Goal: Task Accomplishment & Management: Use online tool/utility

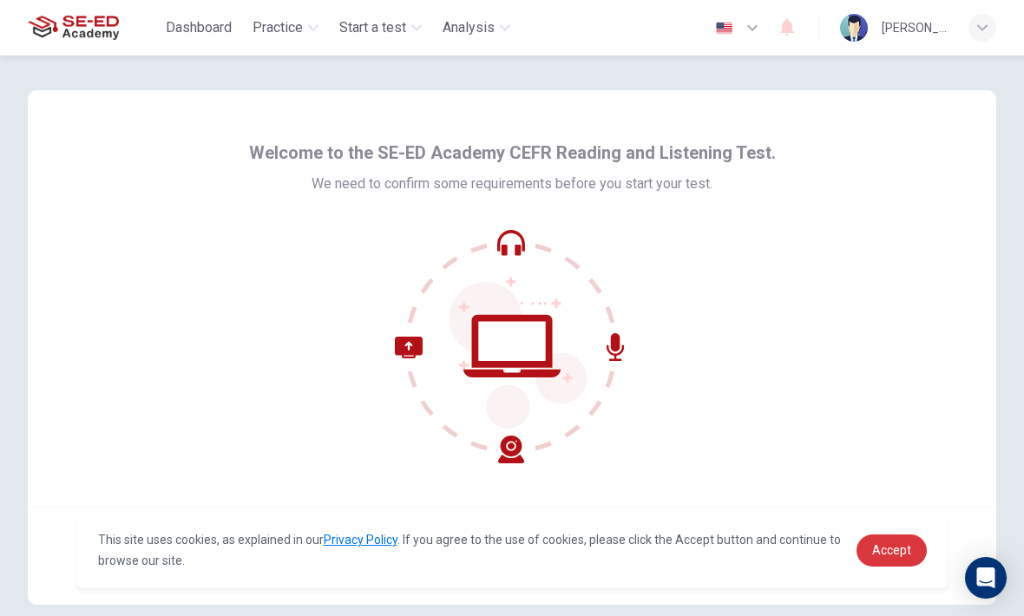
click at [910, 551] on span "Accept" at bounding box center [891, 550] width 39 height 14
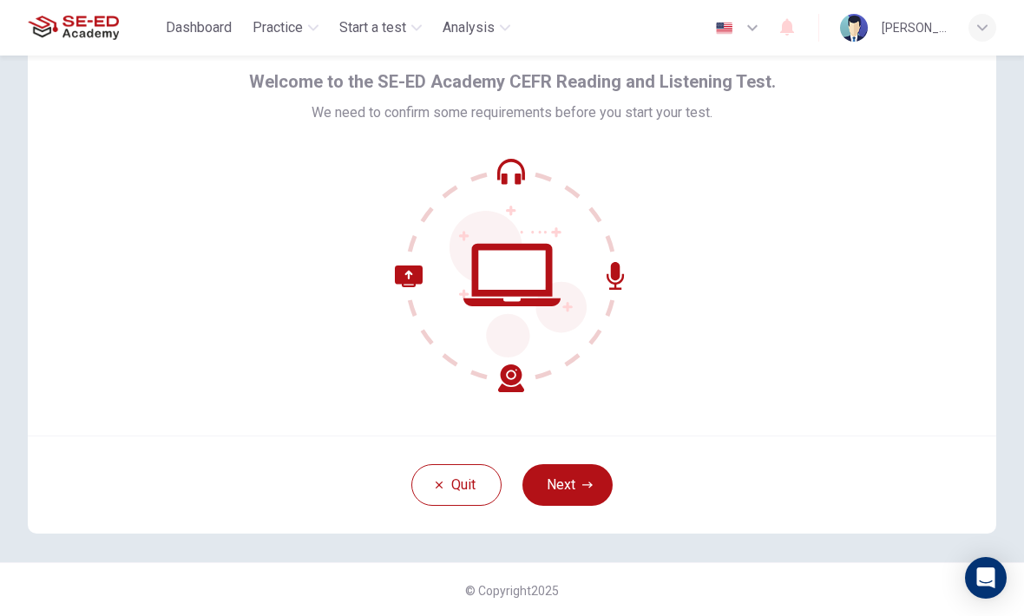
scroll to position [73, 0]
click at [571, 492] on button "Next" at bounding box center [568, 484] width 90 height 42
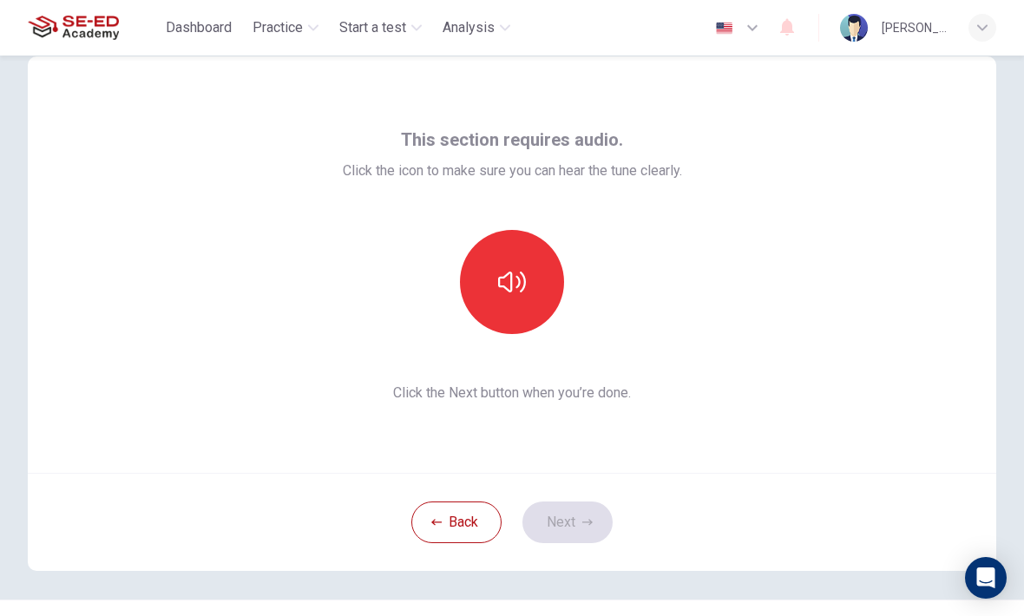
scroll to position [33, 0]
click at [529, 245] on button "button" at bounding box center [512, 283] width 104 height 104
click at [521, 287] on icon "button" at bounding box center [512, 283] width 28 height 28
click at [519, 264] on button "button" at bounding box center [512, 283] width 104 height 104
click at [529, 278] on button "button" at bounding box center [512, 283] width 104 height 104
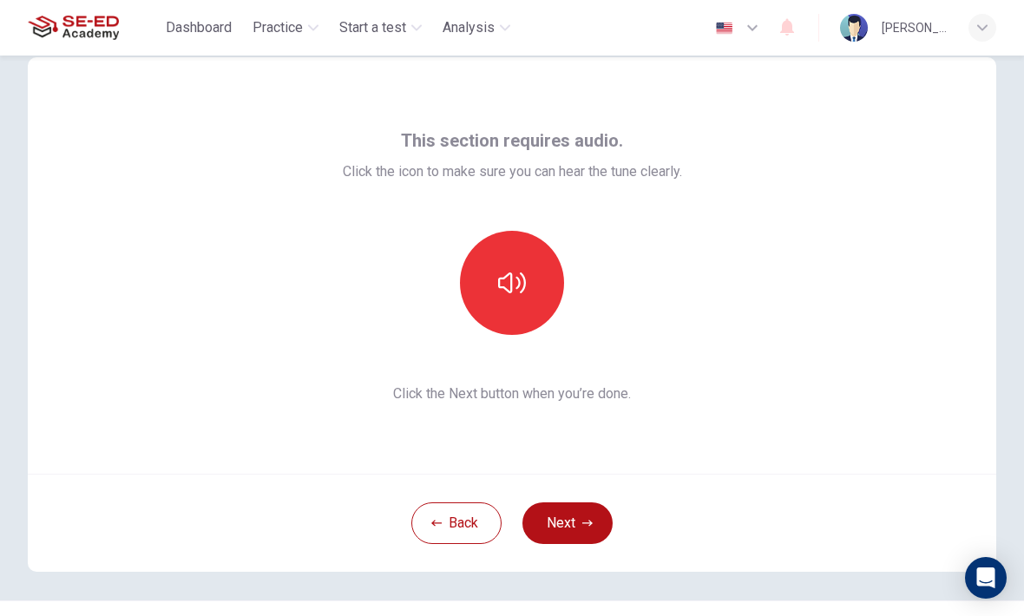
click at [584, 517] on button "Next" at bounding box center [568, 524] width 90 height 42
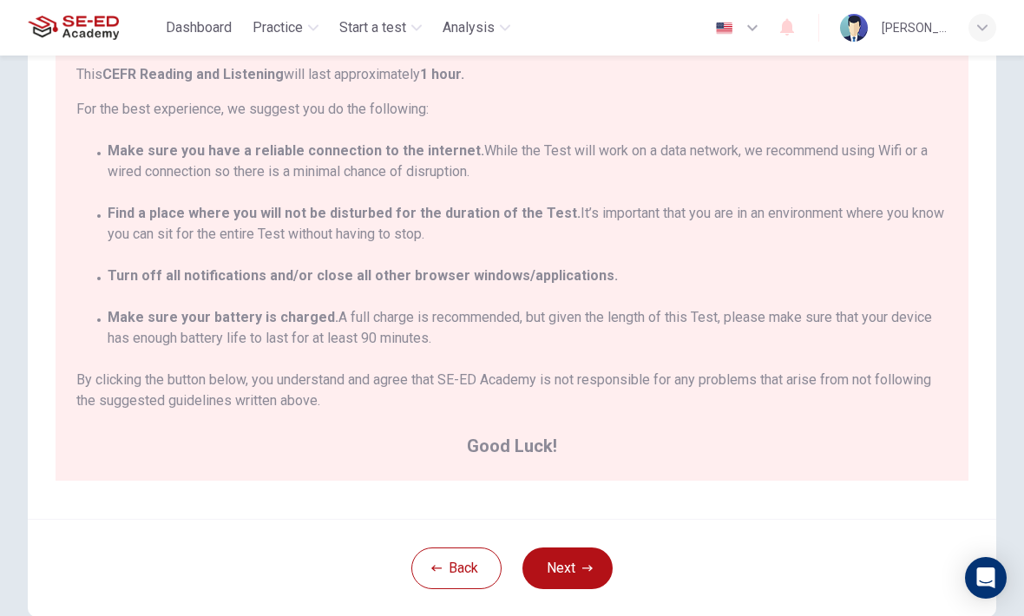
scroll to position [214, 0]
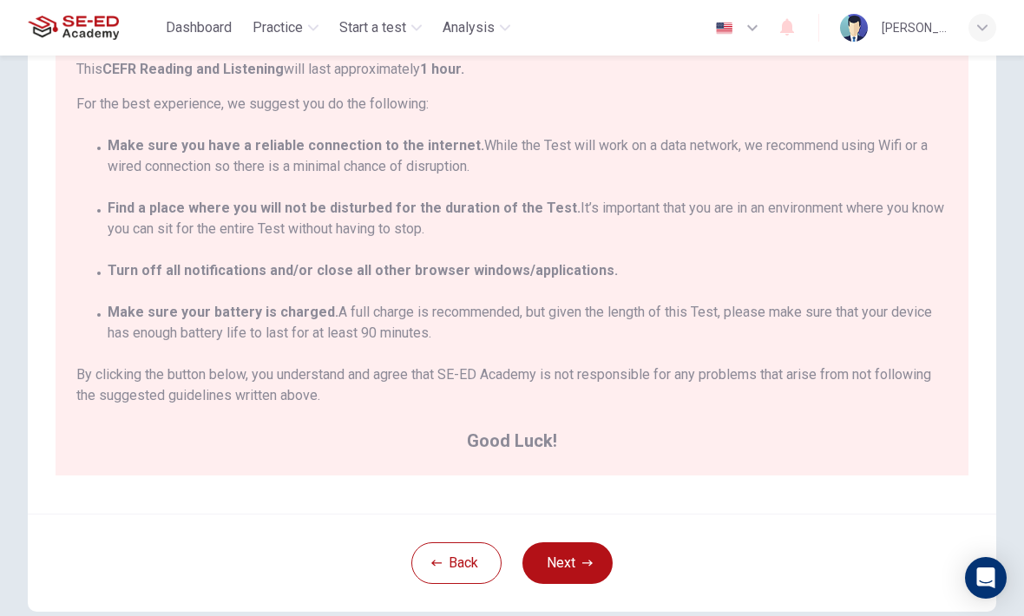
click at [599, 568] on button "Next" at bounding box center [568, 563] width 90 height 42
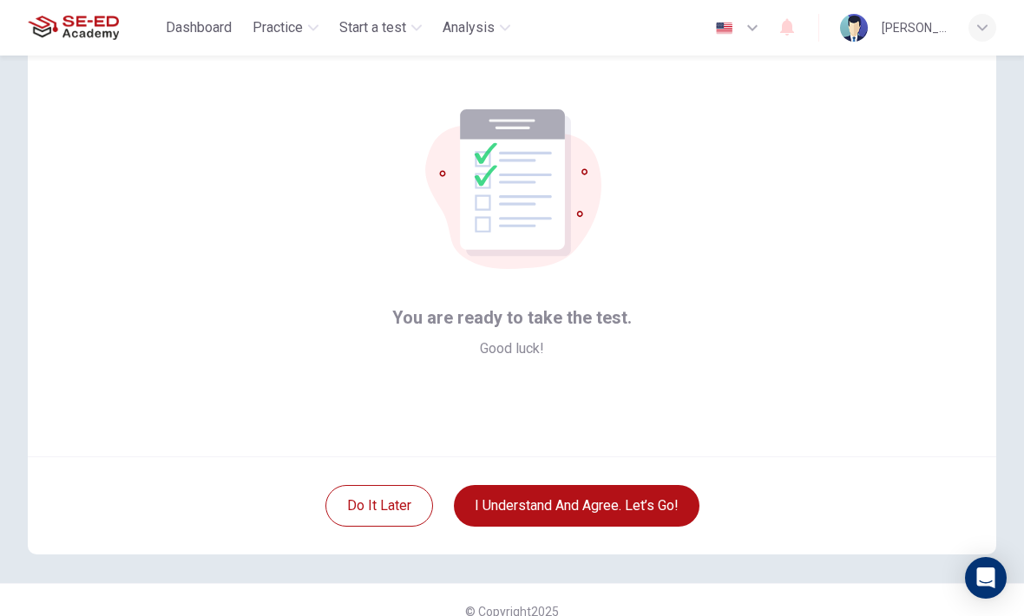
scroll to position [51, 0]
click at [655, 516] on button "I understand and agree. Let’s go!" at bounding box center [577, 505] width 246 height 42
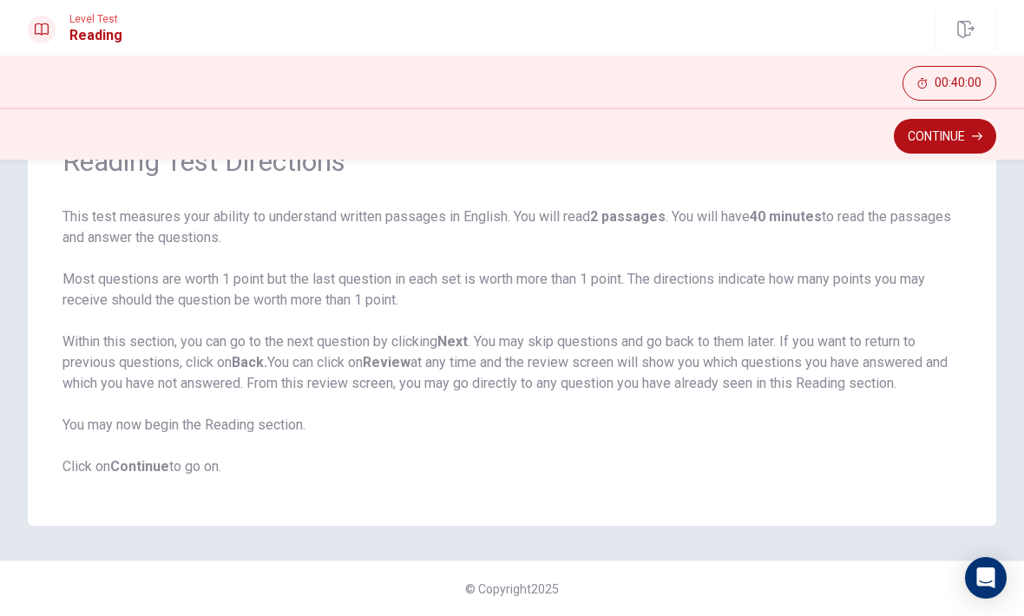
scroll to position [99, 0]
click at [952, 139] on button "Continue" at bounding box center [945, 136] width 102 height 35
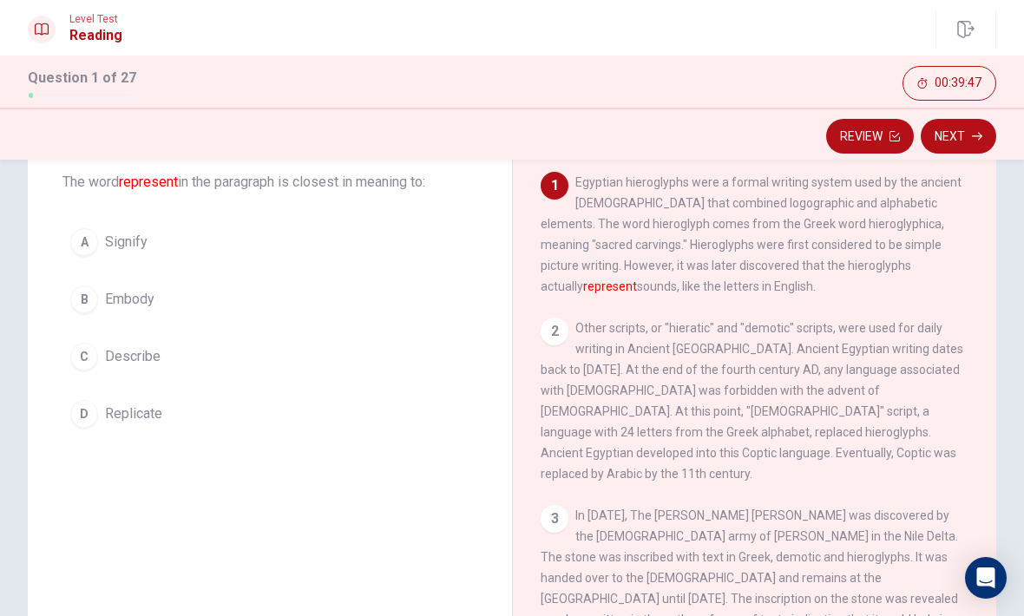
click at [247, 375] on button "C Describe" at bounding box center [269, 356] width 415 height 43
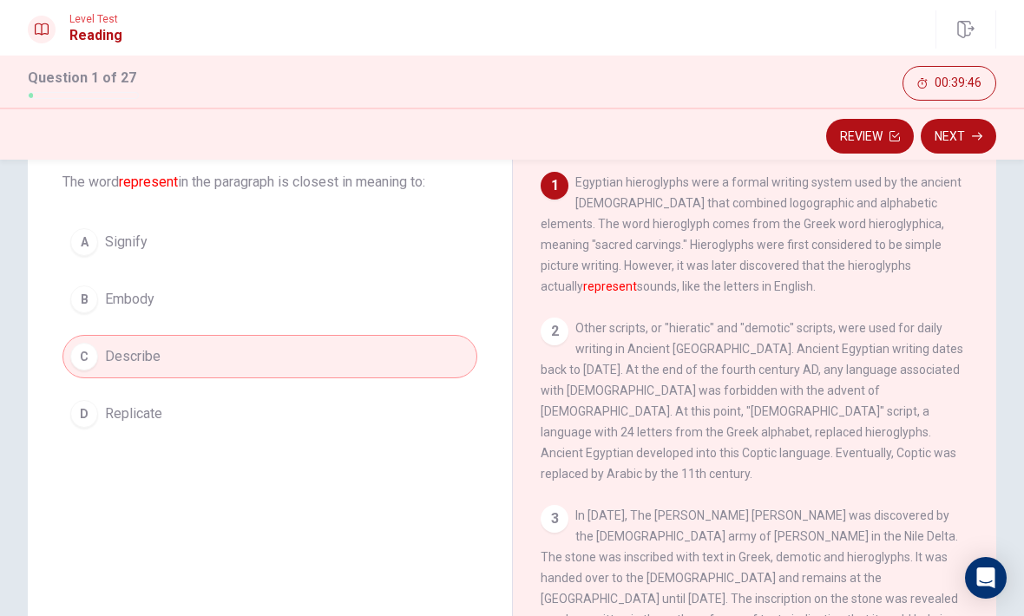
click at [969, 144] on button "Next" at bounding box center [959, 136] width 76 height 35
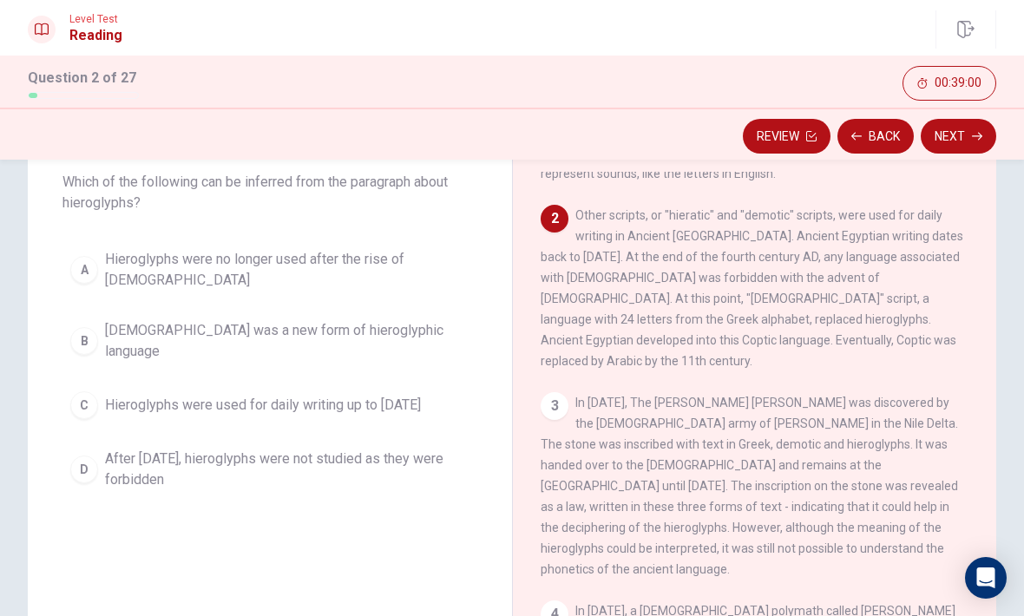
scroll to position [113, 0]
click at [471, 466] on button "D After [DATE], hieroglyphs were not studied as they were forbidden" at bounding box center [269, 469] width 415 height 57
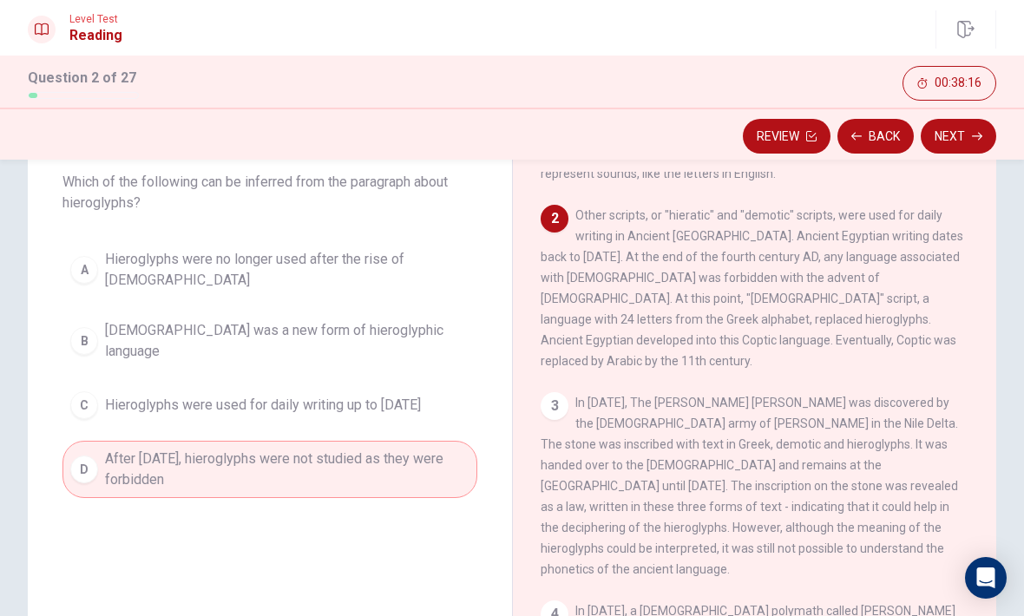
click at [966, 143] on button "Next" at bounding box center [959, 136] width 76 height 35
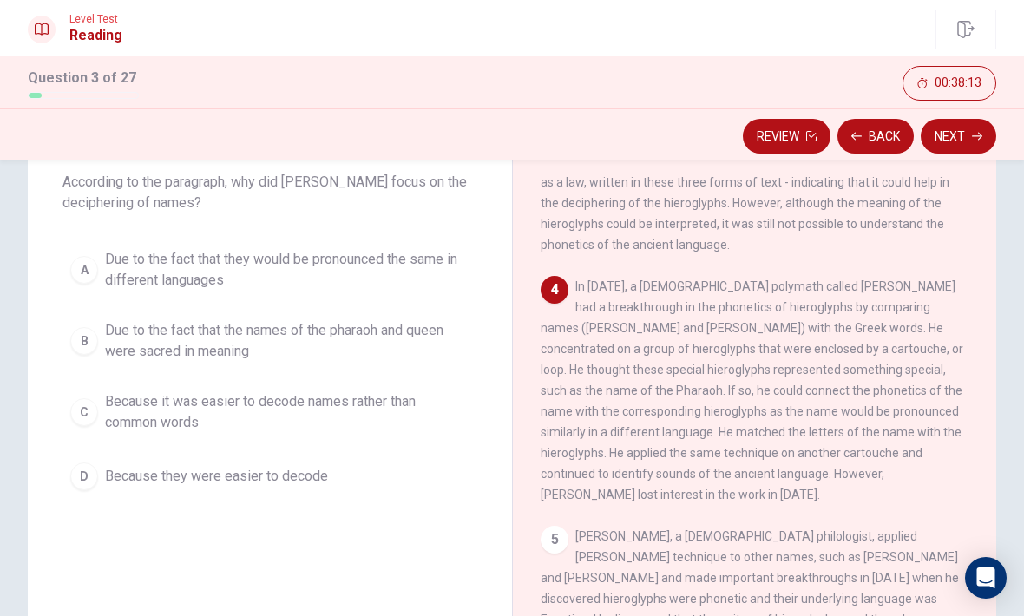
scroll to position [437, 0]
click at [311, 354] on span "Due to the fact that the names of the pharaoh and queen were sacred in meaning" at bounding box center [287, 341] width 365 height 42
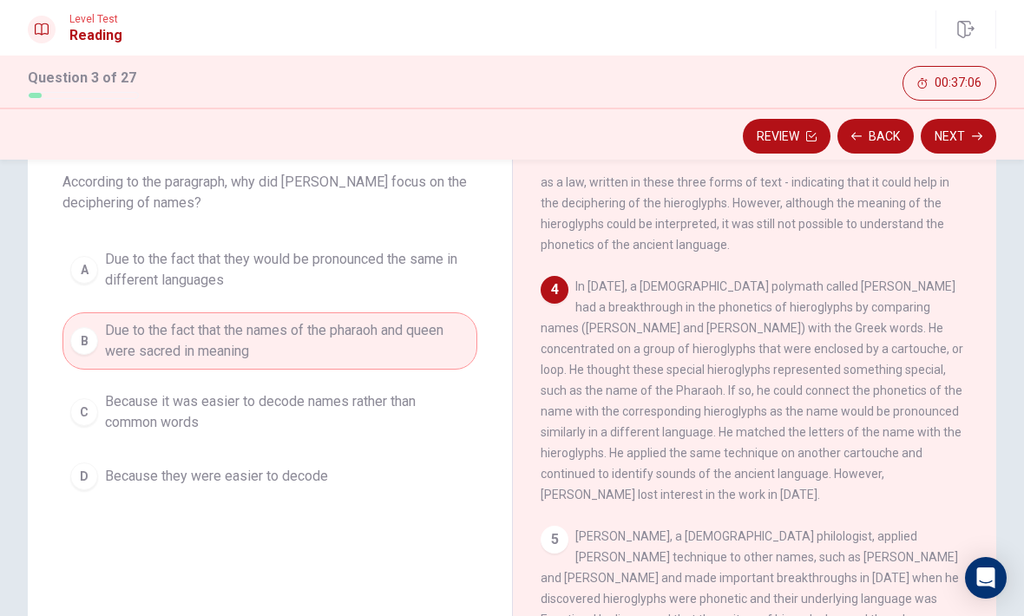
click at [356, 273] on span "Due to the fact that they would be pronounced the same in different languages" at bounding box center [287, 270] width 365 height 42
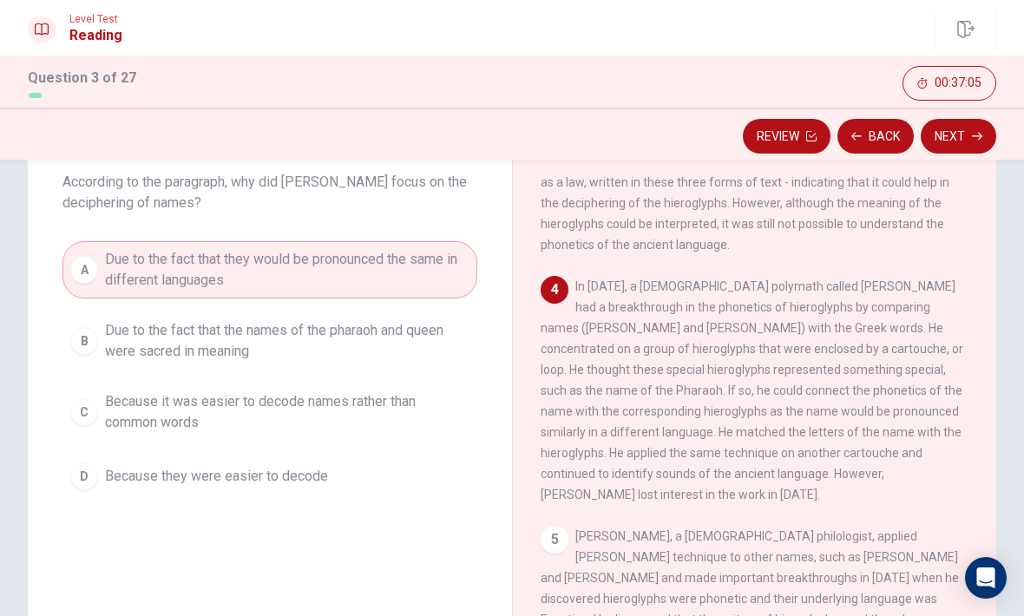
click at [964, 130] on button "Next" at bounding box center [959, 136] width 76 height 35
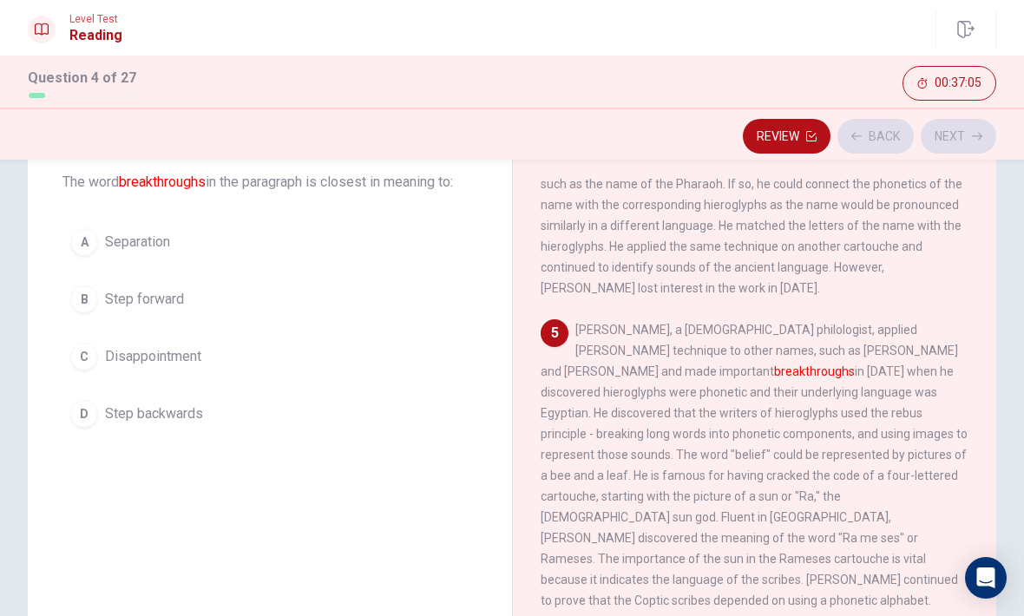
scroll to position [713, 0]
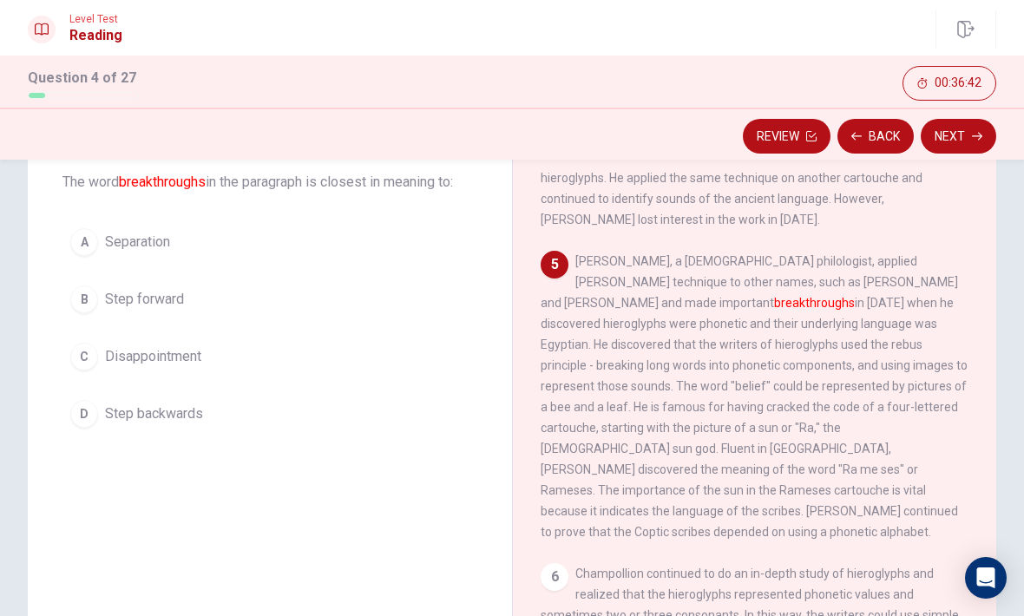
click at [424, 302] on button "B Step forward" at bounding box center [269, 299] width 415 height 43
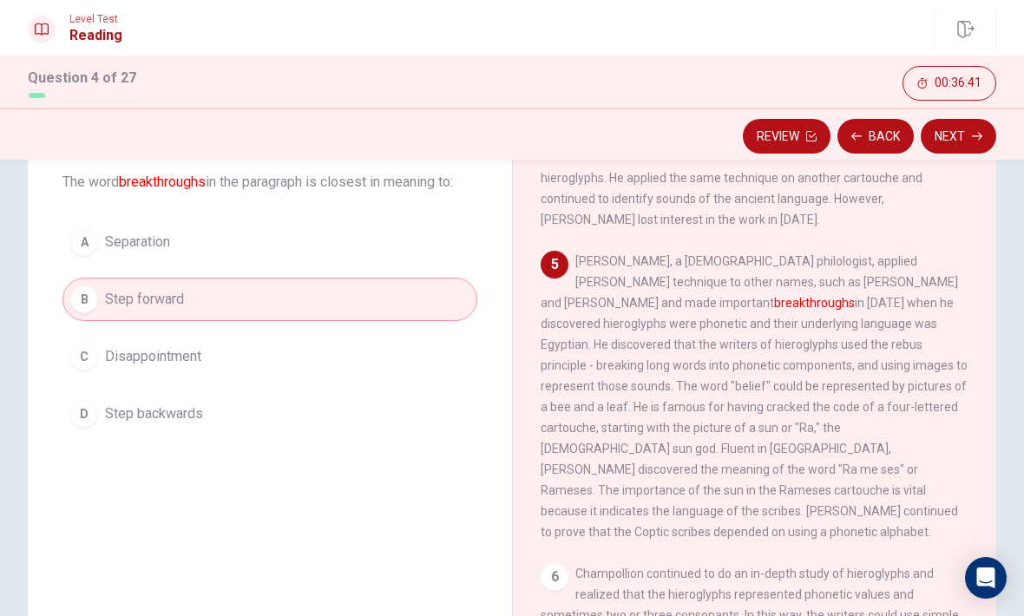
click at [955, 135] on button "Next" at bounding box center [959, 136] width 76 height 35
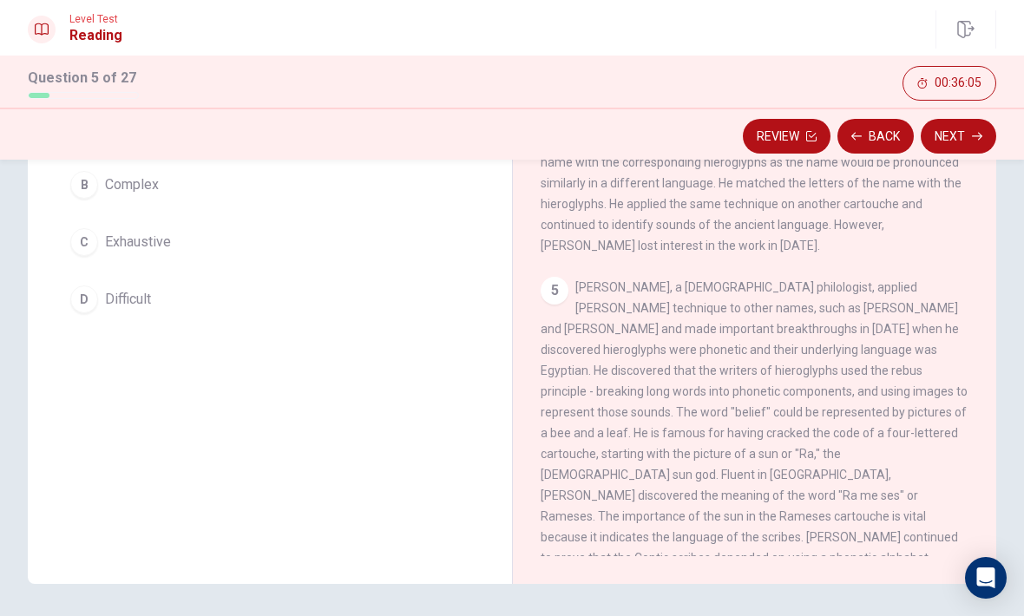
scroll to position [214, 0]
click at [472, 191] on button "B Complex" at bounding box center [269, 183] width 415 height 43
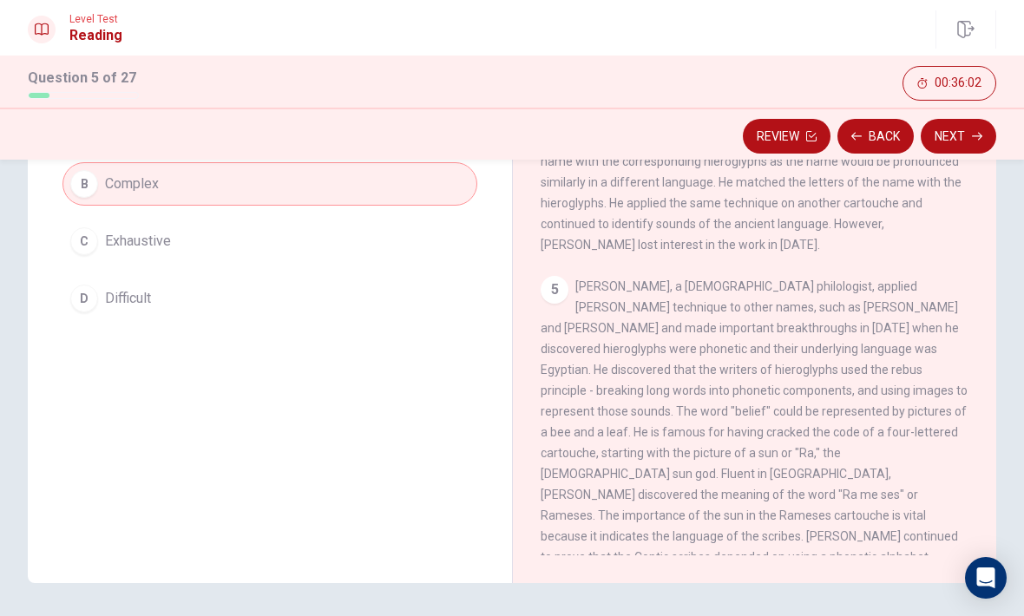
click at [970, 136] on button "Next" at bounding box center [959, 136] width 76 height 35
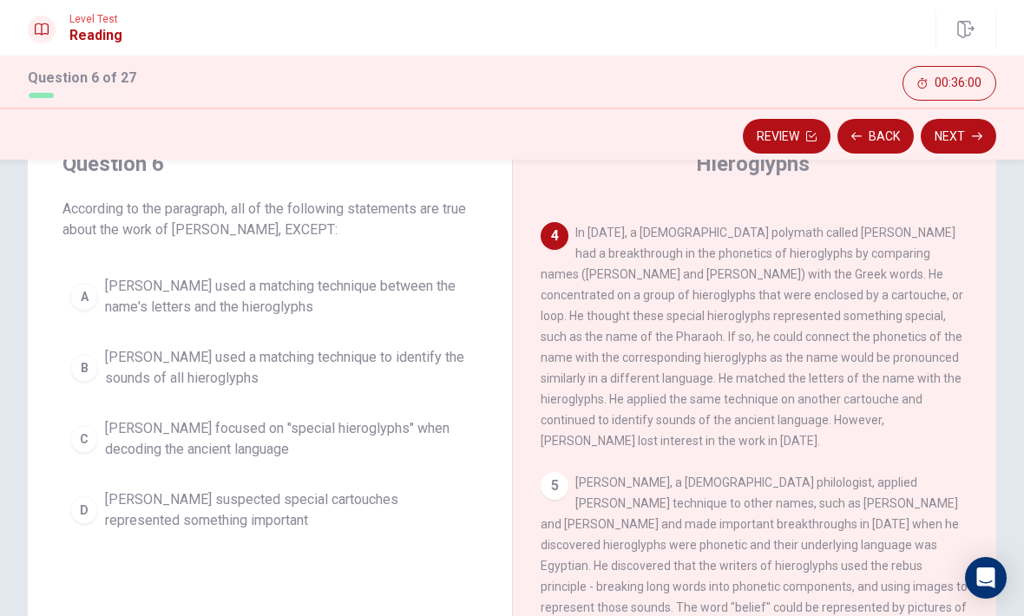
scroll to position [66, 0]
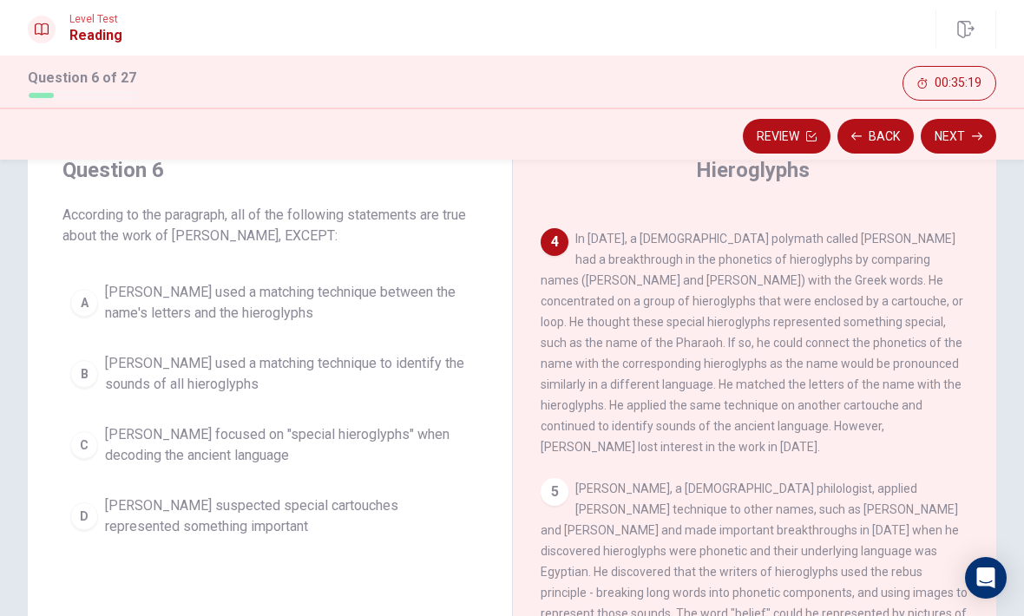
click at [300, 442] on span "[PERSON_NAME] focused on "special hieroglyphs" when decoding the ancient langua…" at bounding box center [287, 445] width 365 height 42
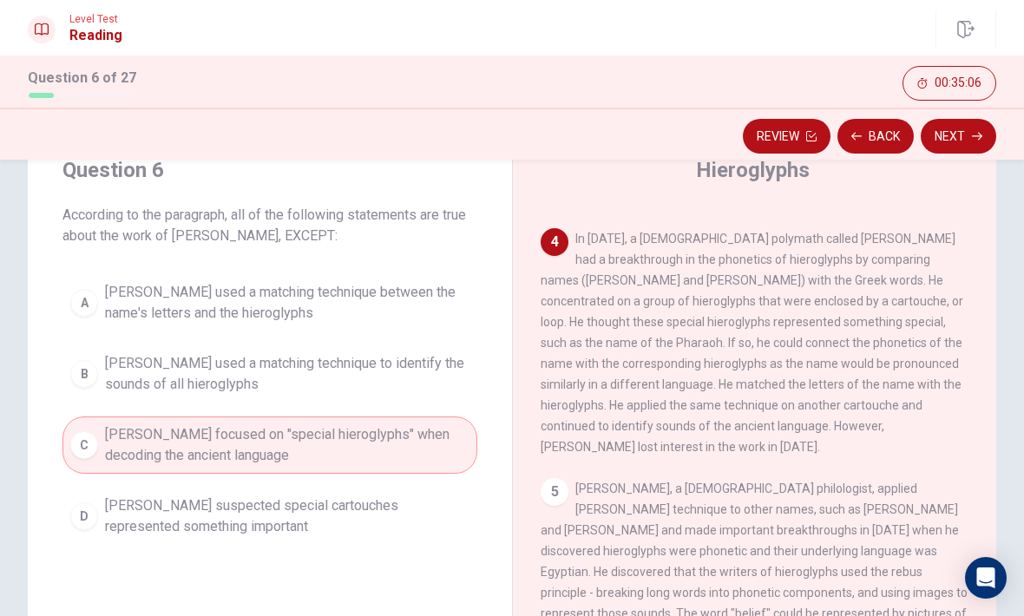
click at [967, 148] on button "Next" at bounding box center [959, 136] width 76 height 35
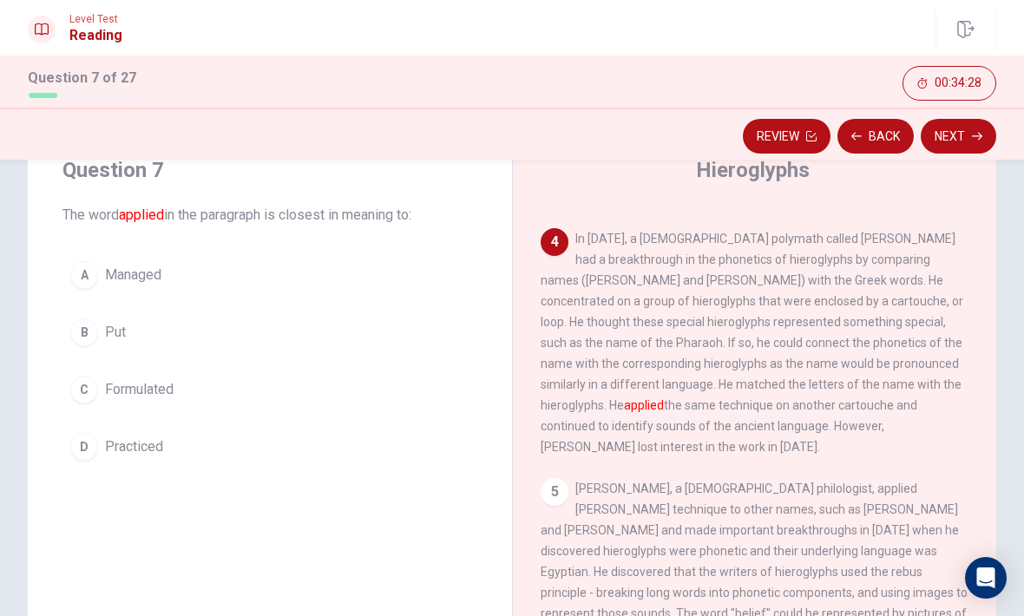
click at [324, 338] on button "B Put" at bounding box center [269, 332] width 415 height 43
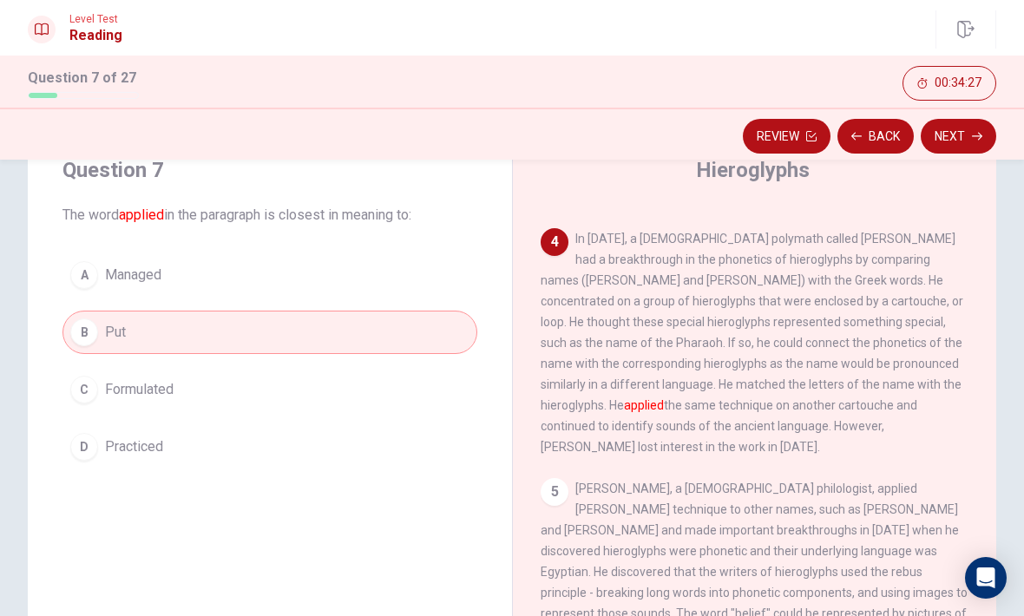
click at [955, 136] on button "Next" at bounding box center [959, 136] width 76 height 35
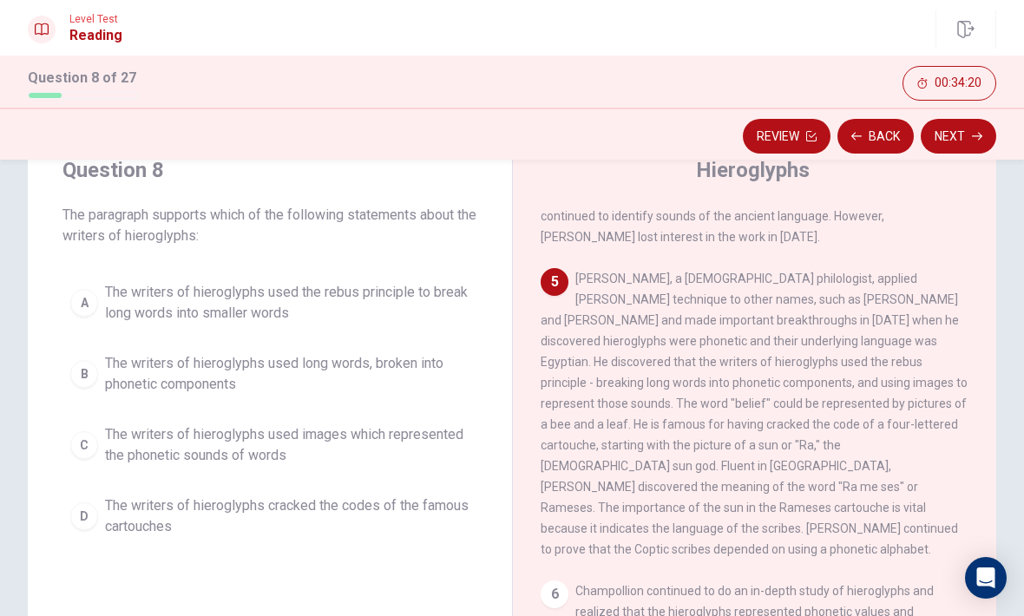
scroll to position [728, 0]
click at [386, 315] on span "The writers of hieroglyphs used the rebus principle to break long words into sm…" at bounding box center [287, 303] width 365 height 42
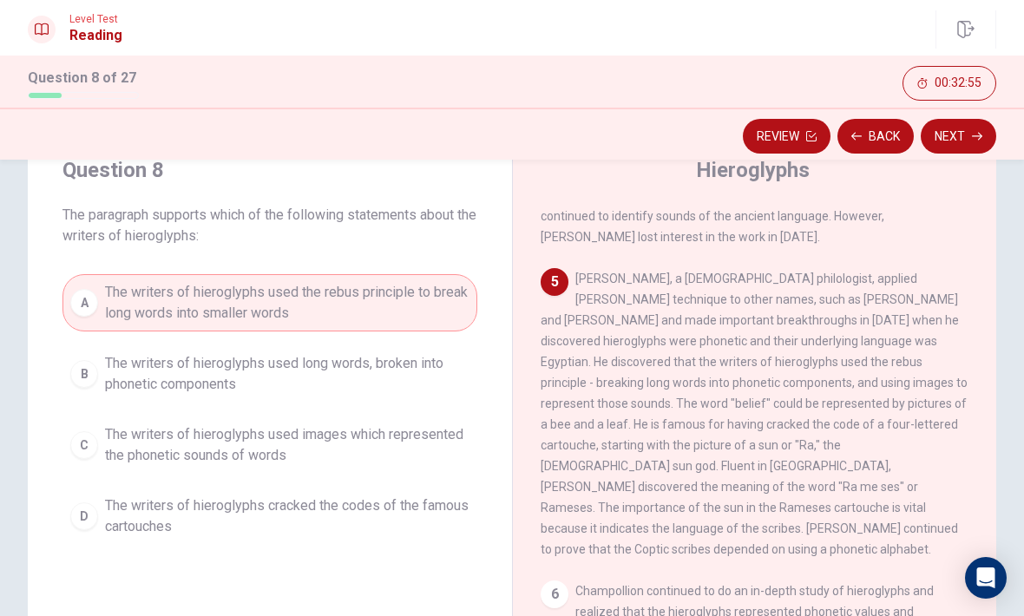
click at [960, 135] on button "Next" at bounding box center [959, 136] width 76 height 35
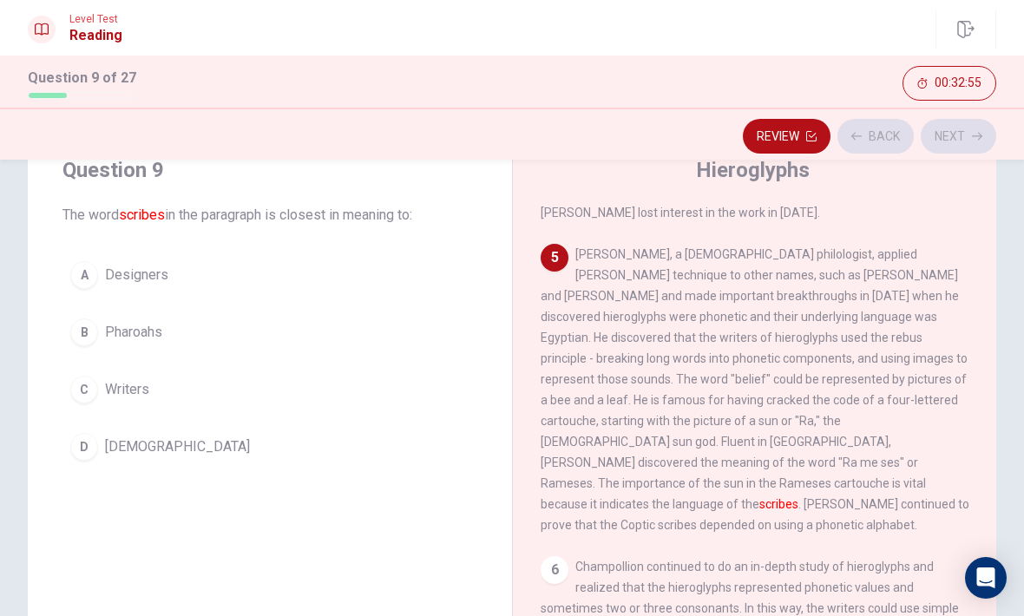
scroll to position [754, 0]
click at [312, 381] on button "C Writers" at bounding box center [269, 389] width 415 height 43
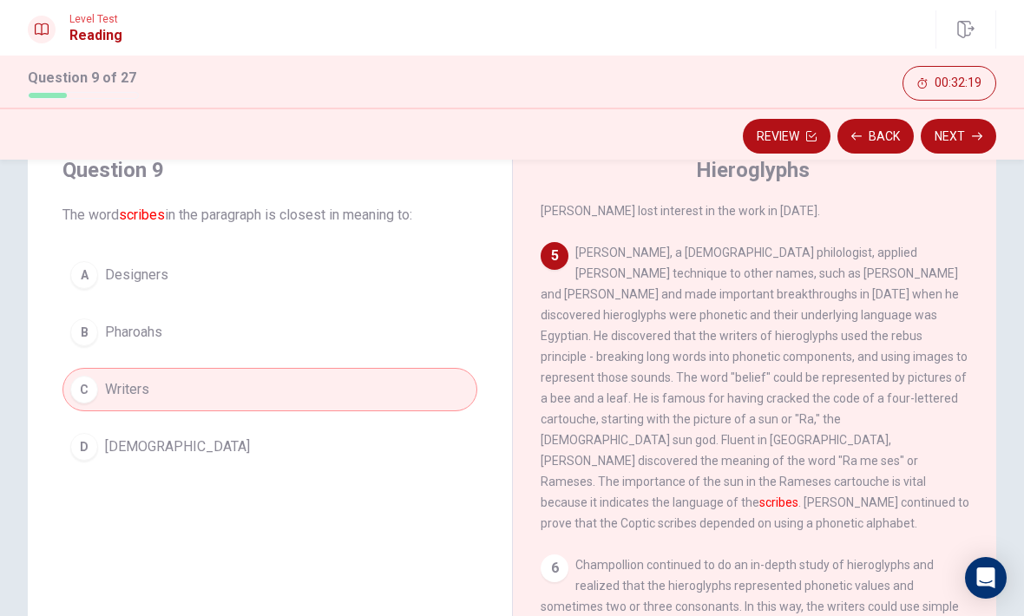
click at [965, 134] on button "Next" at bounding box center [959, 136] width 76 height 35
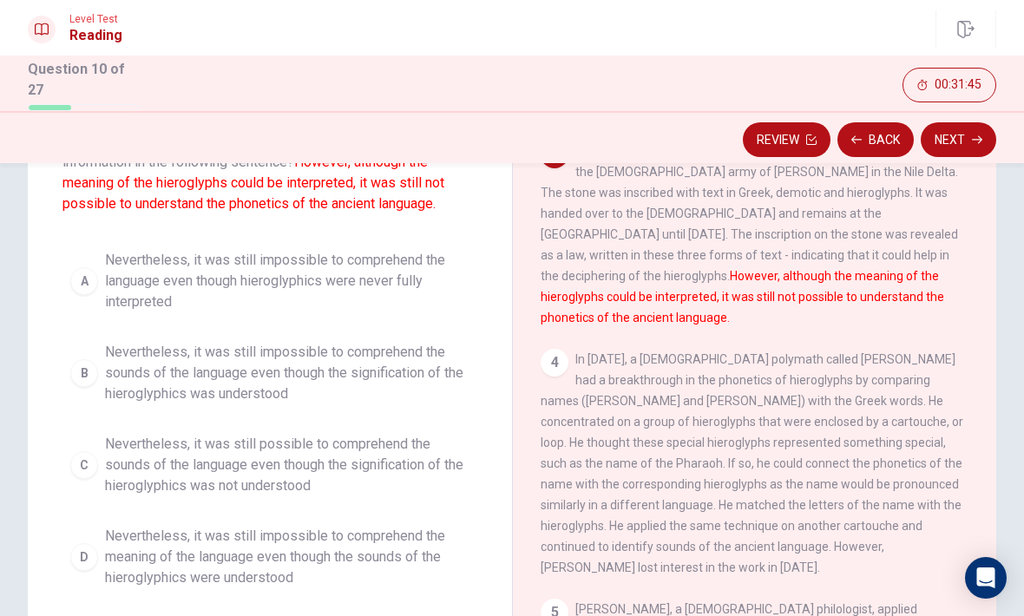
scroll to position [146, 0]
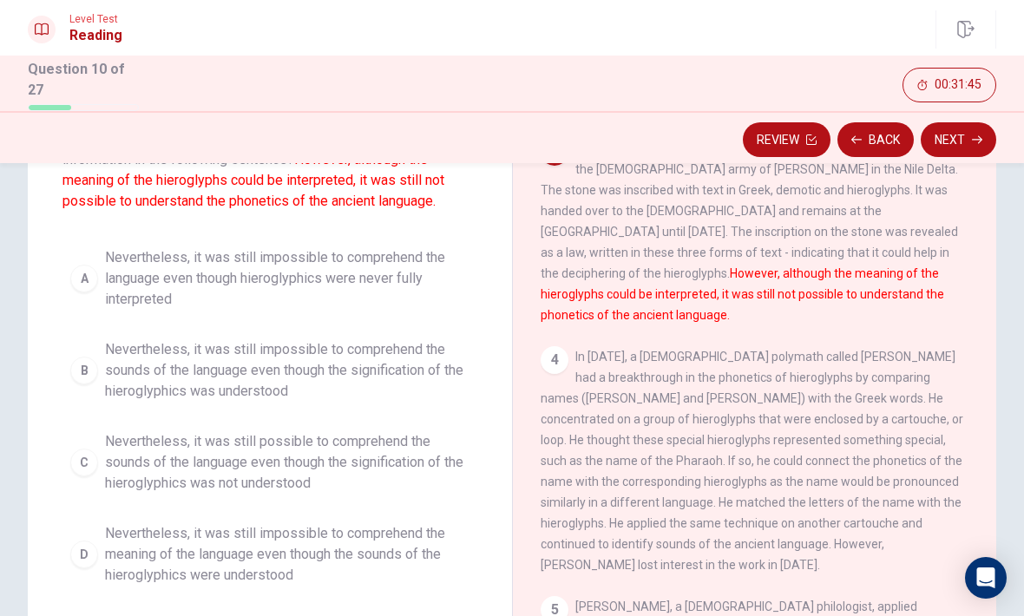
click at [449, 371] on span "Nevertheless, it was still impossible to comprehend the sounds of the language …" at bounding box center [287, 370] width 365 height 62
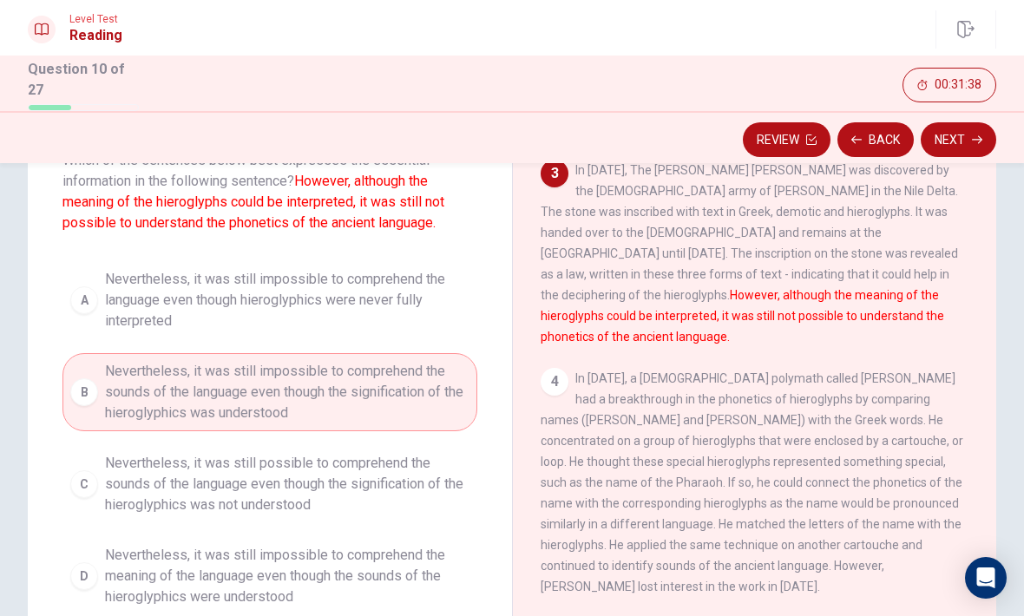
scroll to position [126, 0]
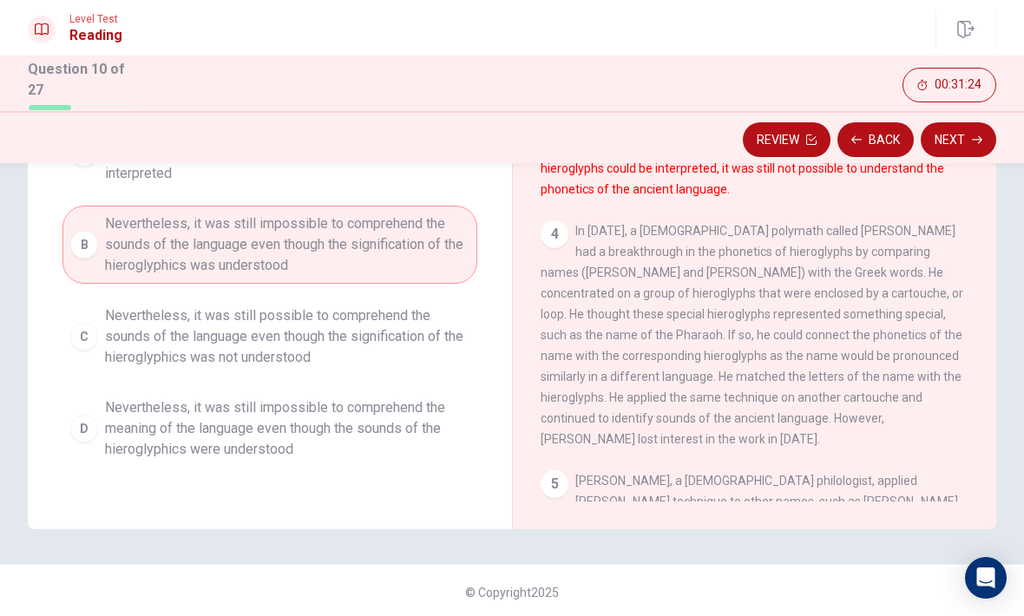
click at [976, 135] on icon "button" at bounding box center [977, 140] width 10 height 10
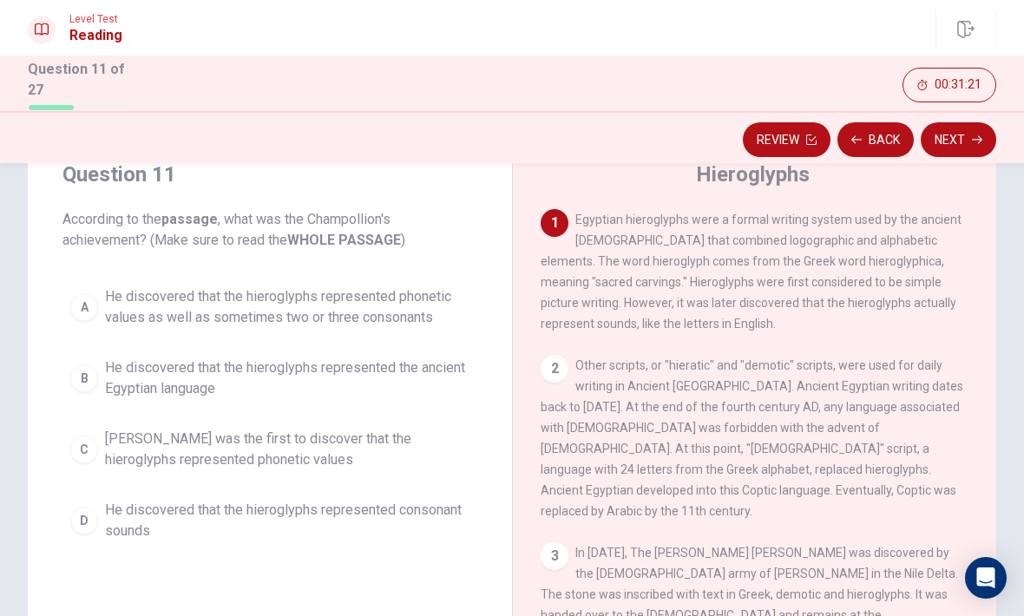
scroll to position [66, 0]
click at [351, 523] on span "He discovered that the hieroglyphs represented consonant sounds" at bounding box center [287, 520] width 365 height 42
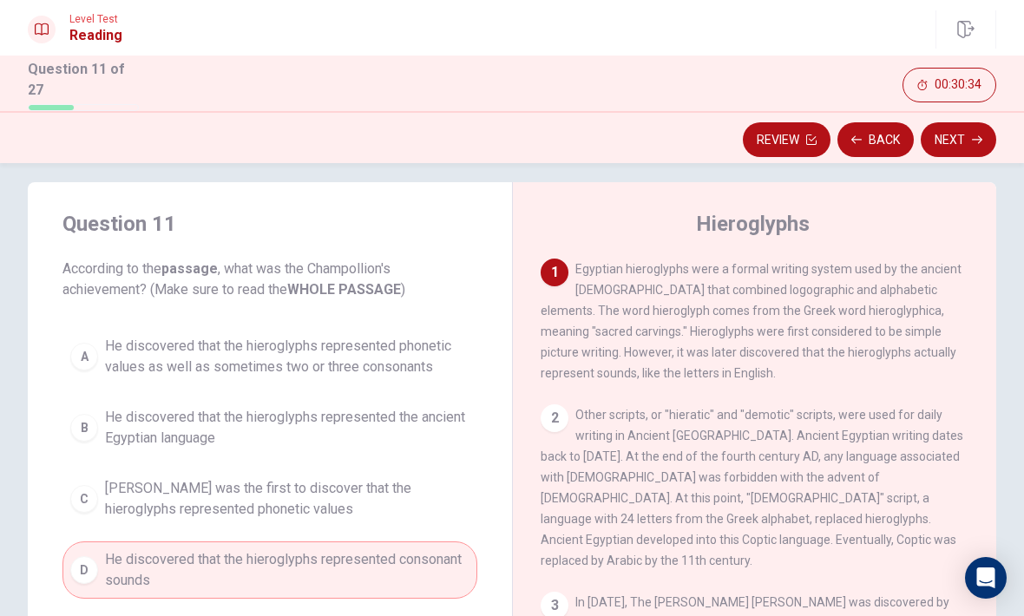
scroll to position [6, 0]
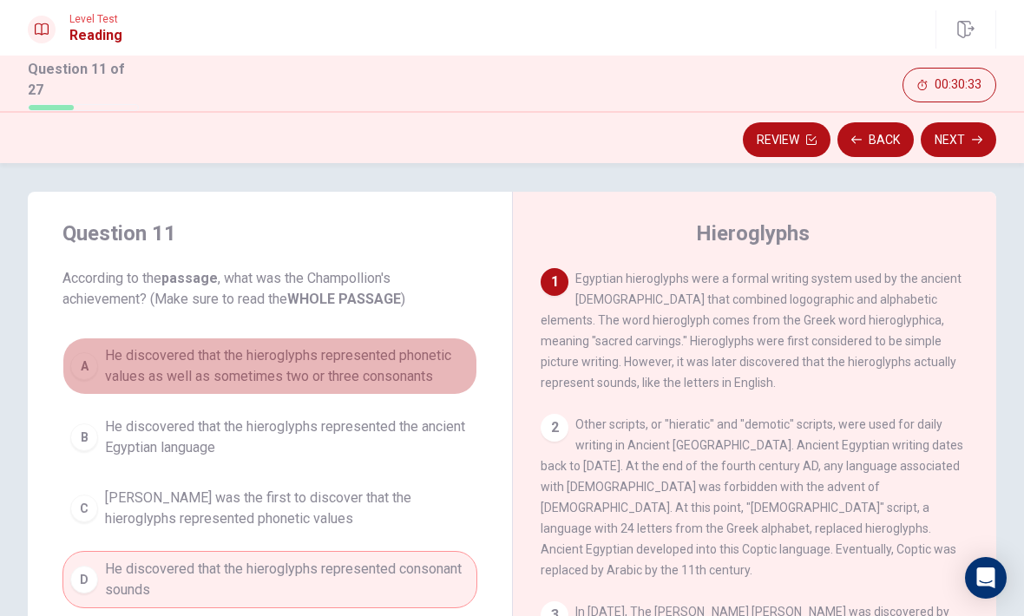
click at [444, 365] on span "He discovered that the hieroglyphs represented phonetic values as well as somet…" at bounding box center [287, 366] width 365 height 42
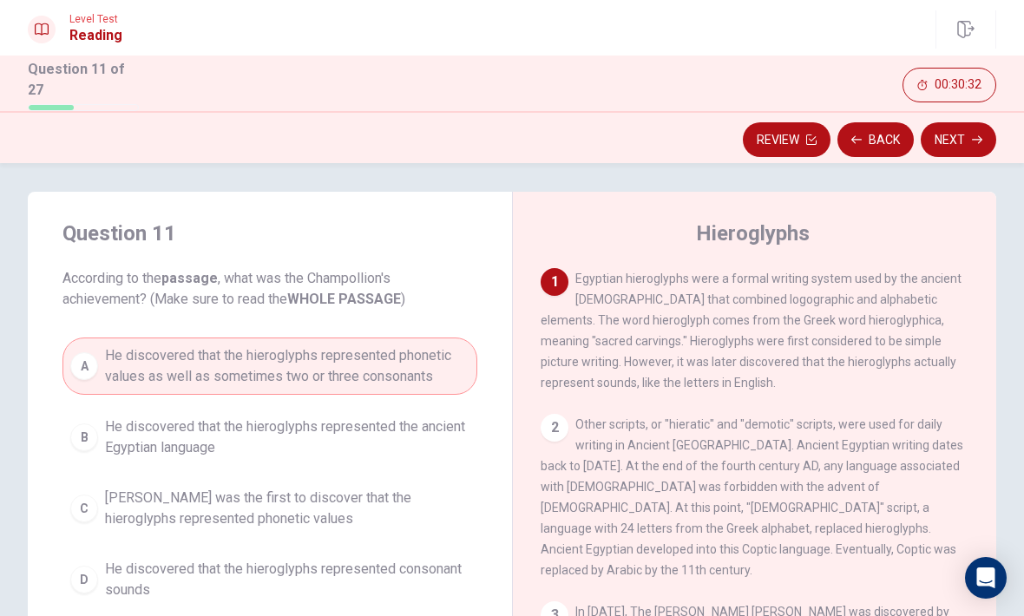
click at [976, 135] on icon "button" at bounding box center [977, 140] width 10 height 10
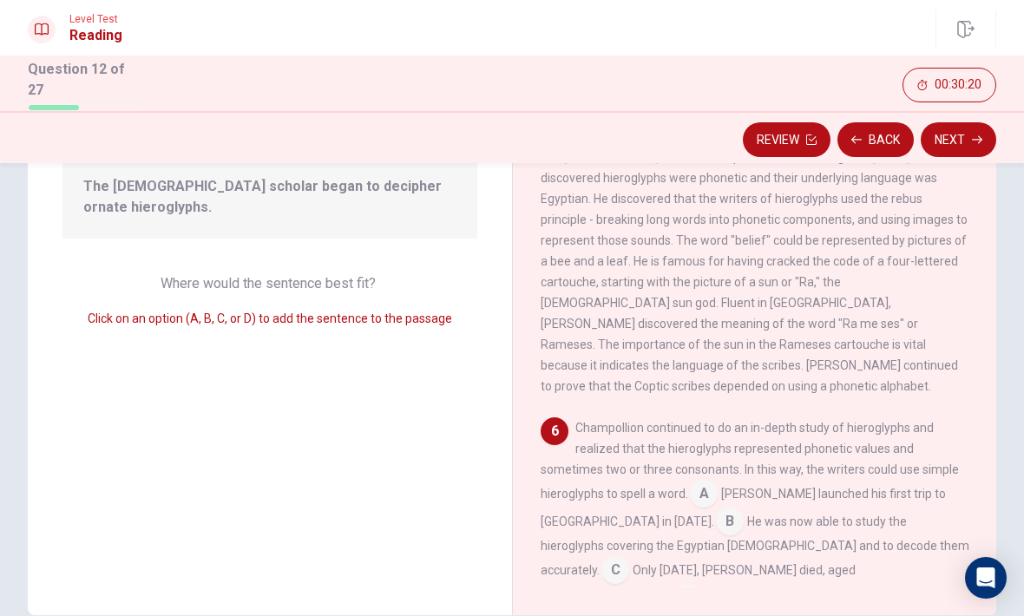
scroll to position [187, 0]
click at [629, 557] on input at bounding box center [616, 571] width 28 height 28
click at [716, 509] on input at bounding box center [730, 523] width 28 height 28
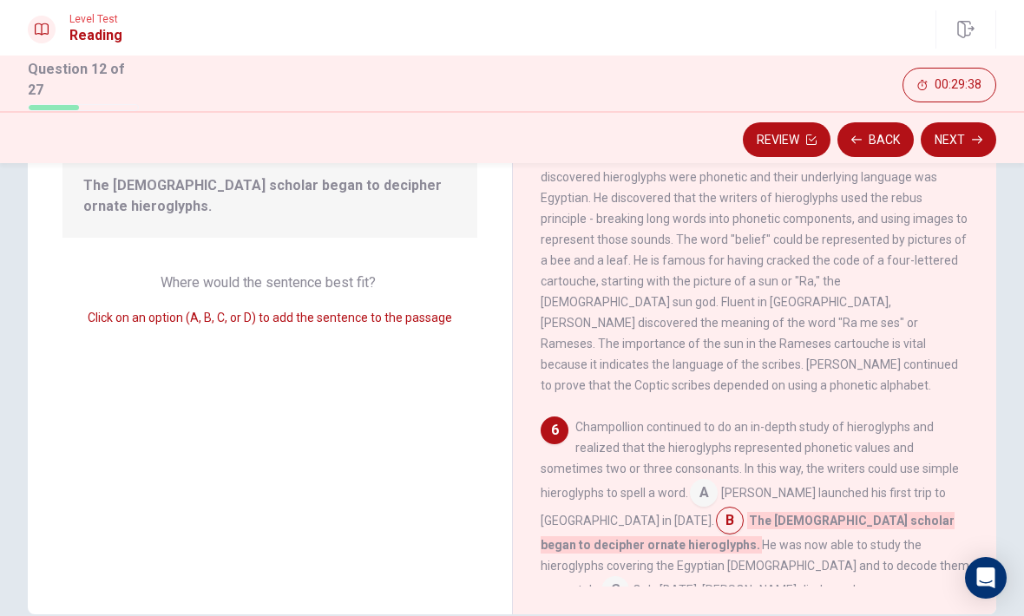
click at [960, 131] on button "Next" at bounding box center [959, 139] width 76 height 35
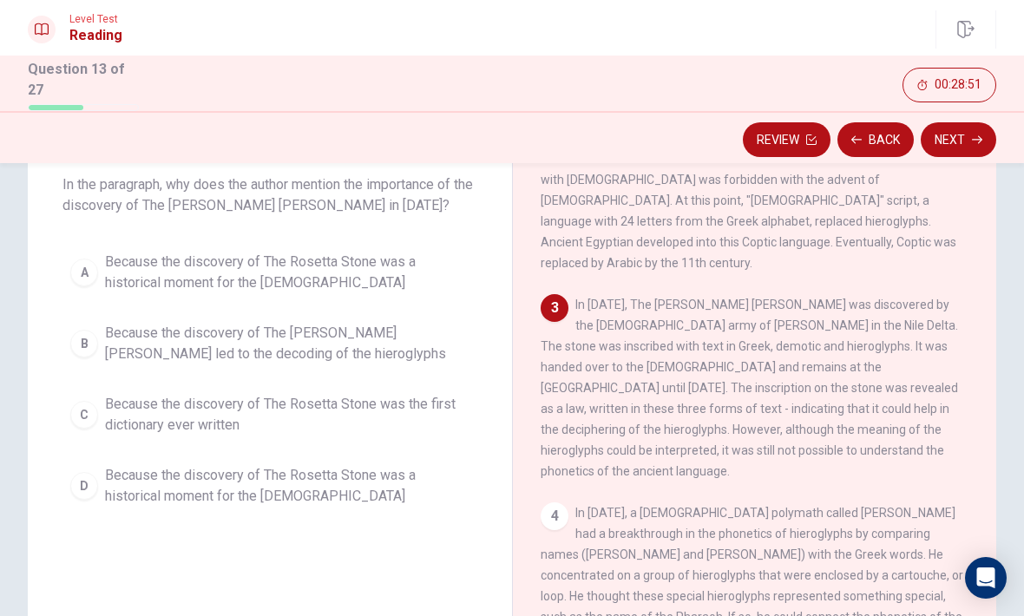
scroll to position [99, 0]
click at [434, 298] on button "A Because the discovery of The [PERSON_NAME] [PERSON_NAME] was a historical mom…" at bounding box center [269, 273] width 415 height 57
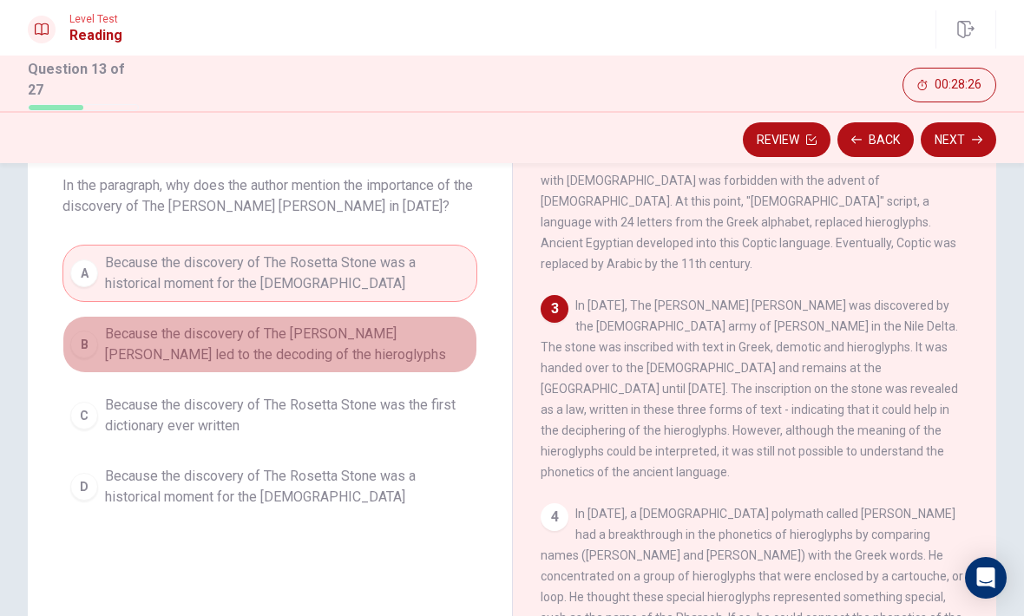
click at [446, 351] on span "Because the discovery of The [PERSON_NAME] [PERSON_NAME] led to the decoding of…" at bounding box center [287, 345] width 365 height 42
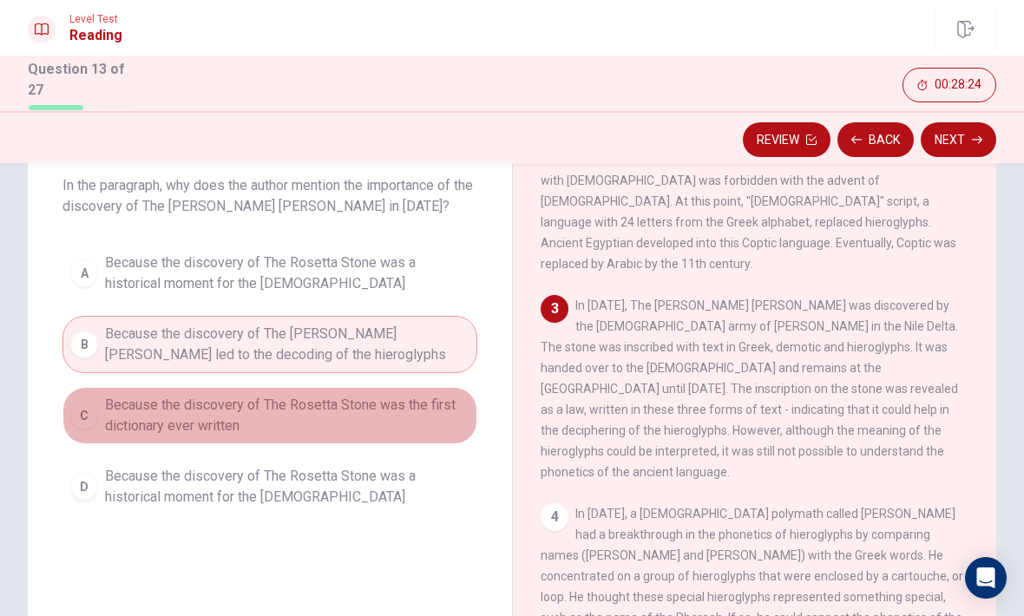
click at [410, 421] on span "Because the discovery of The Rosetta Stone was the first dictionary ever written" at bounding box center [287, 416] width 365 height 42
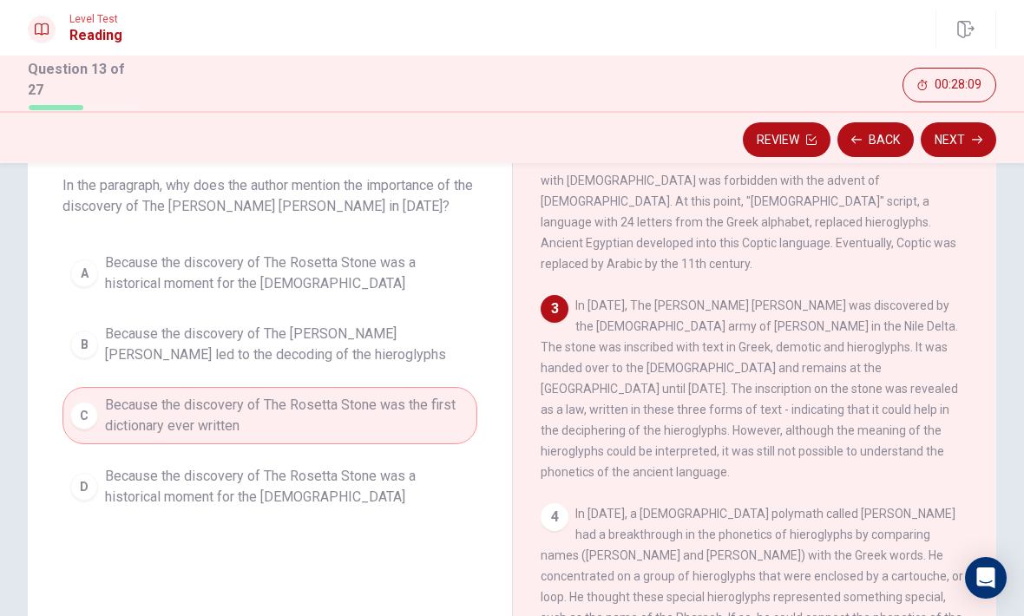
click at [960, 144] on button "Next" at bounding box center [959, 139] width 76 height 35
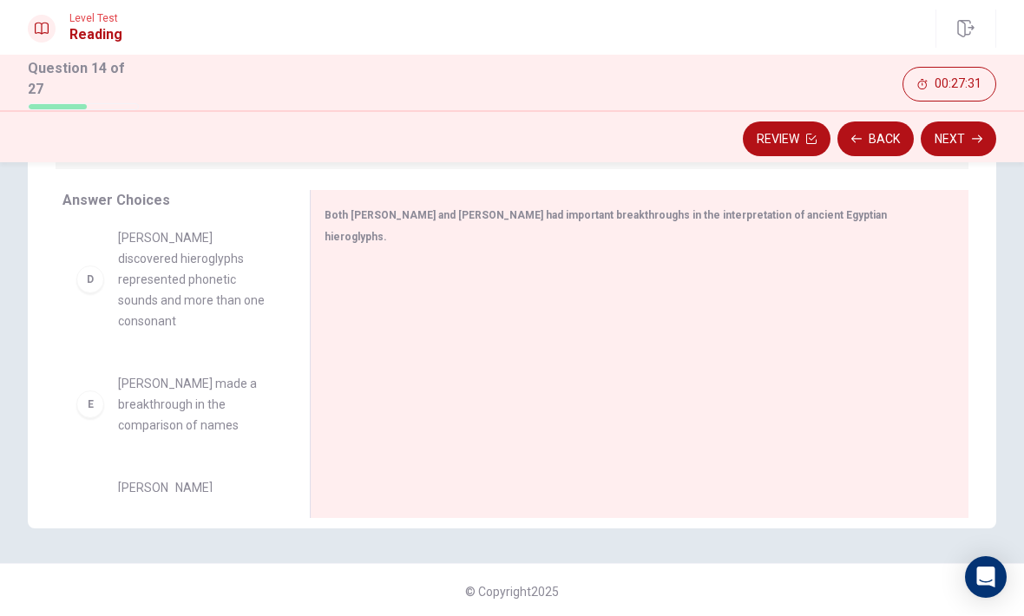
scroll to position [448, 0]
click at [879, 138] on button "Back" at bounding box center [876, 139] width 76 height 35
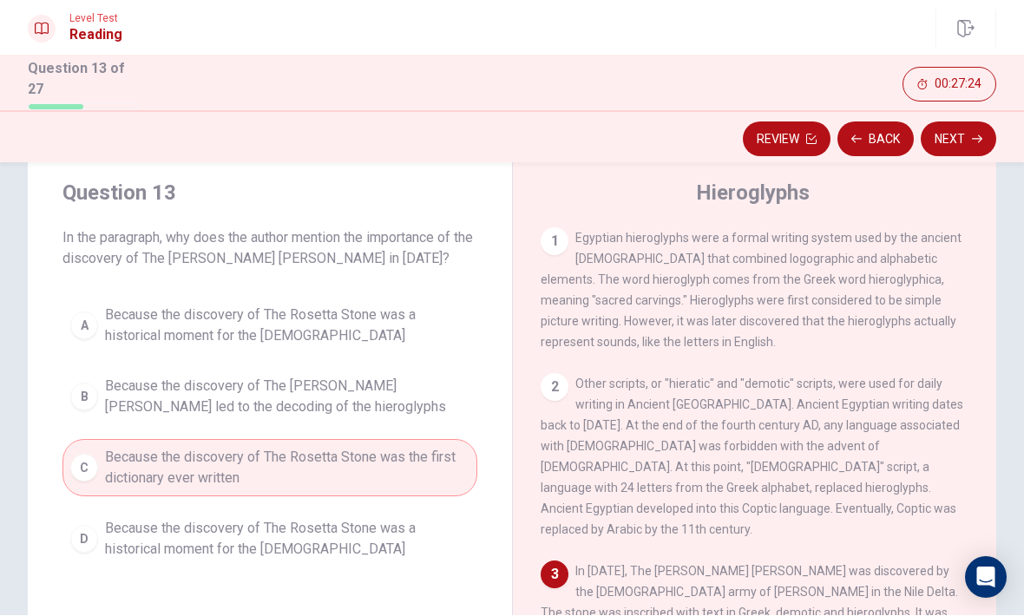
scroll to position [45, 0]
click at [726, 415] on span "Other scripts, or "hieratic" and "demotic" scripts, were used for daily writing…" at bounding box center [752, 458] width 423 height 160
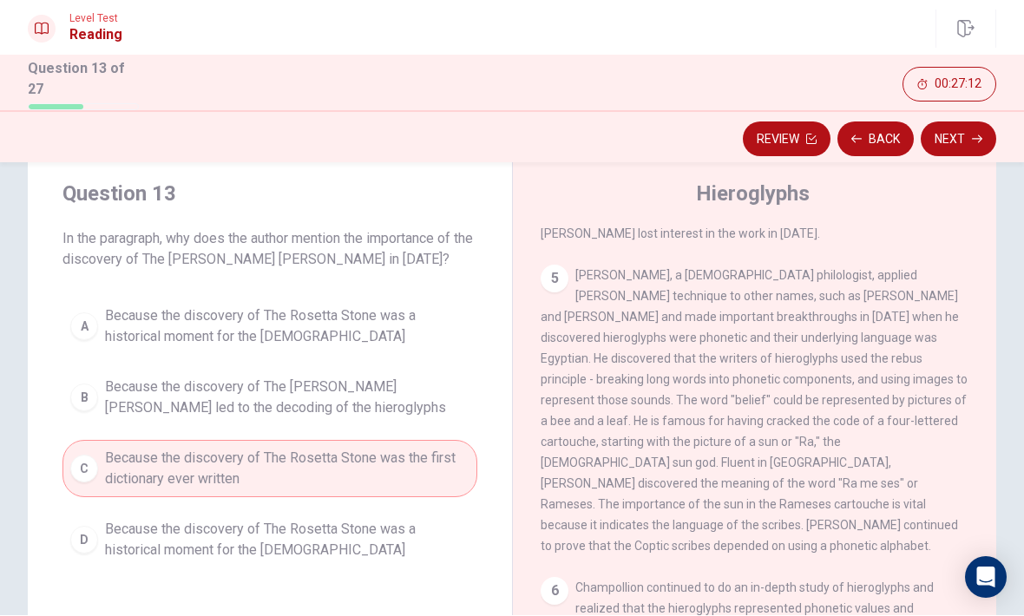
scroll to position [754, 0]
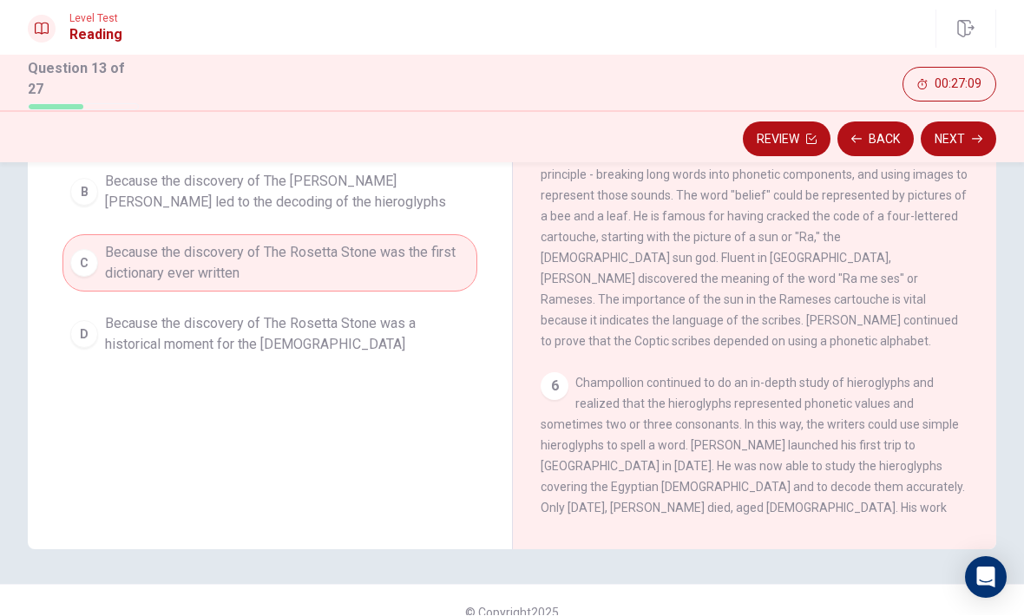
click at [994, 127] on button "Next" at bounding box center [959, 139] width 76 height 35
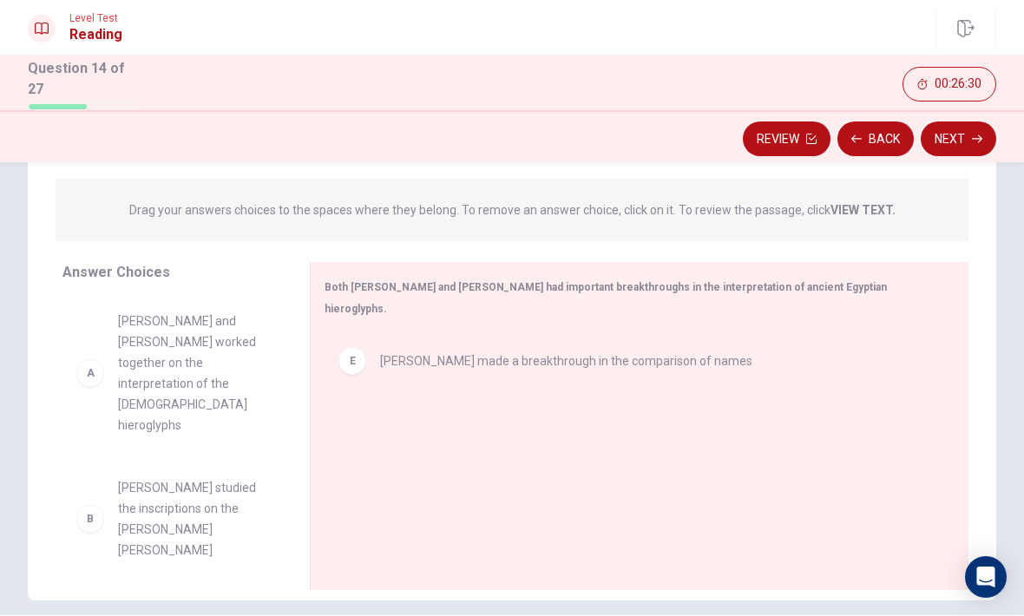
scroll to position [0, 0]
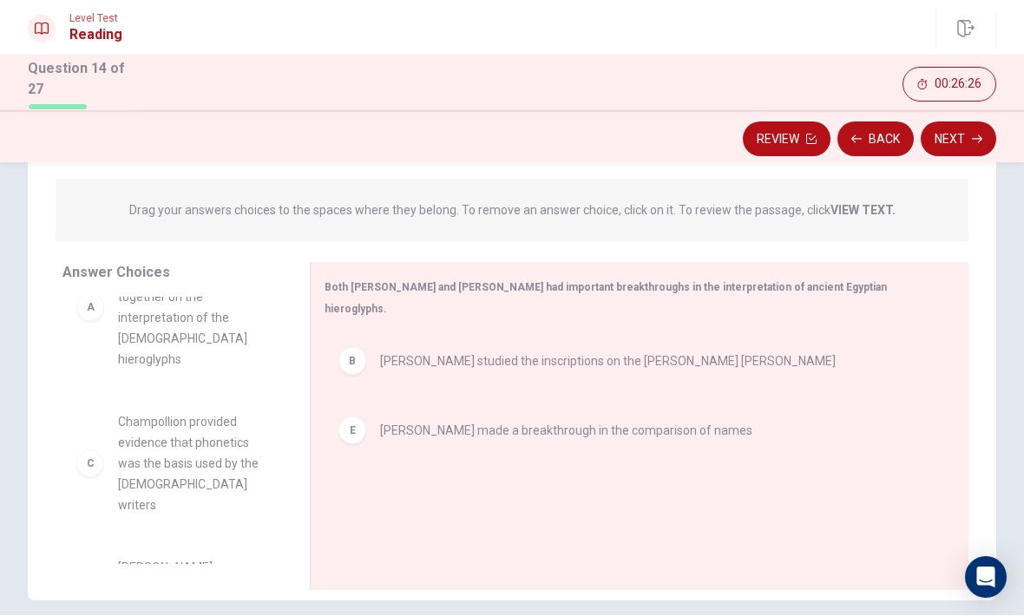
click at [229, 558] on span "[PERSON_NAME] discovered hieroglyphs represented phonetic sounds and more than …" at bounding box center [193, 610] width 150 height 104
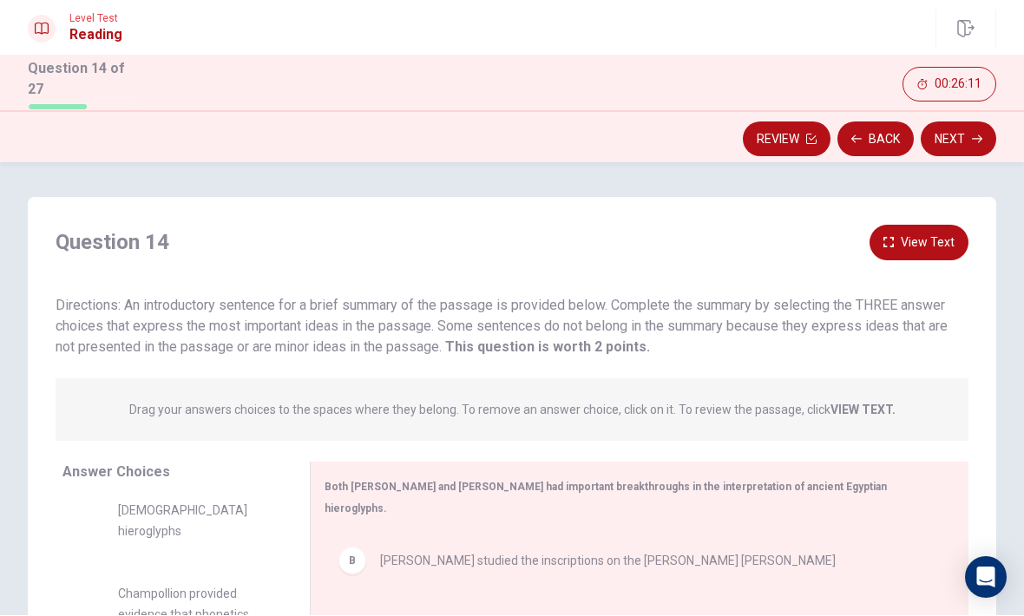
click at [967, 136] on button "Next" at bounding box center [959, 139] width 76 height 35
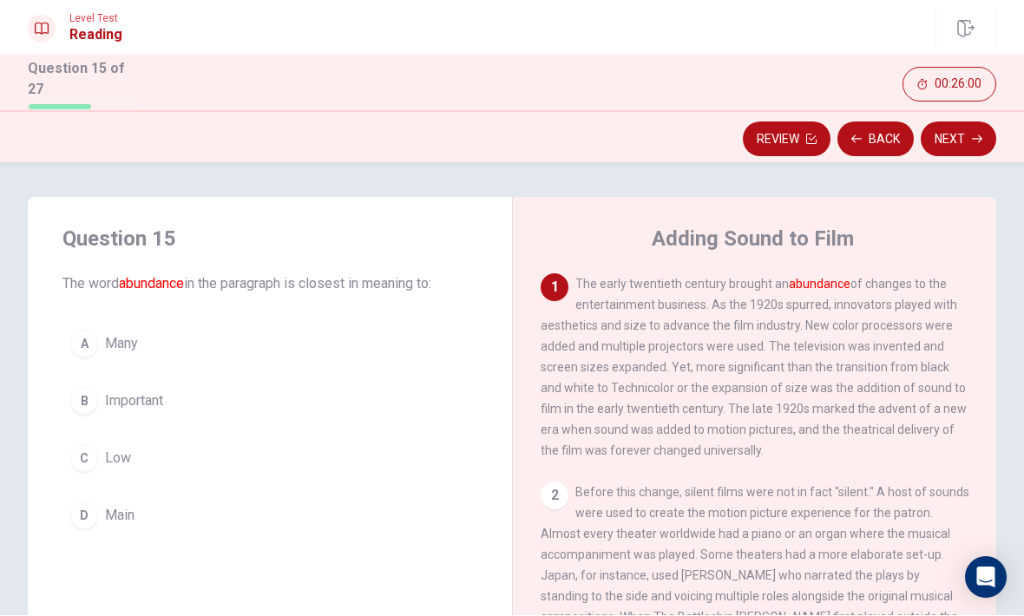
click at [490, 400] on div "Question 15 The word abundance in the paragraph is closest in meaning to: A Man…" at bounding box center [270, 382] width 484 height 368
click at [470, 411] on button "B Important" at bounding box center [269, 401] width 415 height 43
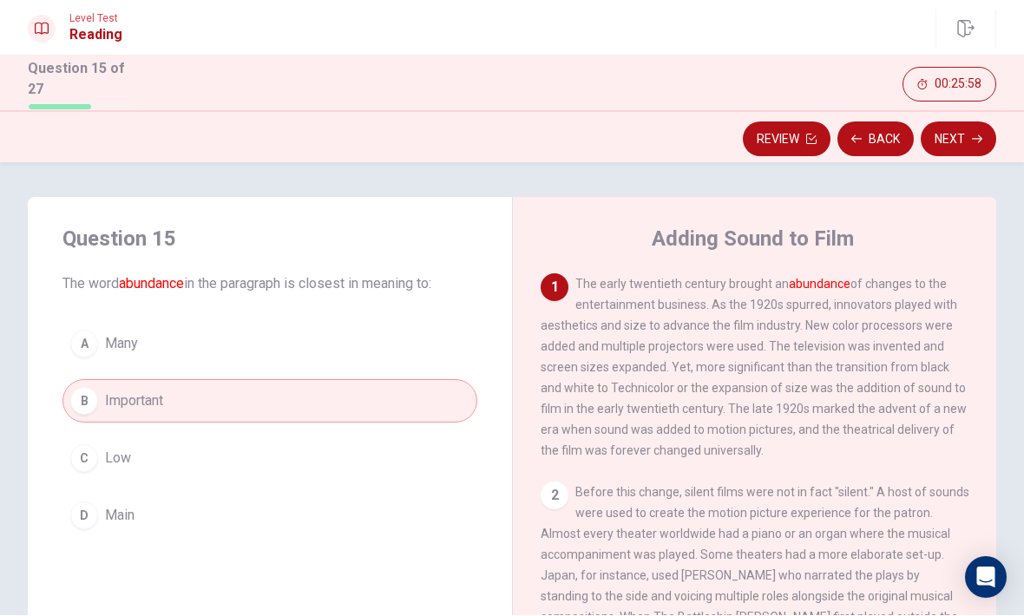
click at [976, 128] on button "Next" at bounding box center [959, 139] width 76 height 35
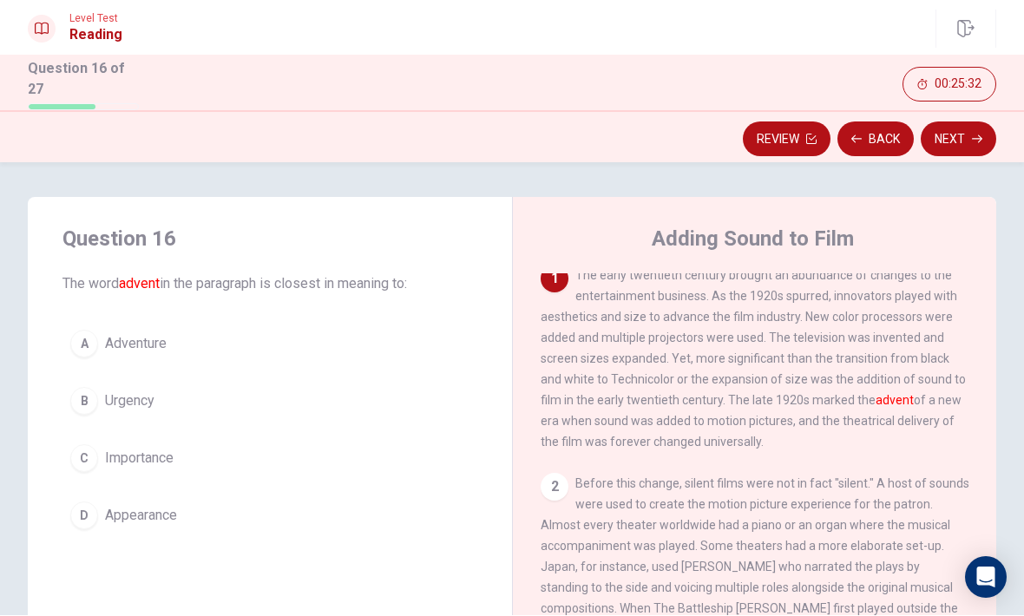
scroll to position [11, 0]
click at [185, 510] on button "D Appearance" at bounding box center [269, 516] width 415 height 43
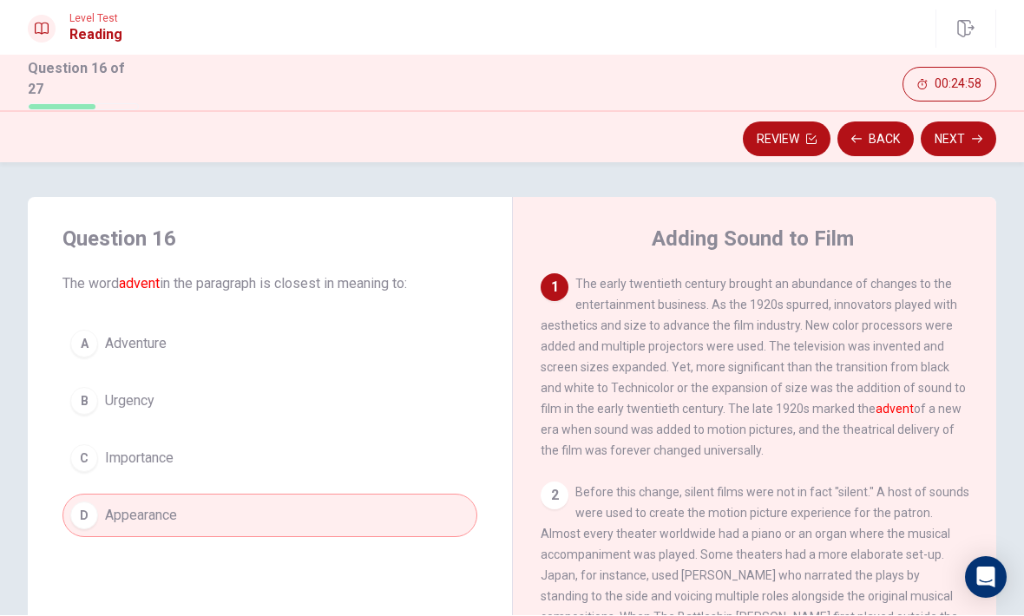
scroll to position [0, 0]
click at [957, 122] on button "Next" at bounding box center [959, 139] width 76 height 35
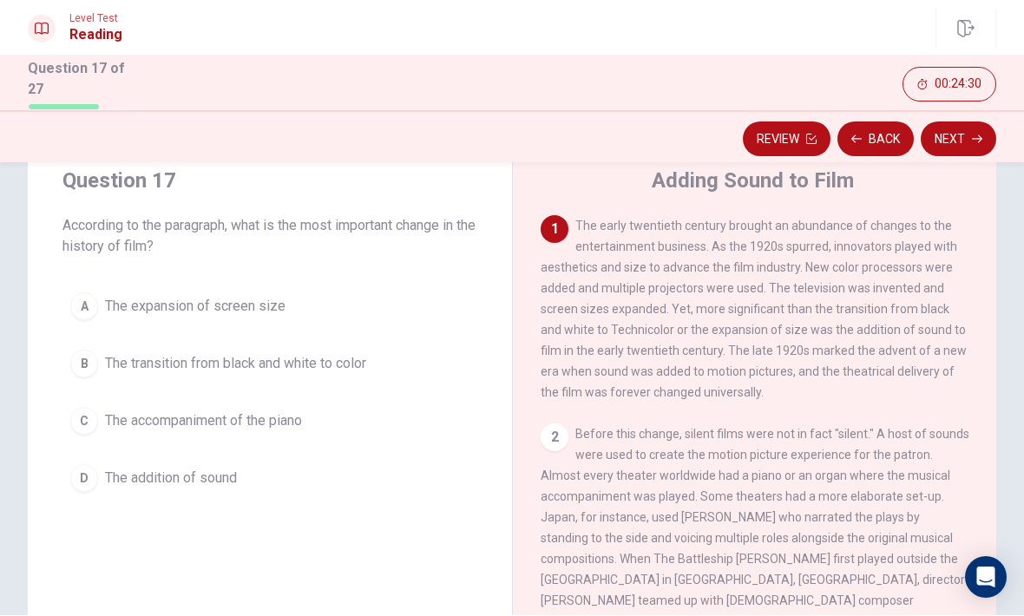
scroll to position [57, 0]
click at [429, 358] on button "B The transition from black and white to color" at bounding box center [269, 365] width 415 height 43
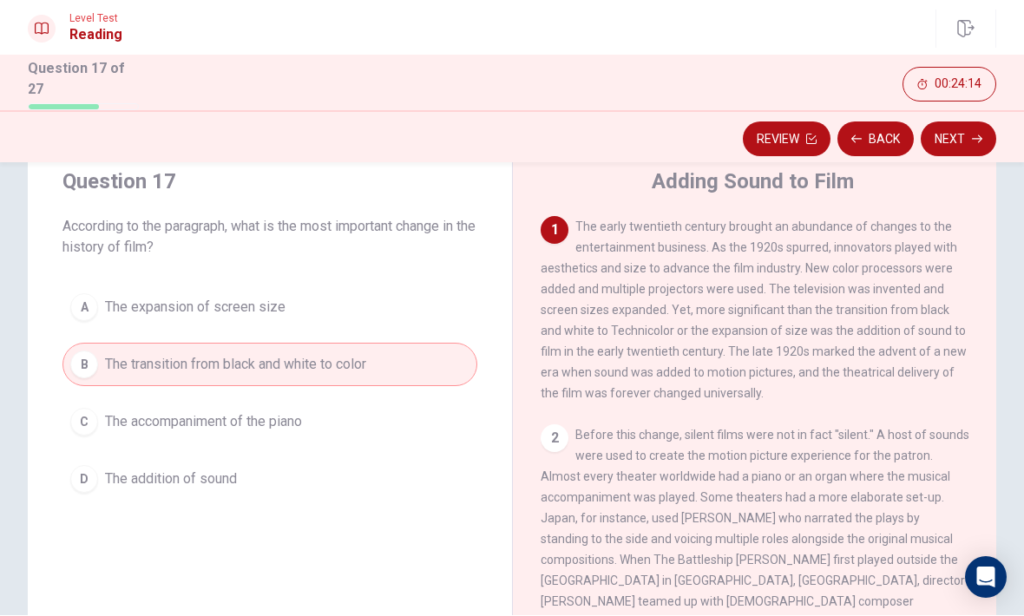
click at [961, 135] on button "Next" at bounding box center [959, 139] width 76 height 35
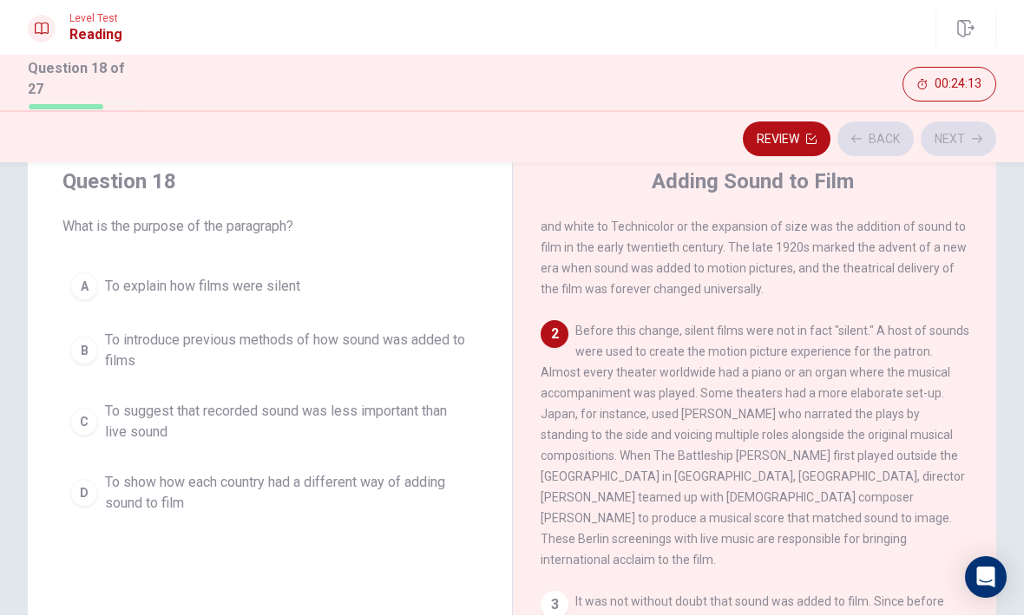
scroll to position [129, 0]
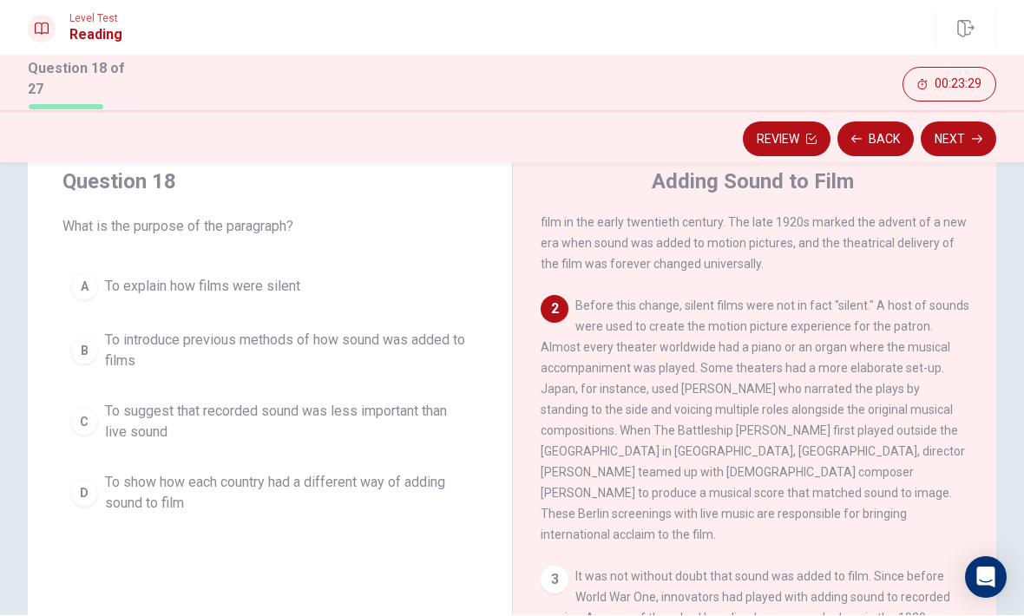
click at [431, 352] on span "To introduce previous methods of how sound was added to films" at bounding box center [287, 352] width 365 height 42
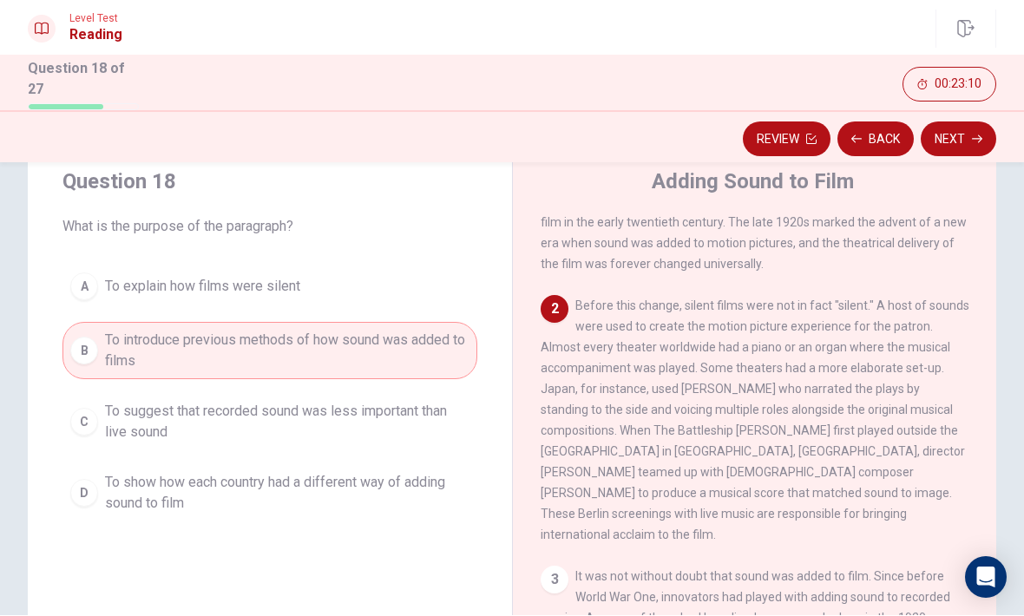
click at [958, 139] on button "Next" at bounding box center [959, 139] width 76 height 35
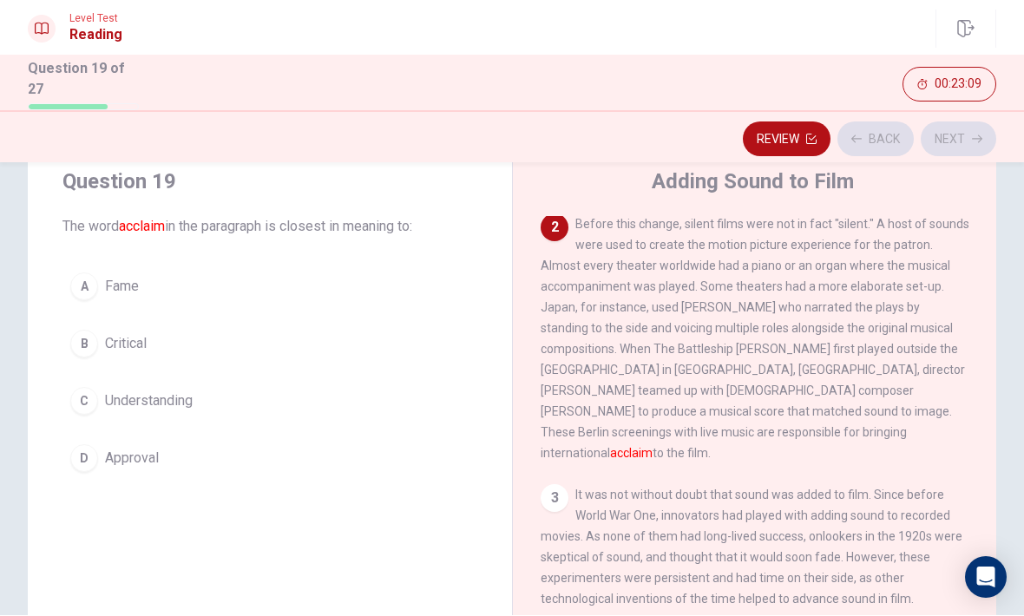
scroll to position [216, 0]
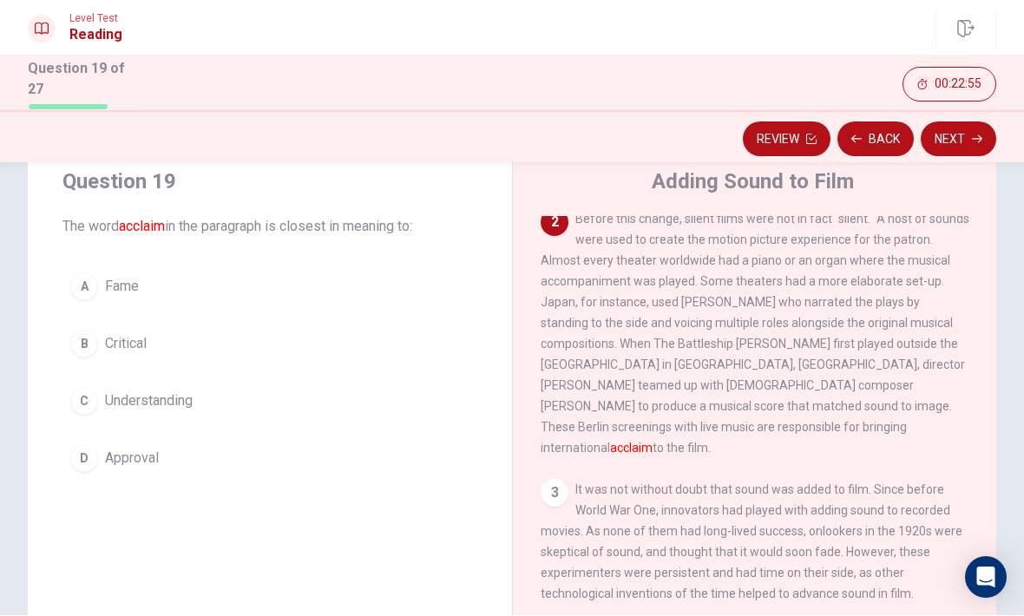
click at [418, 279] on button "A Fame" at bounding box center [269, 287] width 415 height 43
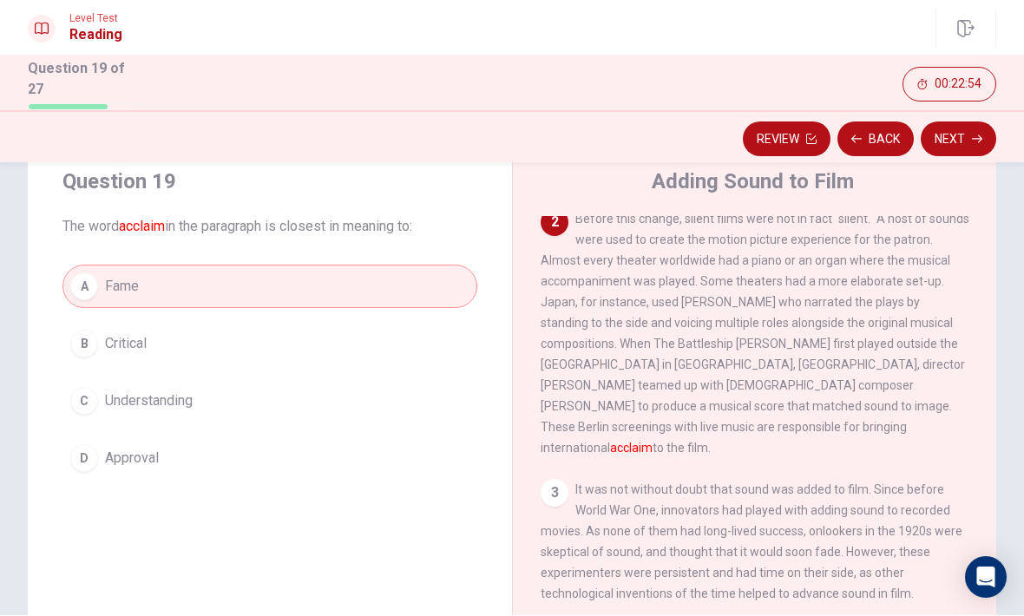
click at [972, 135] on icon "button" at bounding box center [977, 140] width 10 height 10
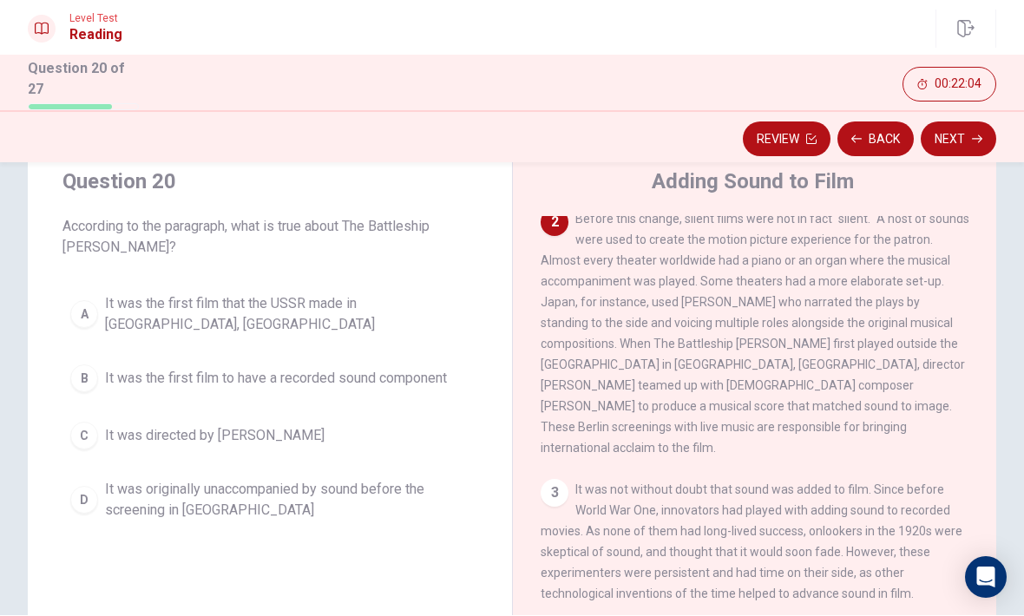
click at [437, 286] on button "A It was the first film that the USSR made in [GEOGRAPHIC_DATA], [GEOGRAPHIC_DA…" at bounding box center [269, 314] width 415 height 57
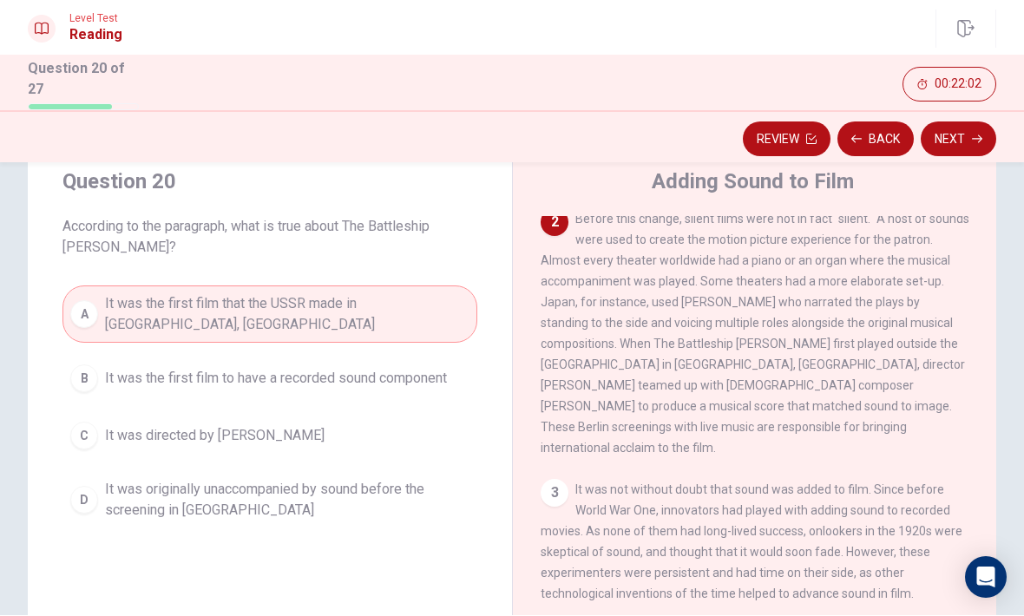
click at [969, 144] on button "Next" at bounding box center [959, 139] width 76 height 35
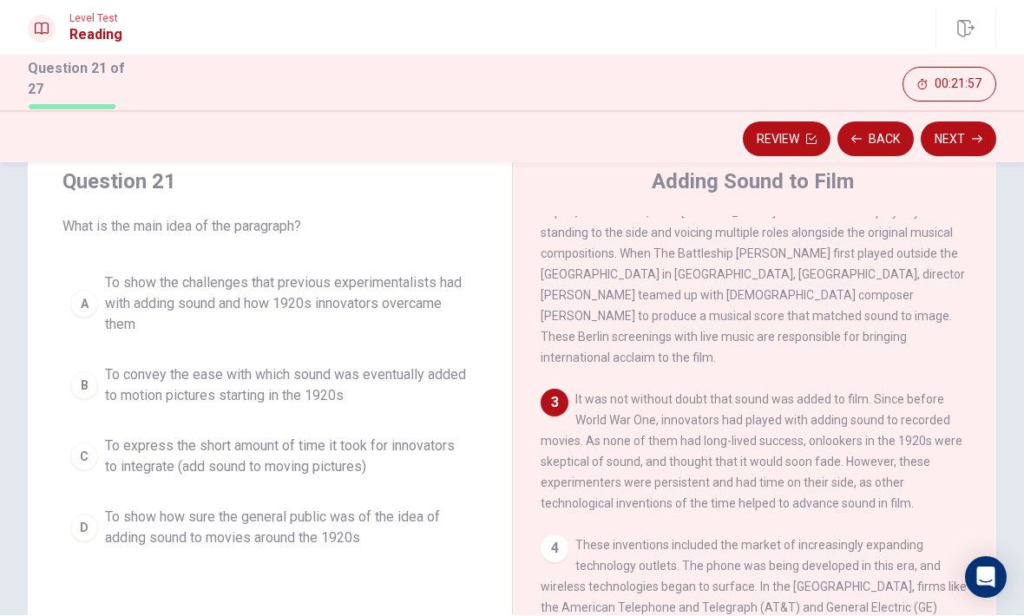
scroll to position [323, 0]
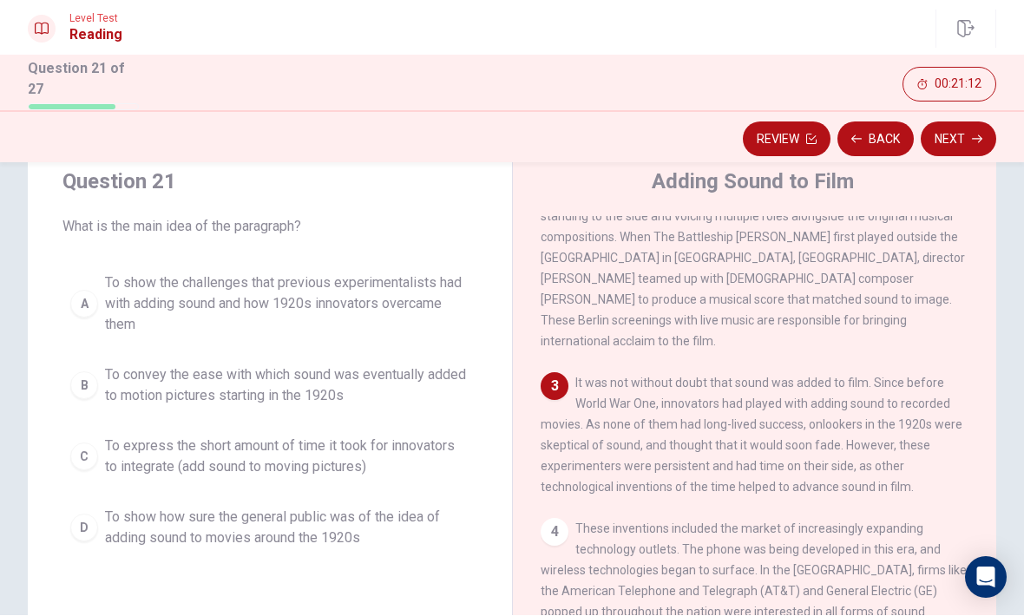
click at [477, 315] on button "A To show the challenges that previous experimentalists had with adding sound a…" at bounding box center [269, 305] width 415 height 78
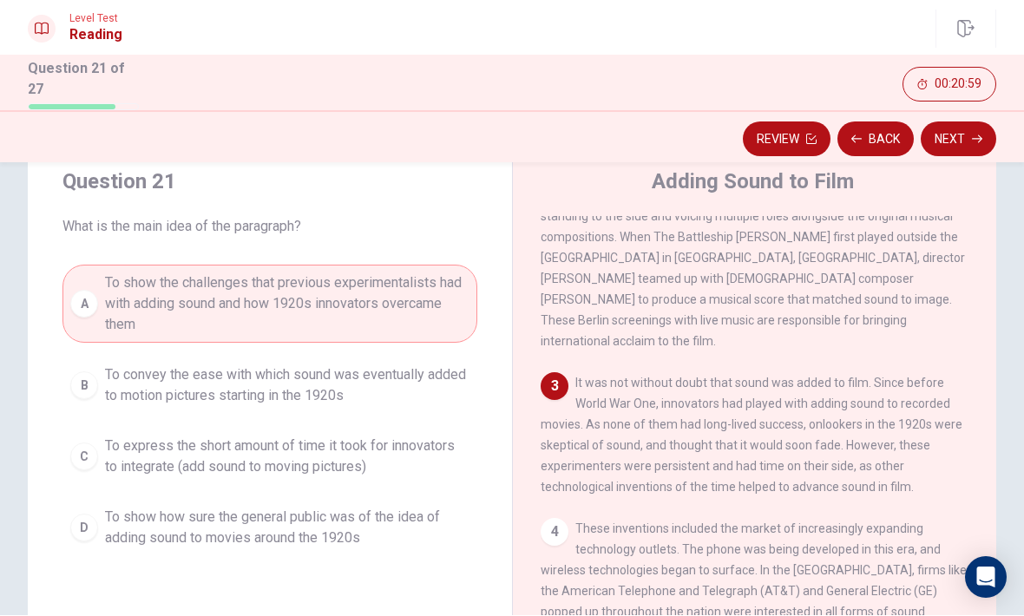
click at [450, 401] on span "To convey the ease with which sound was eventually added to motion pictures sta…" at bounding box center [287, 386] width 365 height 42
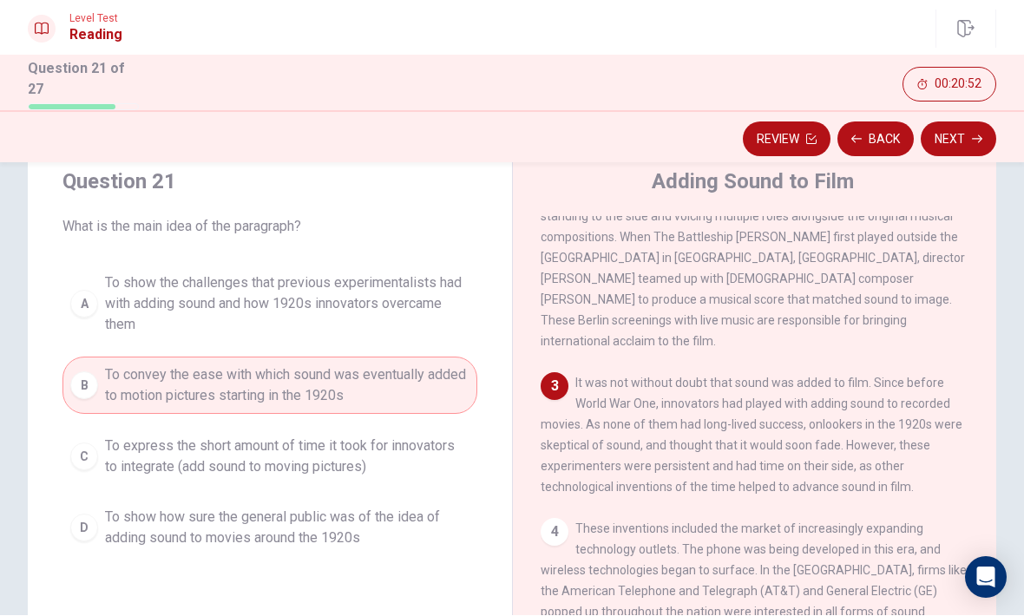
click at [970, 141] on button "Next" at bounding box center [959, 139] width 76 height 35
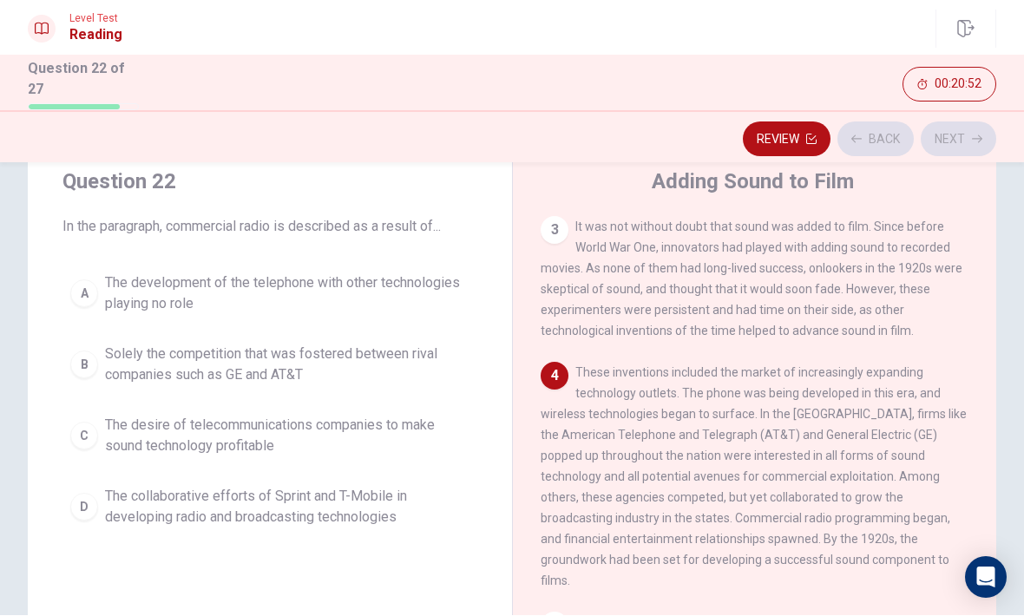
scroll to position [518, 0]
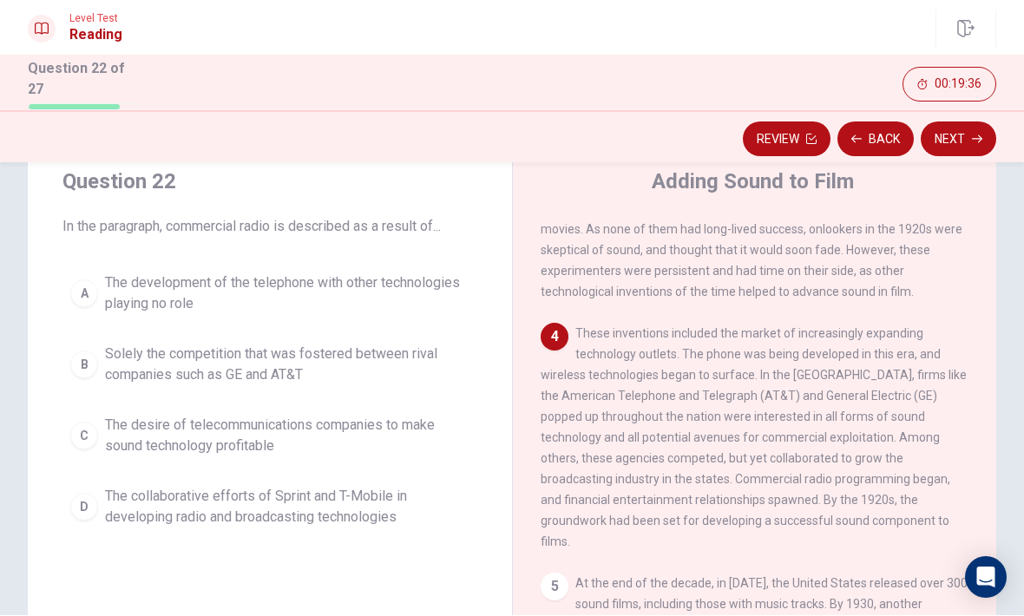
click at [416, 368] on span "Solely the competition that was fostered between rival companies such as GE and…" at bounding box center [287, 366] width 365 height 42
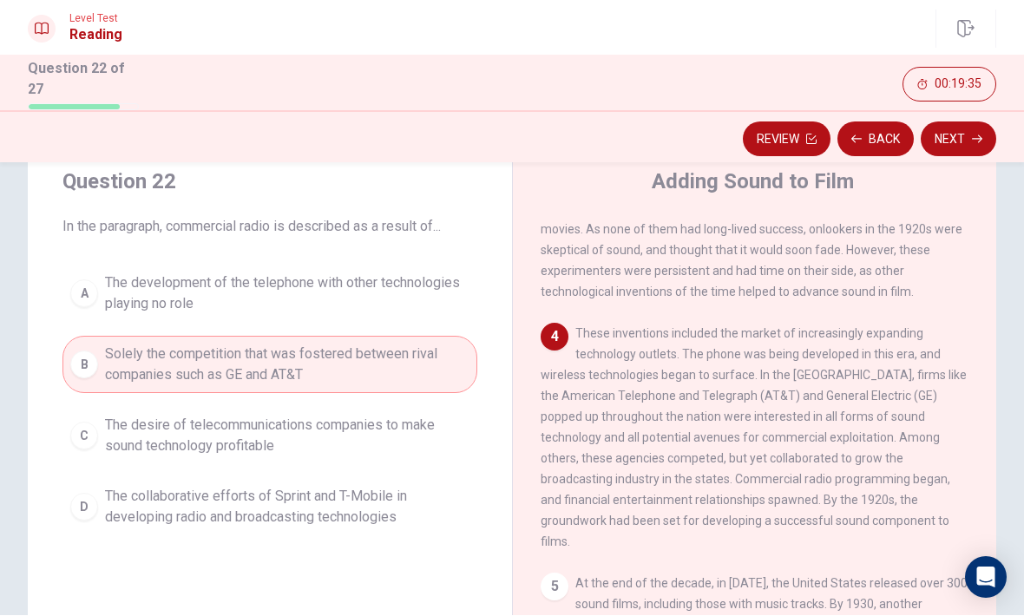
click at [963, 122] on button "Next" at bounding box center [959, 139] width 76 height 35
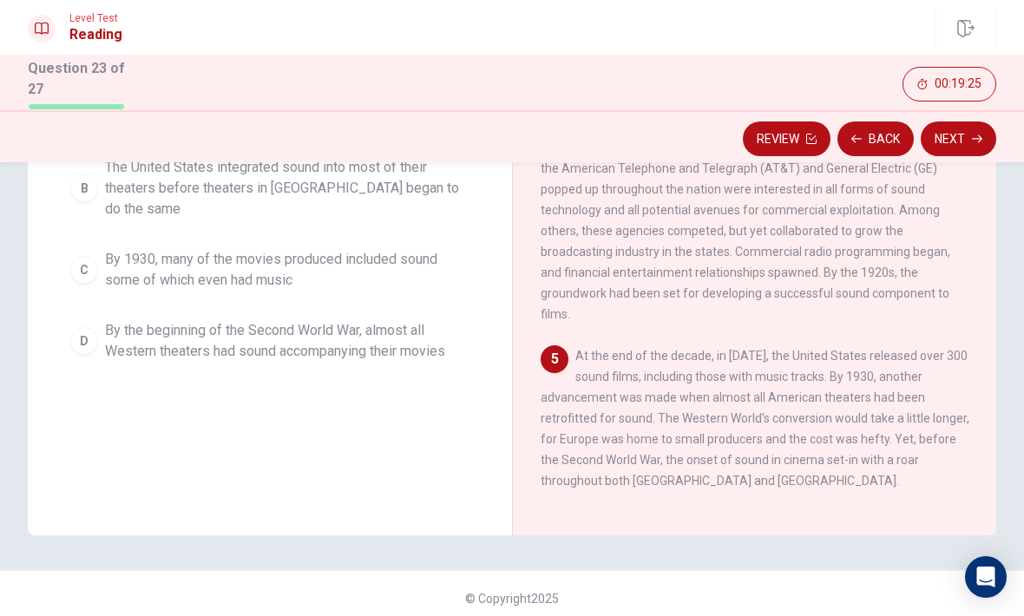
scroll to position [271, 0]
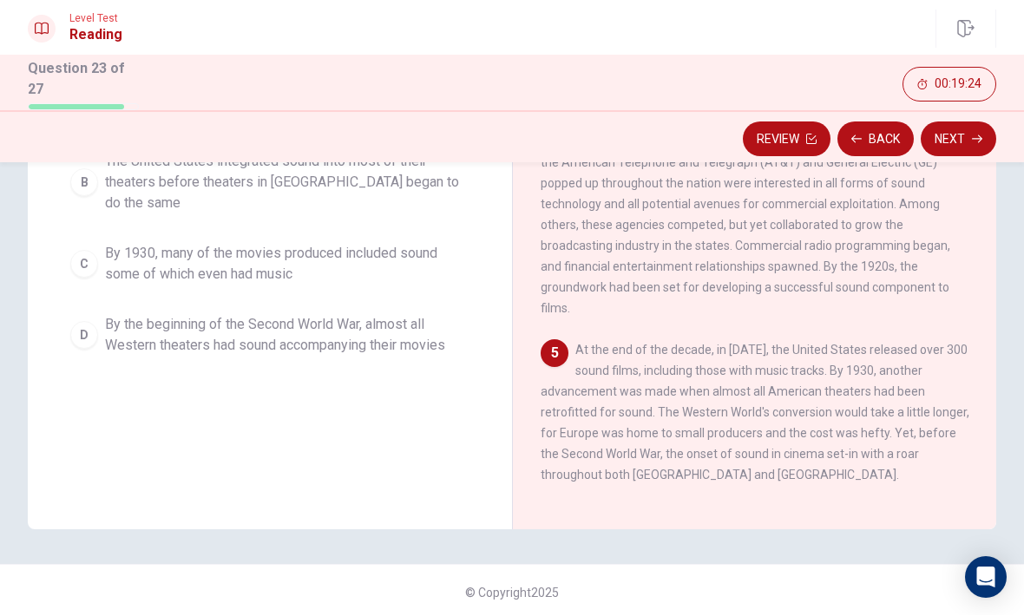
click at [732, 310] on div "1 The early twentieth century brought an abundance of changes to the entertainm…" at bounding box center [766, 252] width 451 height 499
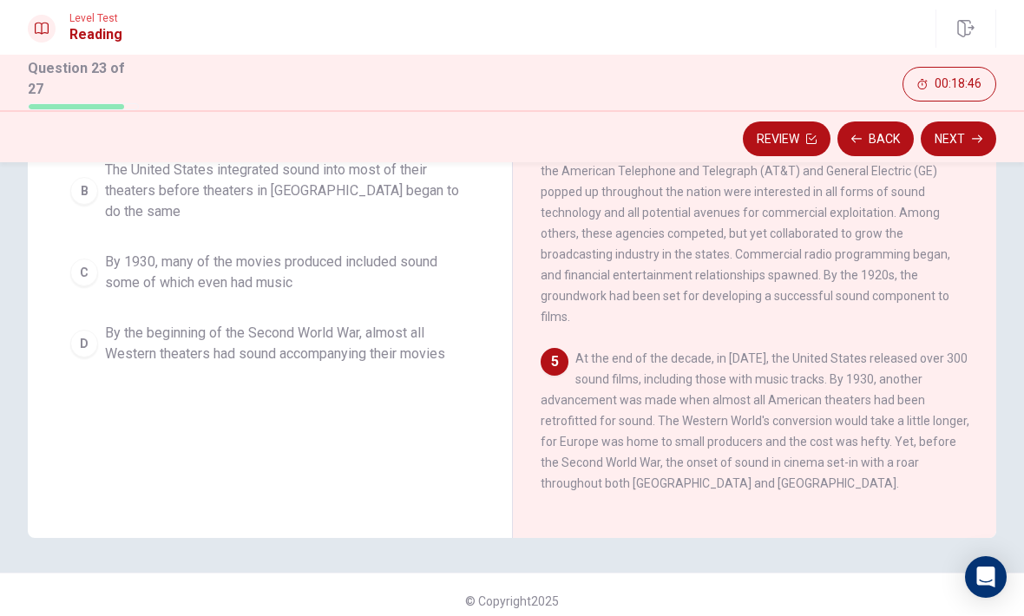
scroll to position [261, 0]
click at [890, 391] on span "At the end of the decade, in [DATE], the United States released over 300 sound …" at bounding box center [755, 422] width 429 height 139
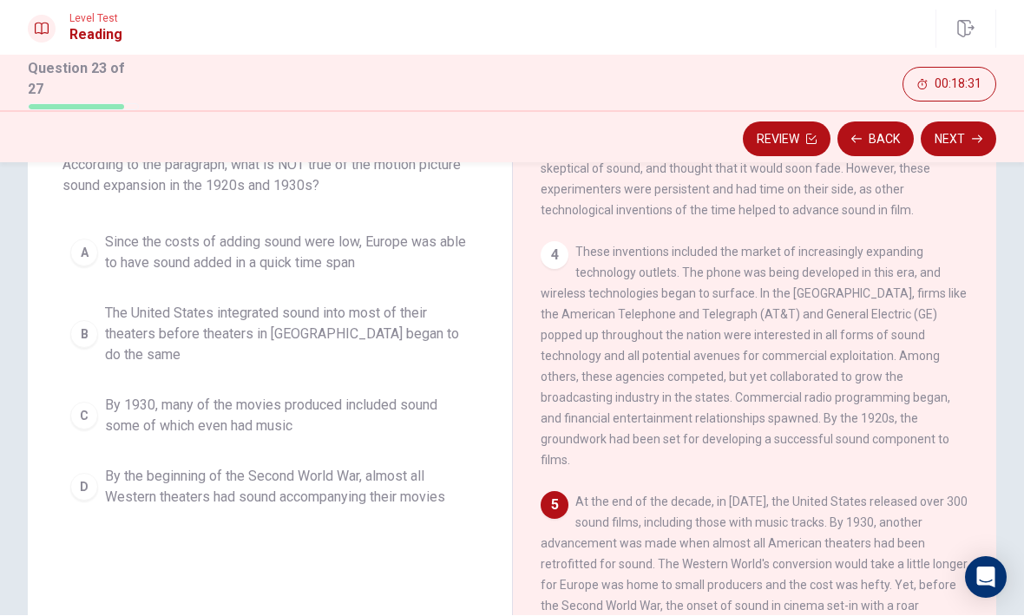
scroll to position [121, 0]
click at [490, 269] on div "Question 23 According to the paragraph, what is NOT true of the motion picture …" at bounding box center [270, 309] width 484 height 465
click at [464, 286] on div "A Since the costs of adding sound were low, Europe was able to have sound added…" at bounding box center [269, 369] width 415 height 292
click at [468, 270] on button "A Since the costs of adding sound were low, Europe was able to have sound added…" at bounding box center [269, 251] width 415 height 57
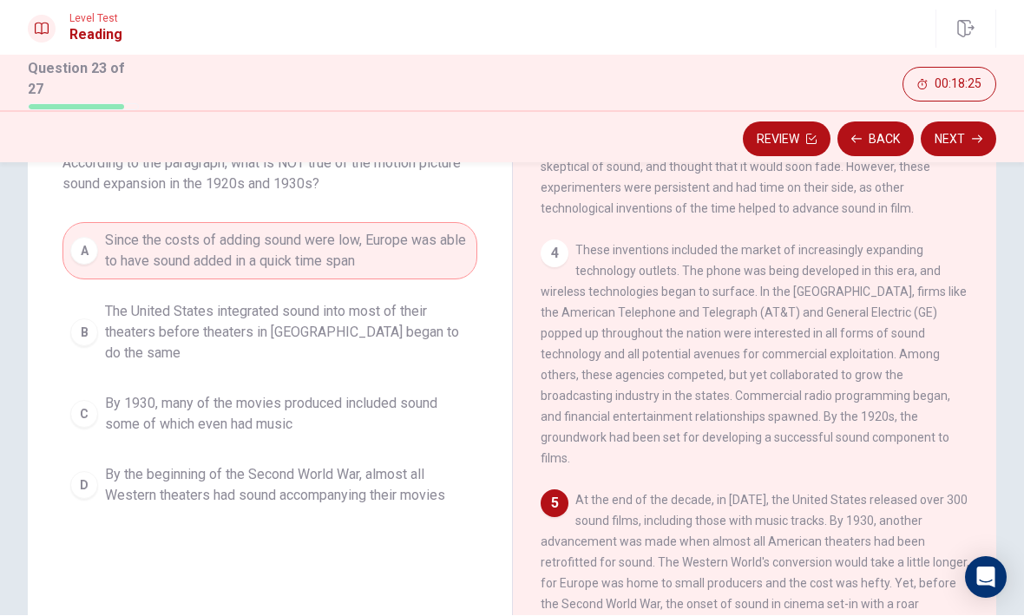
click at [477, 386] on button "C By 1930, many of the movies produced included sound some of which even had mu…" at bounding box center [269, 414] width 415 height 57
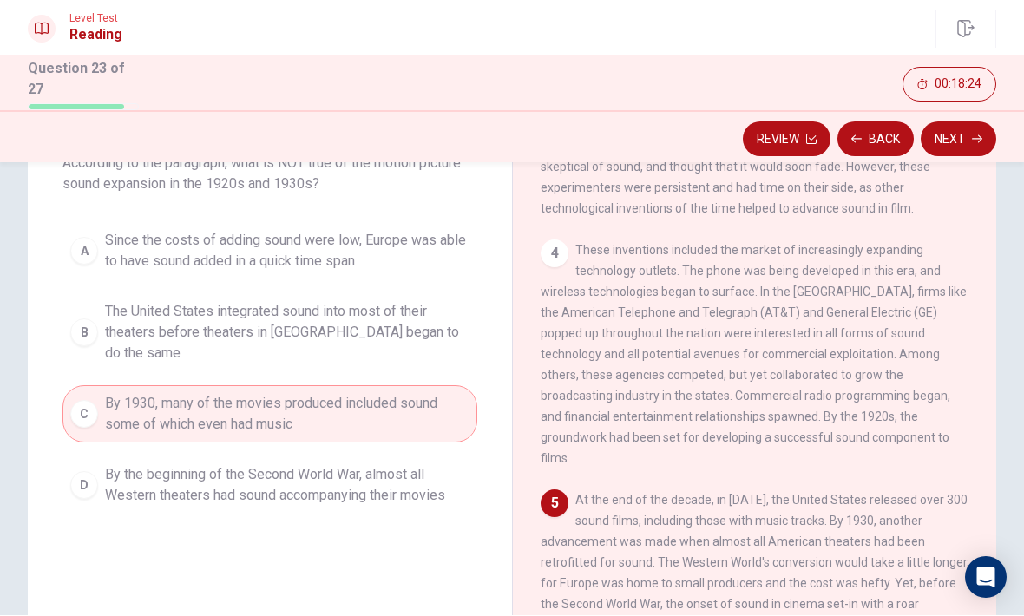
click at [461, 394] on span "By 1930, many of the movies produced included sound some of which even had music" at bounding box center [287, 415] width 365 height 42
click at [464, 266] on span "Since the costs of adding sound were low, Europe was able to have sound added i…" at bounding box center [287, 252] width 365 height 42
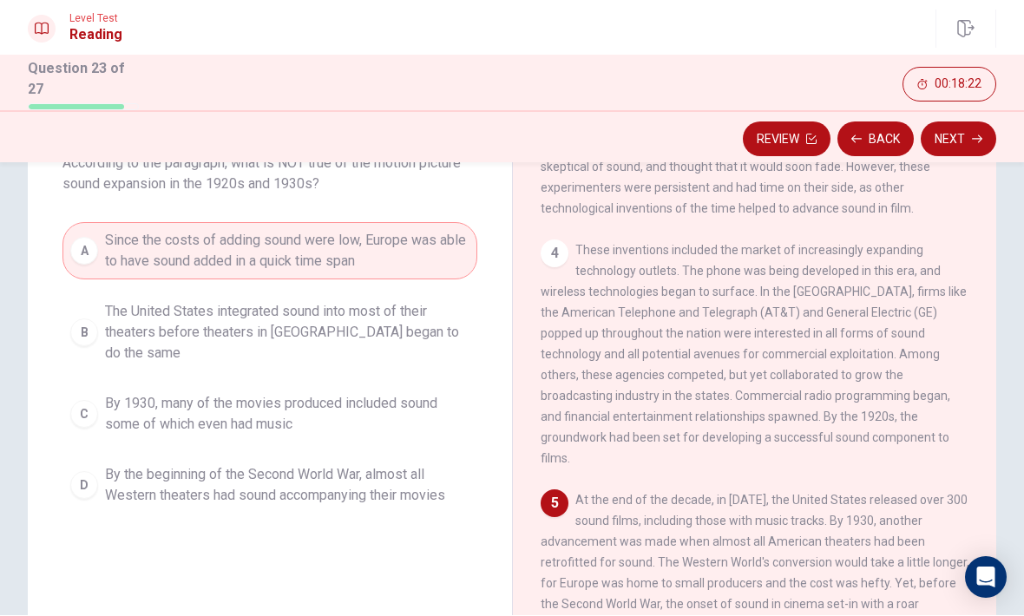
click at [970, 137] on button "Next" at bounding box center [959, 139] width 76 height 35
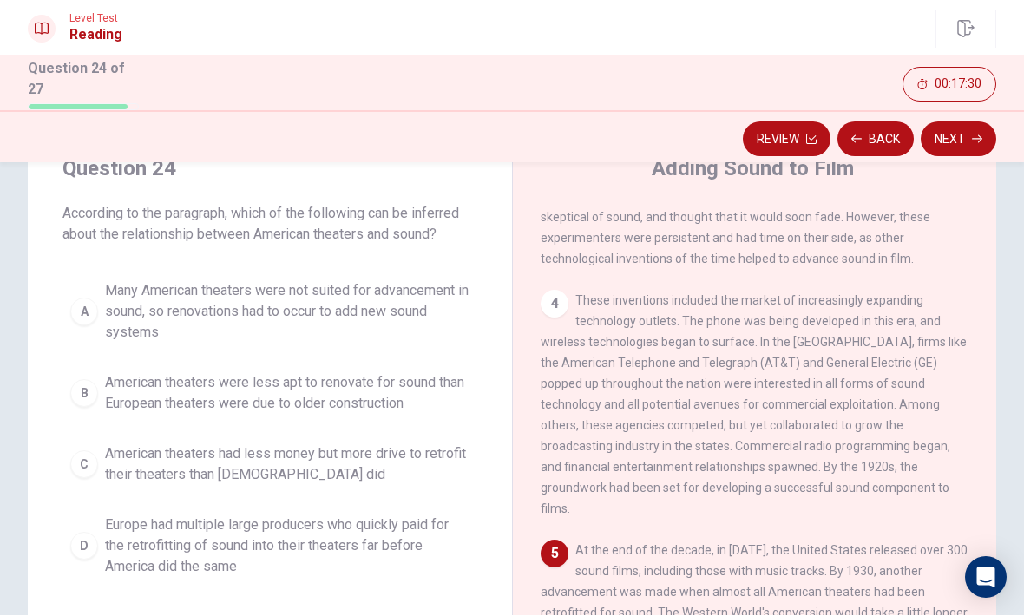
scroll to position [69, 0]
click at [398, 550] on span "Europe had multiple large producers who quickly paid for the retrofitting of so…" at bounding box center [287, 547] width 365 height 62
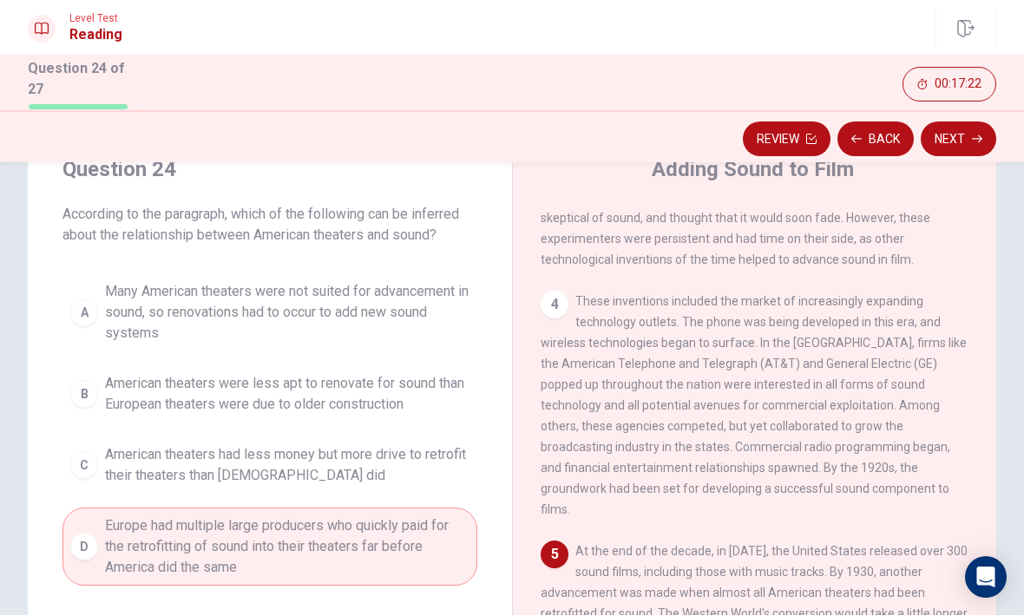
click at [476, 451] on button "C American theaters had less money but more drive to retrofit their theaters th…" at bounding box center [269, 465] width 415 height 57
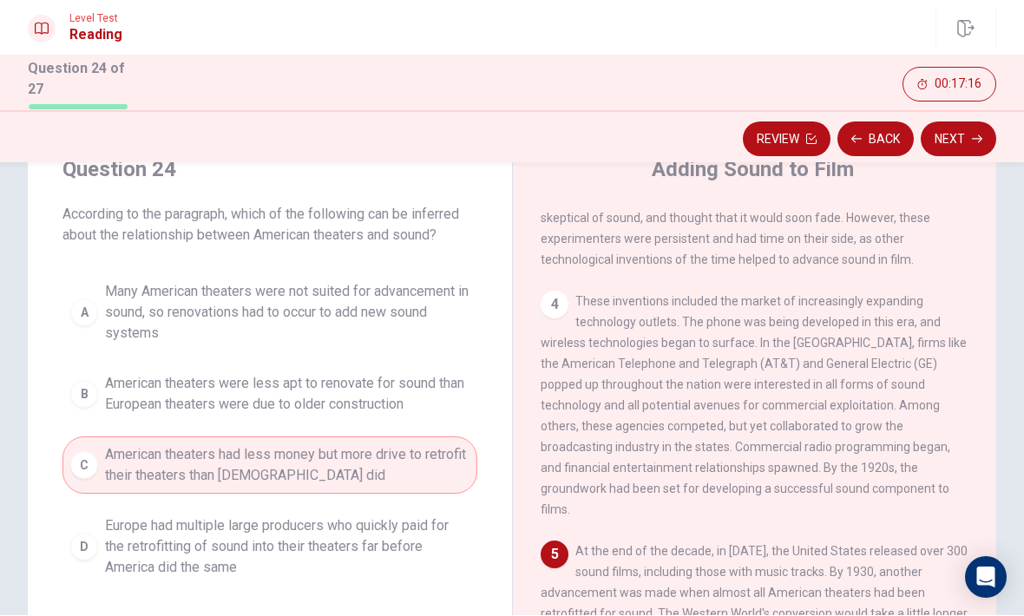
click at [497, 397] on div "Question 24 According to the paragraph, which of the following can be inferred …" at bounding box center [270, 371] width 484 height 486
click at [989, 118] on div "Review Back Next" at bounding box center [512, 137] width 1024 height 52
click at [987, 135] on button "Next" at bounding box center [959, 139] width 76 height 35
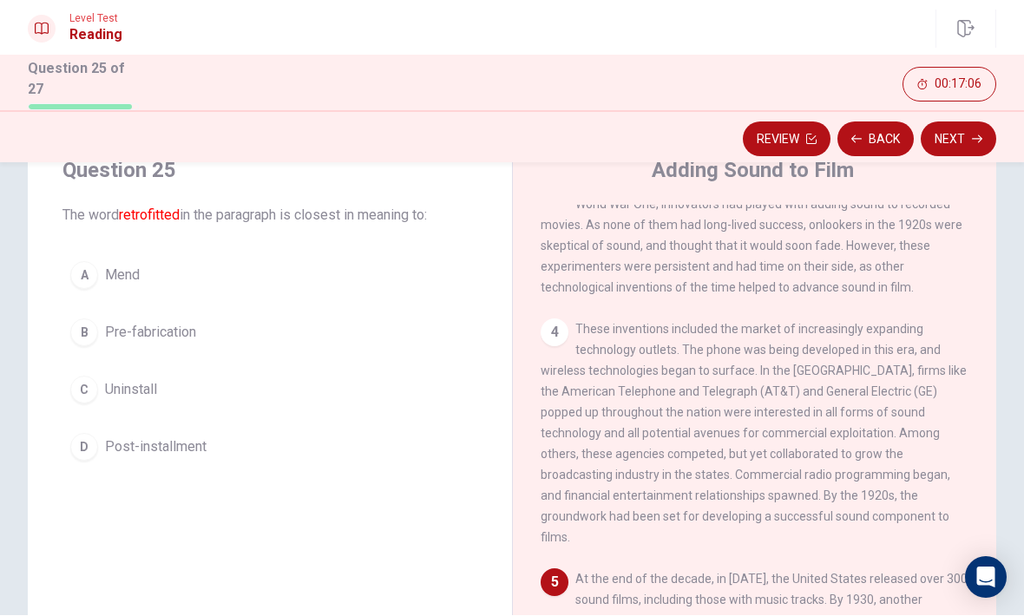
scroll to position [66, 0]
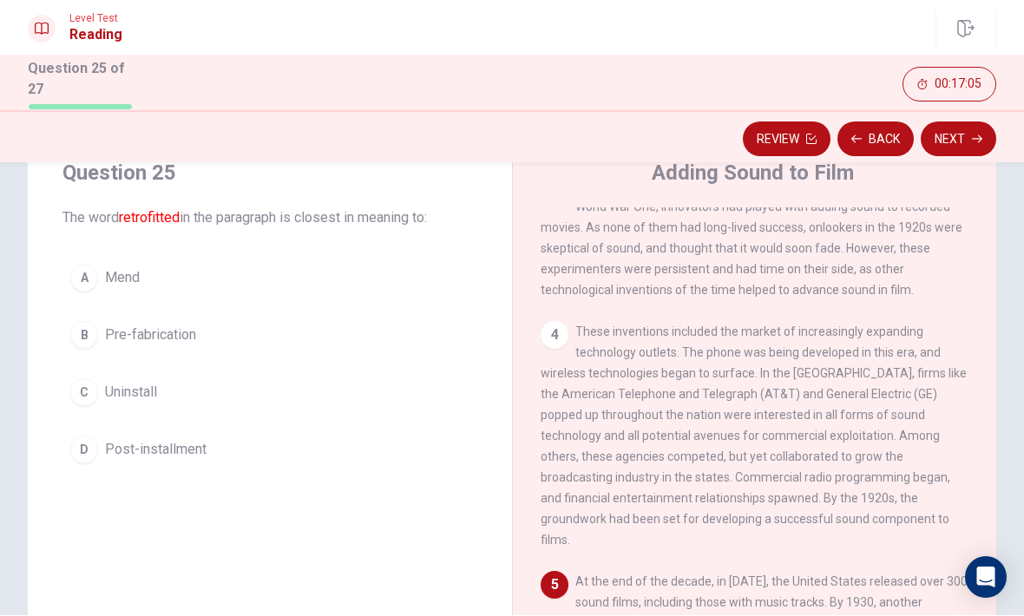
click at [482, 371] on div "Question 25 The word retrofitted in the paragraph is closest in meaning to: A M…" at bounding box center [270, 316] width 484 height 368
click at [466, 375] on button "C Uninstall" at bounding box center [269, 392] width 415 height 43
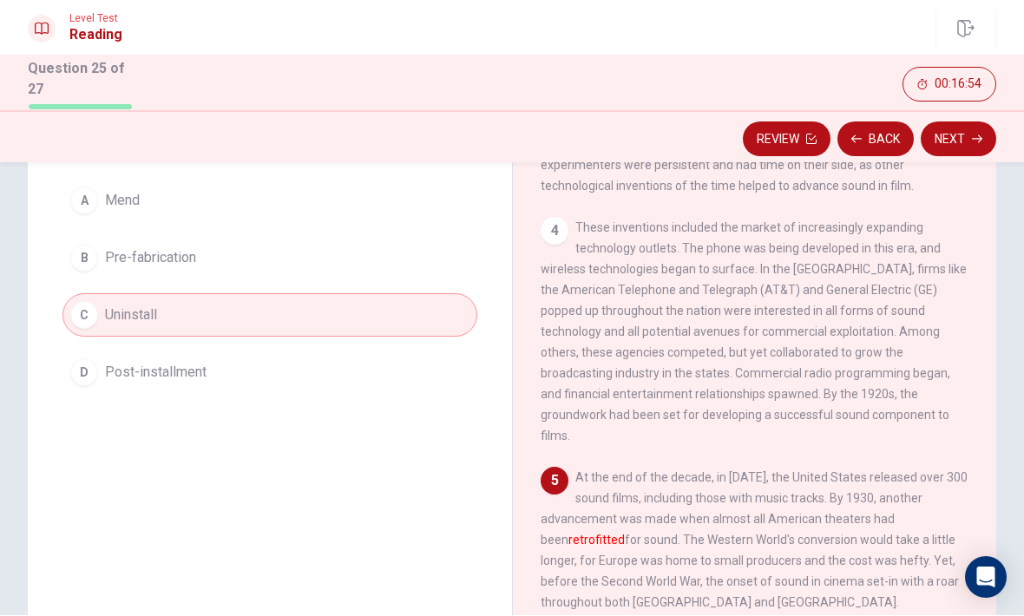
scroll to position [142, 0]
click at [506, 350] on div "Question 25 The word retrofitted in the paragraph is closest in meaning to: A M…" at bounding box center [270, 240] width 484 height 368
click at [473, 365] on button "D Post-installment" at bounding box center [269, 373] width 415 height 43
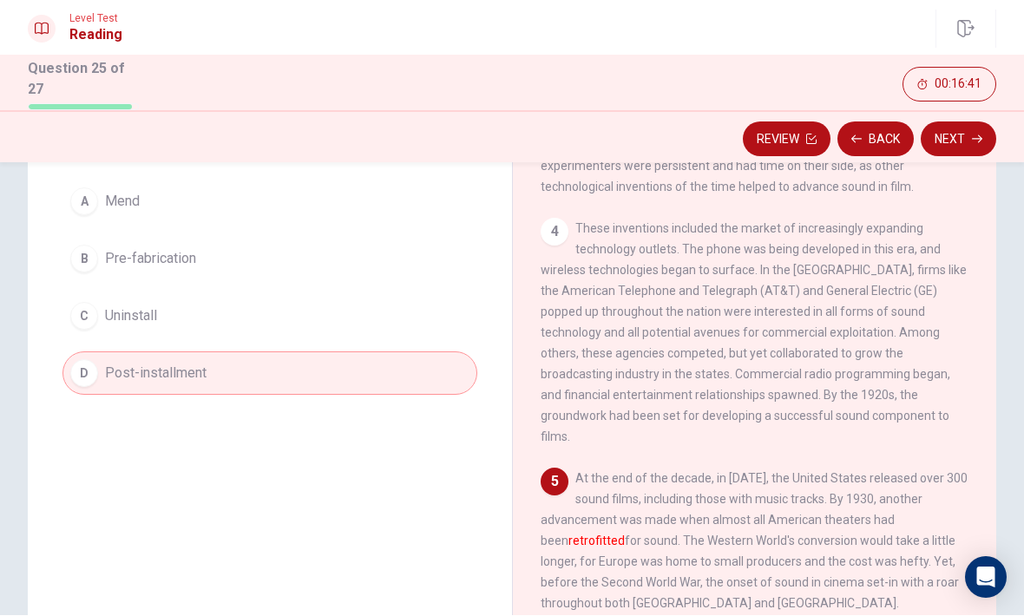
click at [964, 141] on button "Next" at bounding box center [959, 139] width 76 height 35
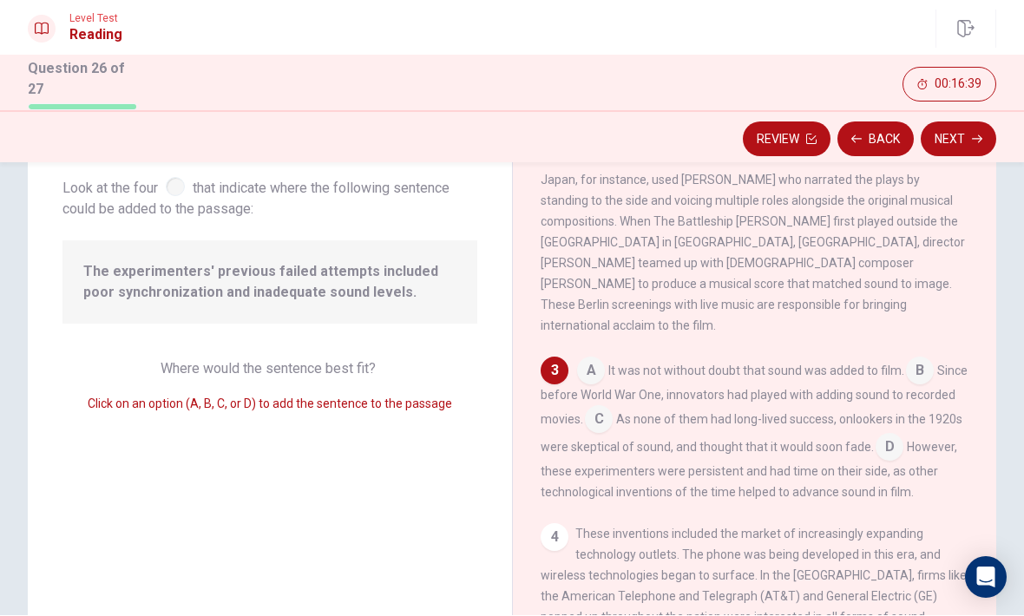
scroll to position [99, 0]
click at [613, 427] on input at bounding box center [599, 423] width 28 height 28
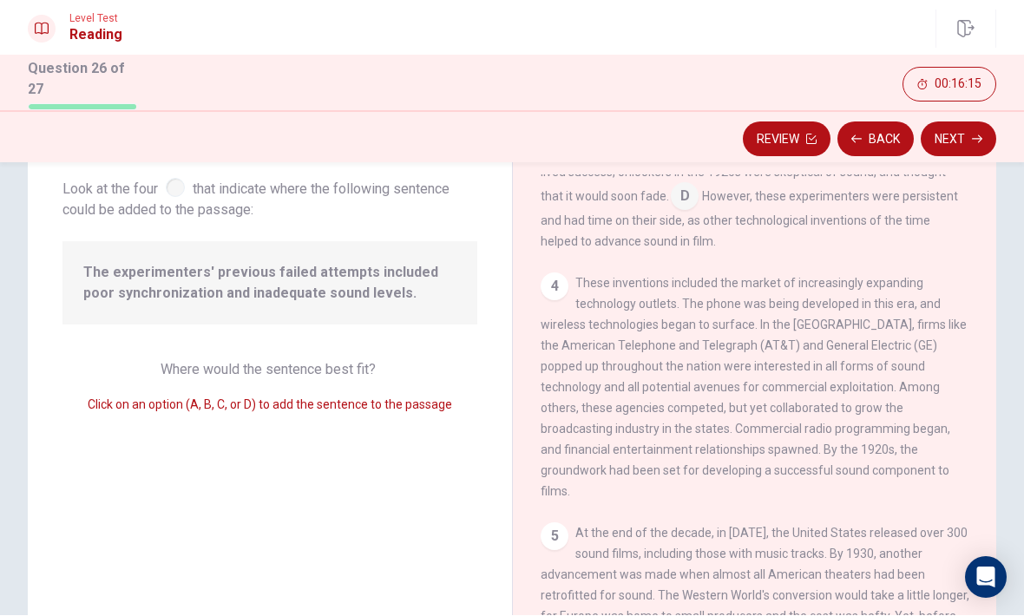
scroll to position [594, 0]
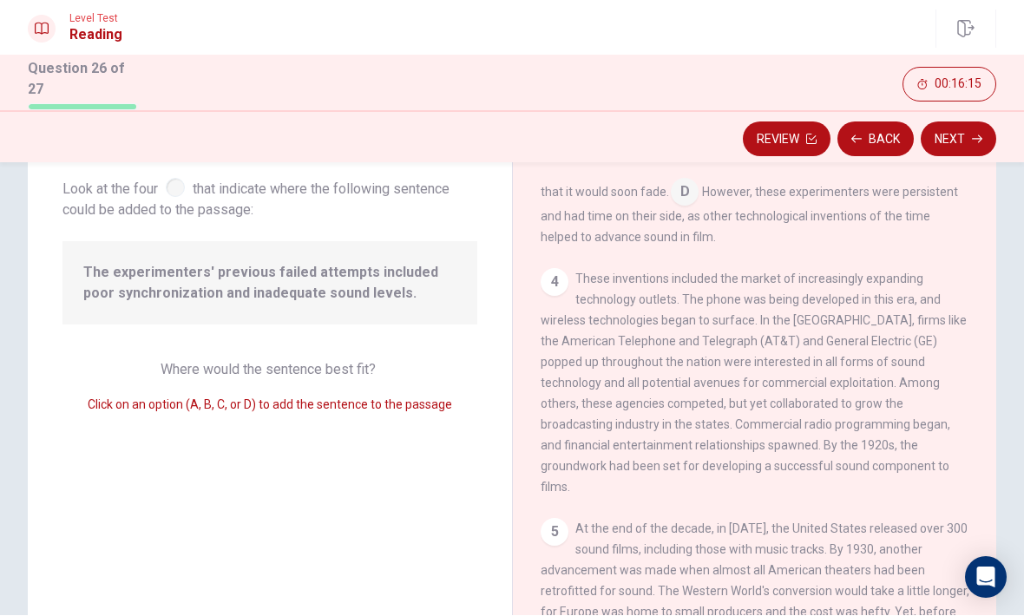
click at [966, 139] on button "Next" at bounding box center [959, 139] width 76 height 35
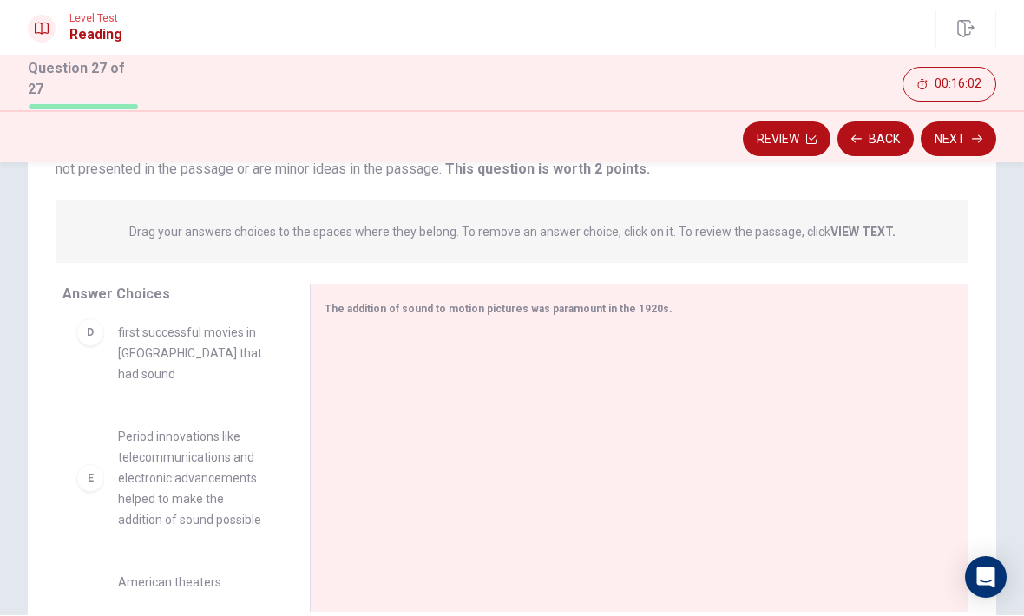
scroll to position [468, 0]
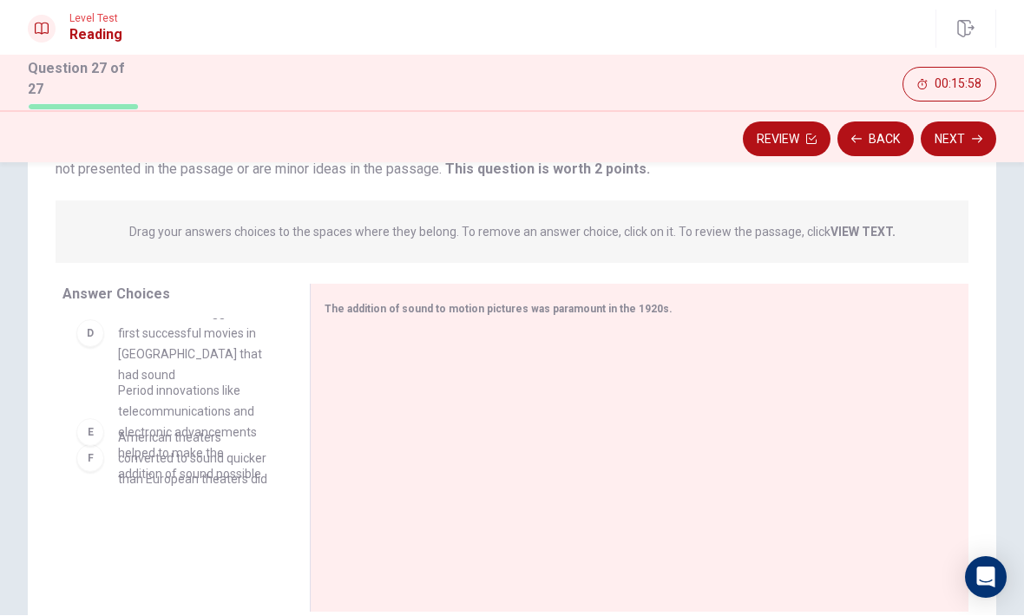
click at [248, 444] on div "A The film actors could now speak, so miming (acting out) was a thing of the pa…" at bounding box center [178, 452] width 233 height 267
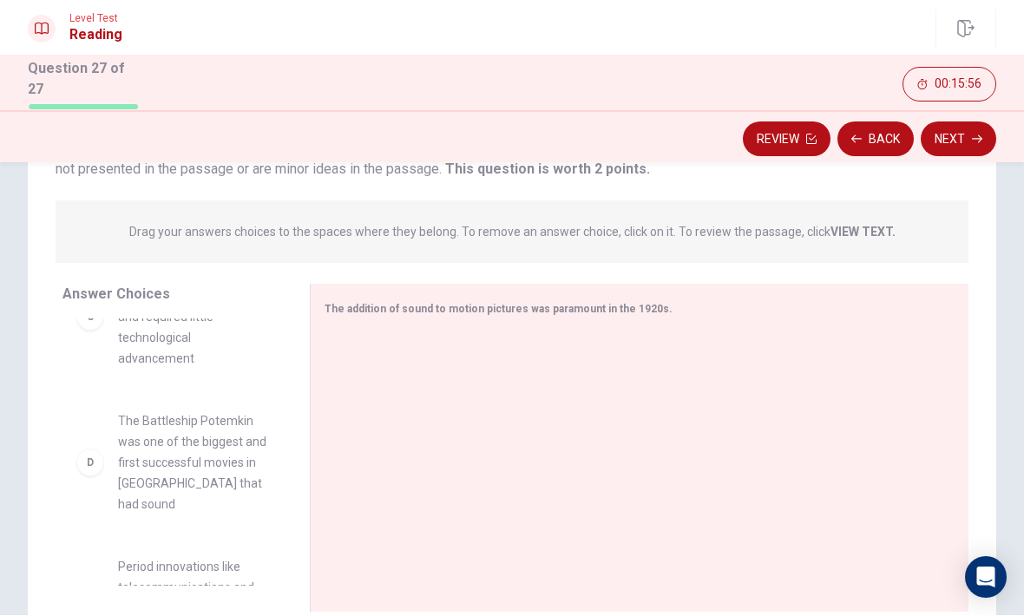
scroll to position [337, 0]
click at [280, 477] on div "D The Battleship Potemkin was one of the biggest and first successful movies in…" at bounding box center [172, 465] width 220 height 132
click at [268, 483] on div "D The Battleship Potemkin was one of the biggest and first successful movies in…" at bounding box center [172, 465] width 220 height 132
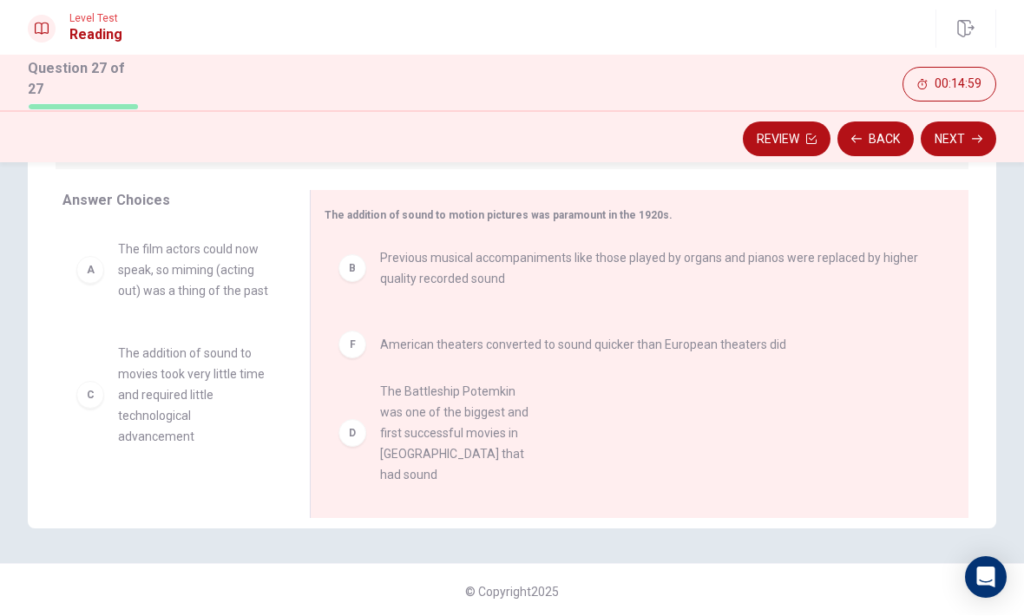
scroll to position [0, 0]
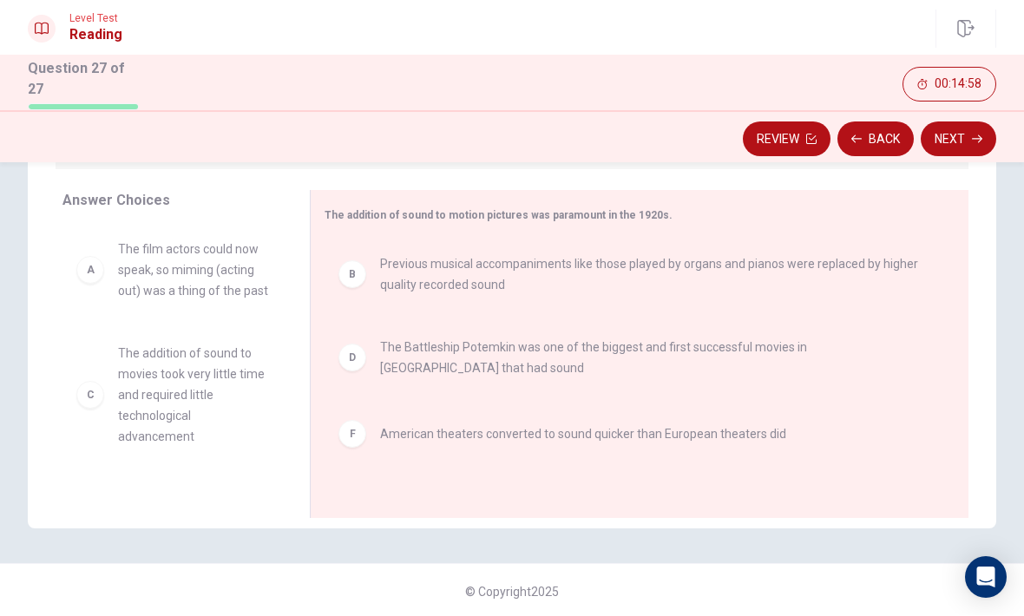
click at [972, 138] on icon "button" at bounding box center [977, 140] width 10 height 10
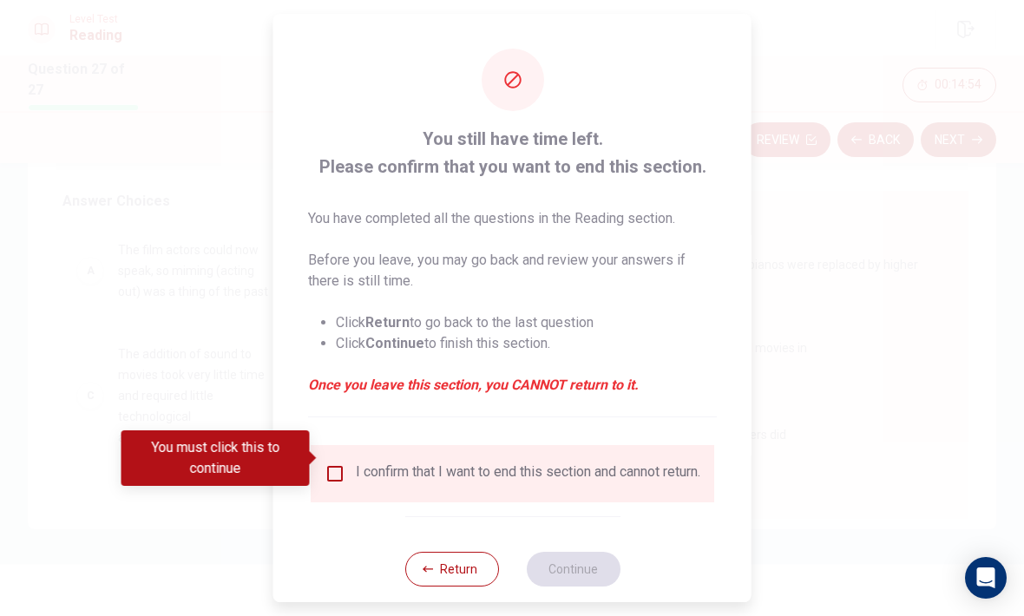
click at [327, 464] on input "You must click this to continue" at bounding box center [335, 474] width 21 height 21
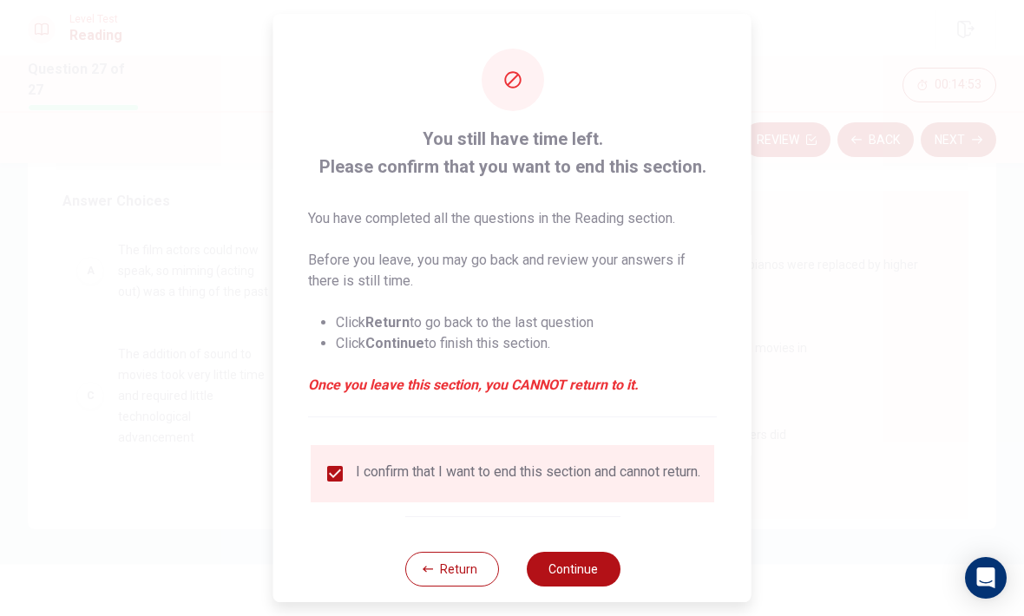
click at [583, 571] on button "Continue" at bounding box center [573, 569] width 94 height 35
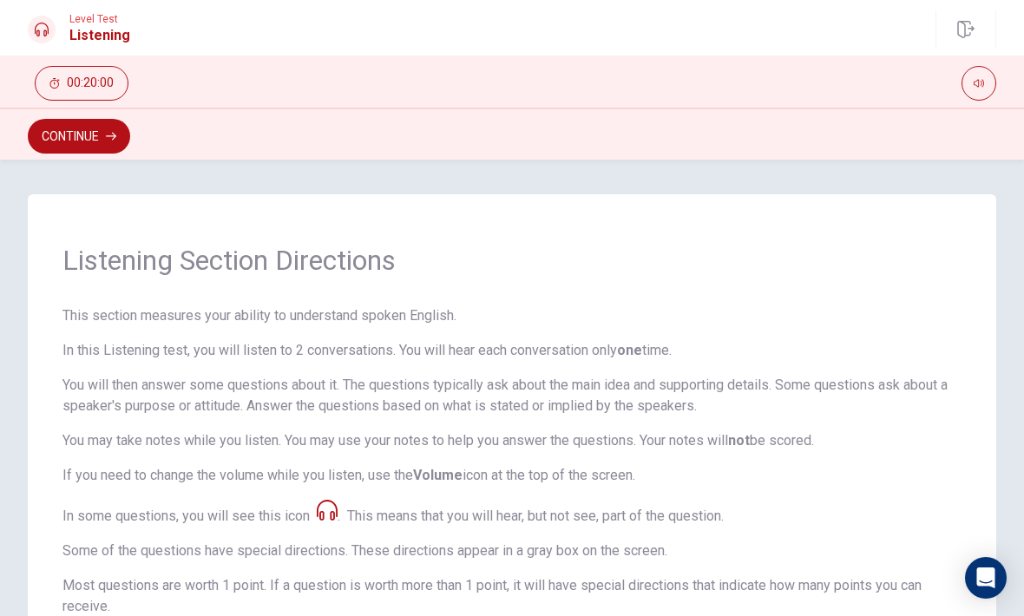
click at [110, 135] on icon "button" at bounding box center [111, 136] width 10 height 10
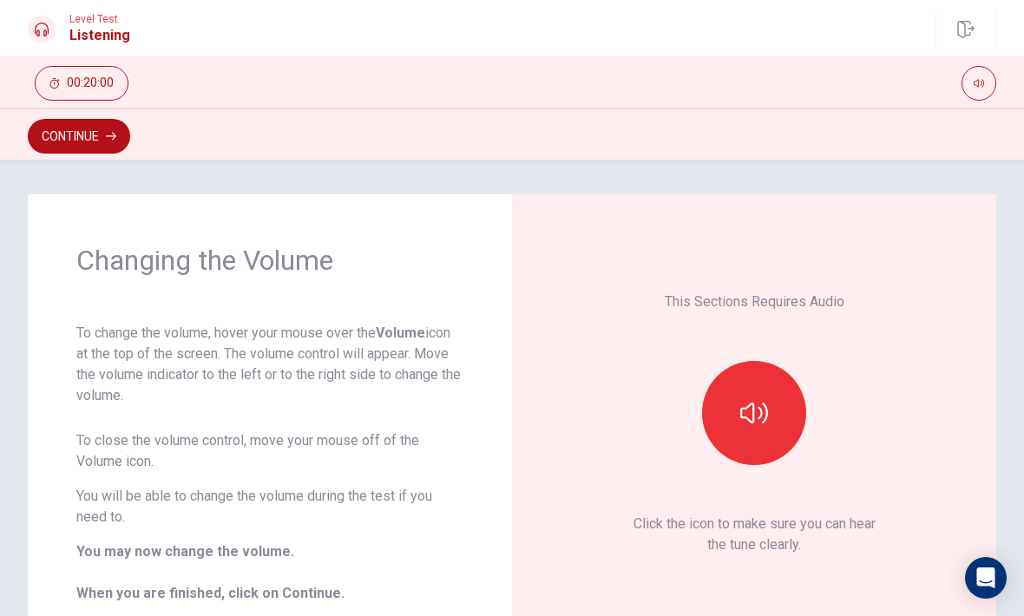
click at [770, 398] on button "button" at bounding box center [754, 413] width 104 height 104
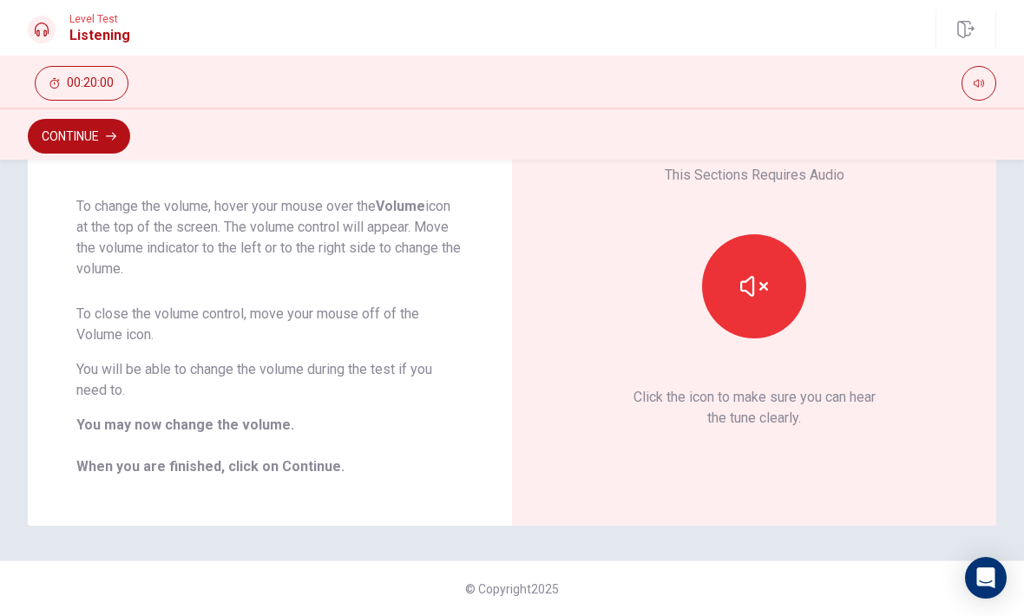
scroll to position [127, 0]
click at [745, 296] on icon "button" at bounding box center [754, 287] width 28 height 28
click at [90, 137] on button "Continue" at bounding box center [79, 136] width 102 height 35
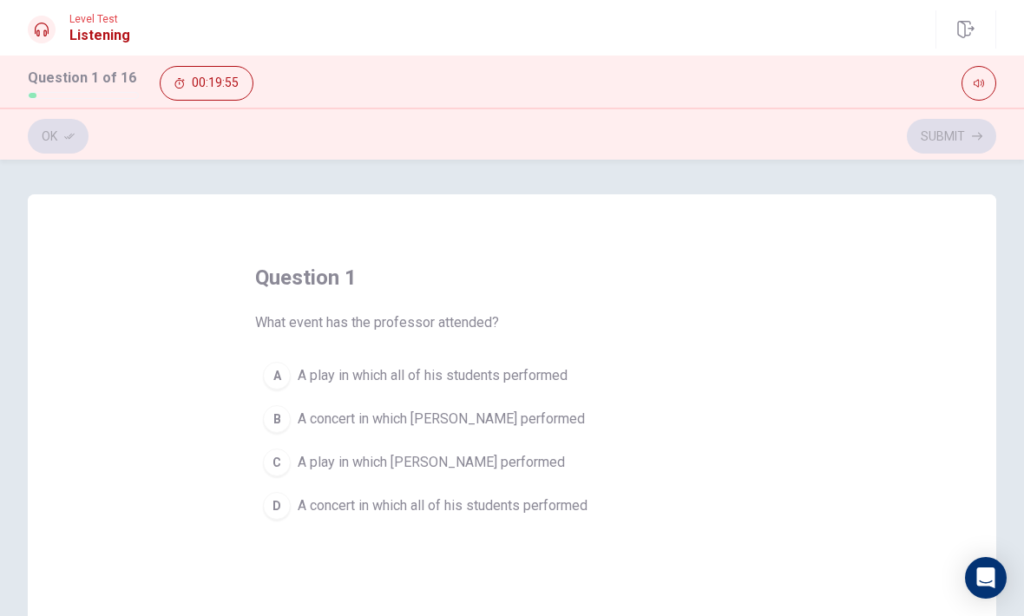
click at [496, 408] on button "B A concert in which [PERSON_NAME] performed" at bounding box center [512, 419] width 514 height 43
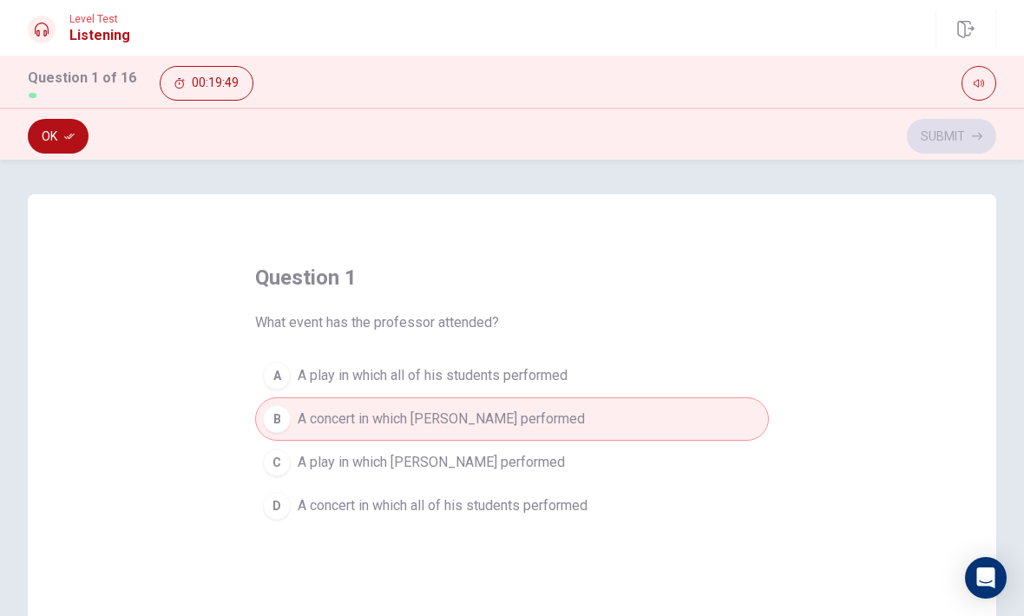
click at [588, 422] on button "B A concert in which [PERSON_NAME] performed" at bounding box center [512, 419] width 514 height 43
click at [75, 143] on button "Ok" at bounding box center [58, 136] width 61 height 35
click at [953, 129] on button "Submit" at bounding box center [951, 136] width 89 height 35
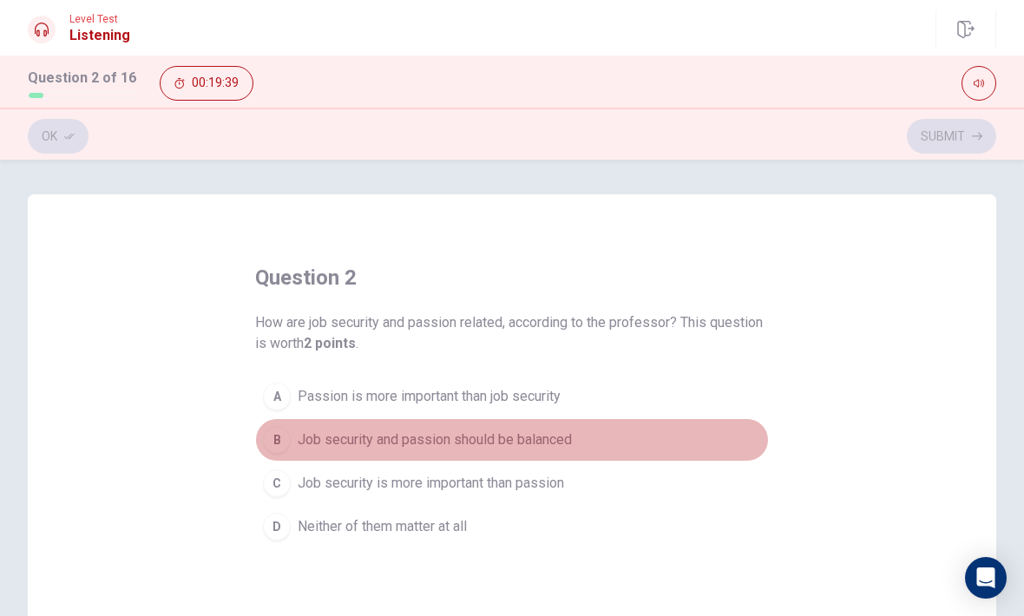
click at [550, 443] on span "Job security and passion should be balanced" at bounding box center [435, 440] width 274 height 21
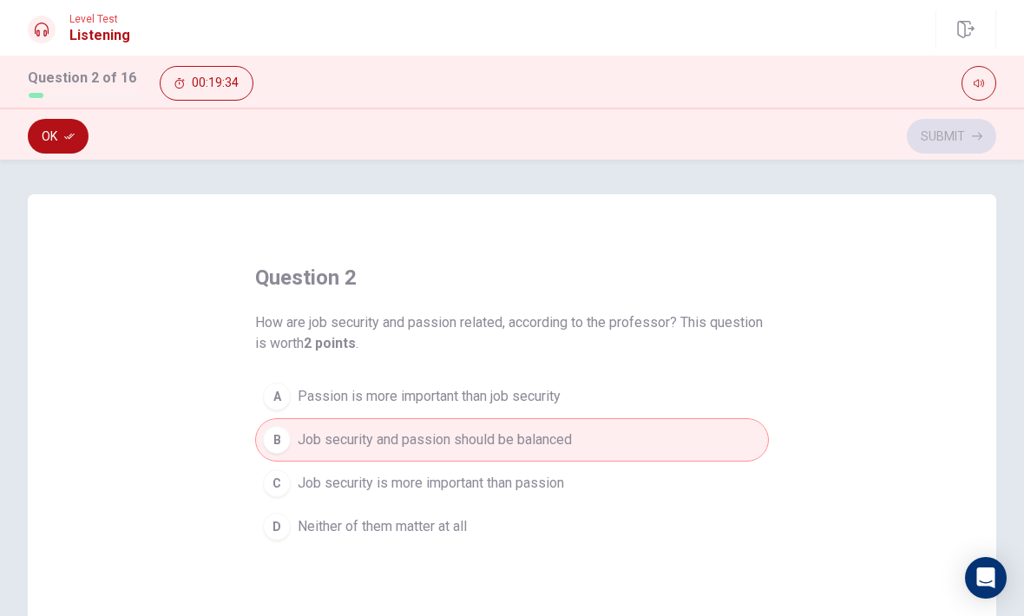
click at [63, 144] on button "Ok" at bounding box center [58, 136] width 61 height 35
click at [943, 143] on button "Submit" at bounding box center [951, 136] width 89 height 35
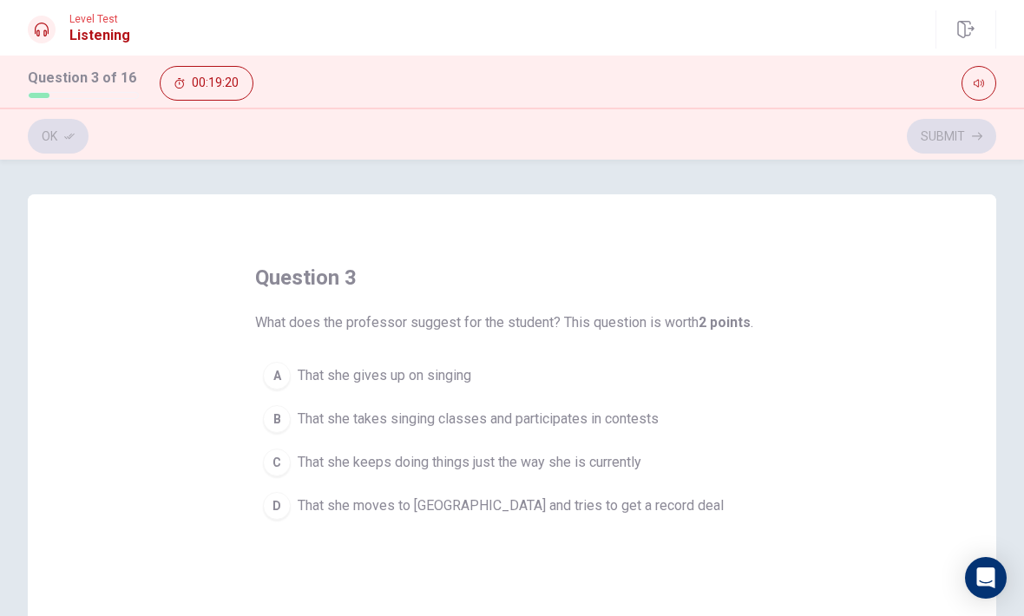
click at [650, 411] on span "That she takes singing classes and participates in contests" at bounding box center [478, 419] width 361 height 21
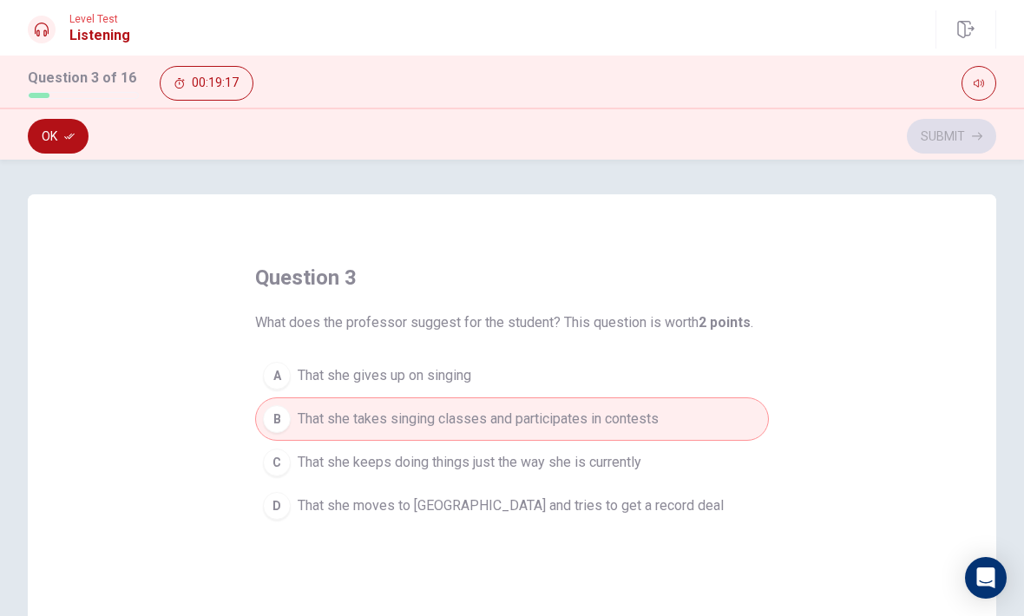
click at [57, 137] on button "Ok" at bounding box center [58, 136] width 61 height 35
click at [960, 125] on button "Submit" at bounding box center [951, 136] width 89 height 35
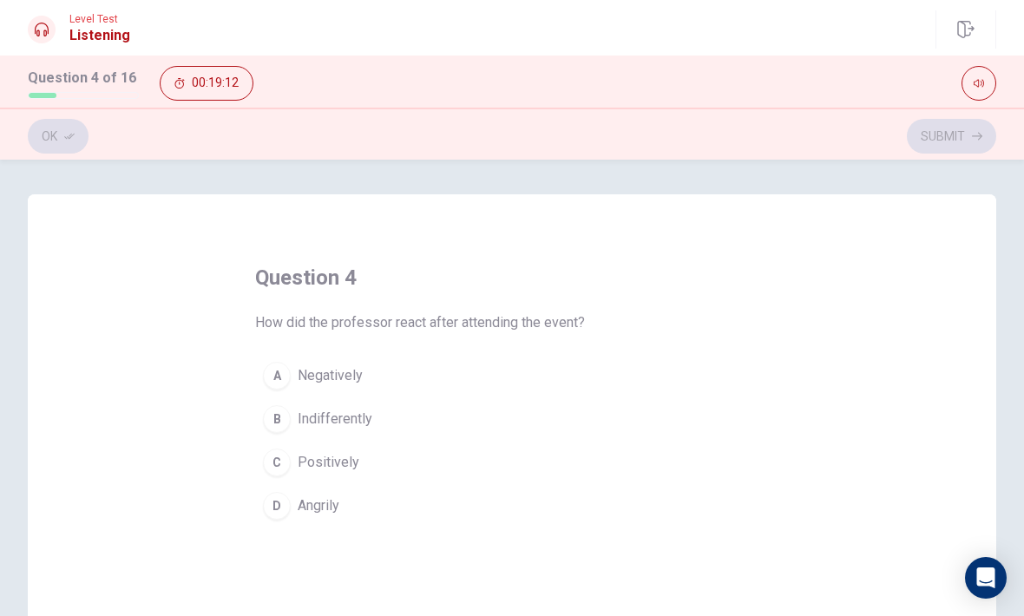
click at [372, 448] on button "C Positively" at bounding box center [512, 462] width 514 height 43
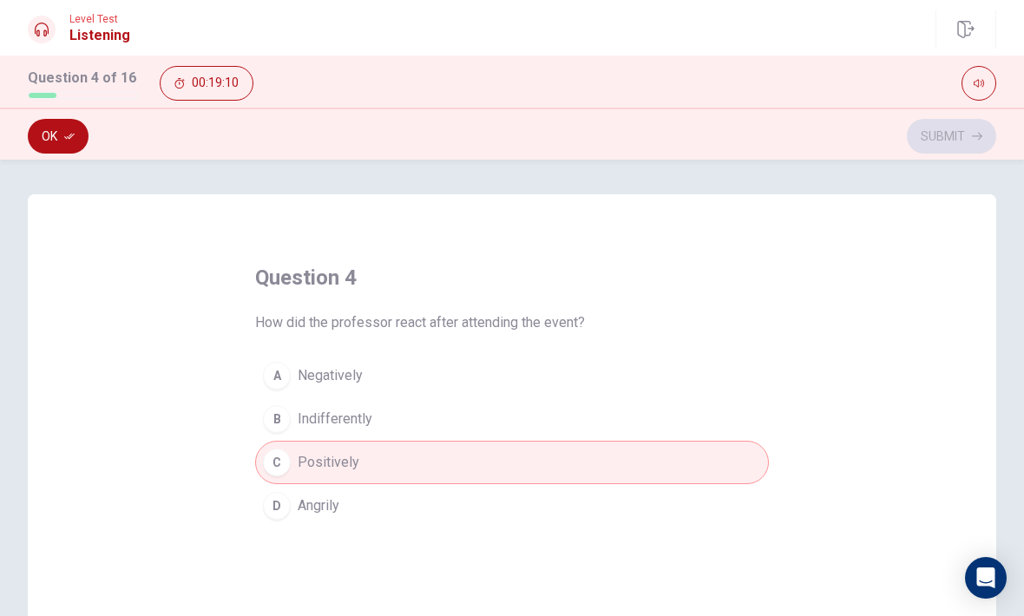
click at [69, 138] on icon "button" at bounding box center [69, 137] width 10 height 6
click at [966, 141] on button "Submit" at bounding box center [951, 136] width 89 height 35
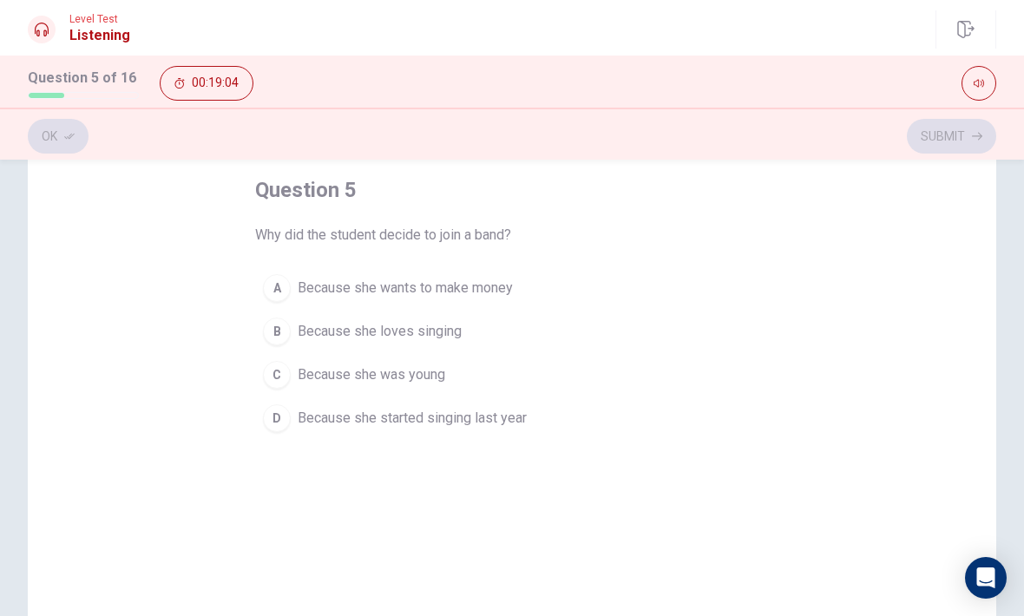
scroll to position [84, 0]
click at [551, 339] on button "B Because she loves singing" at bounding box center [512, 334] width 514 height 43
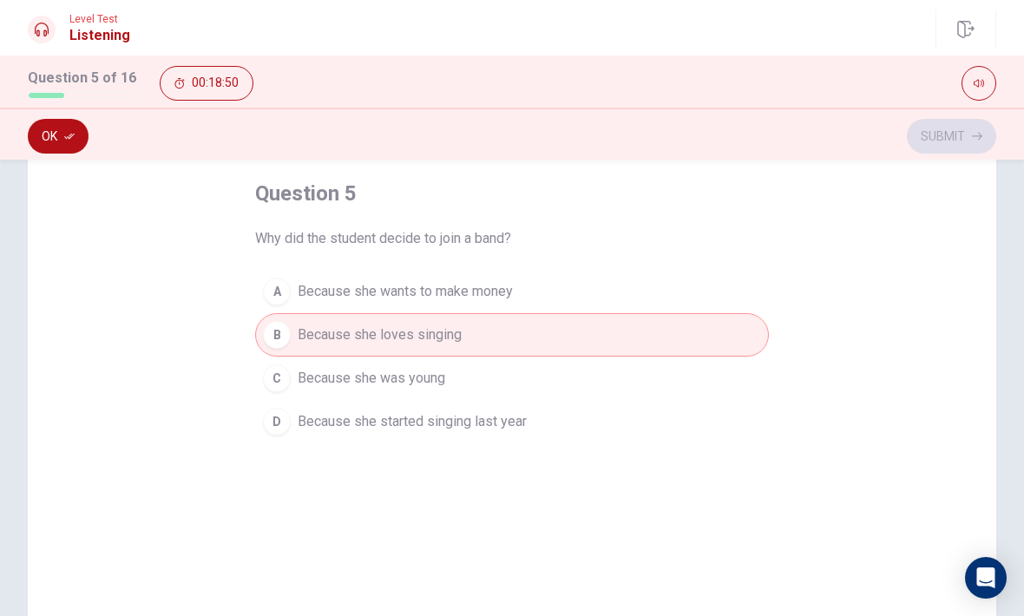
click at [65, 145] on button "Ok" at bounding box center [58, 136] width 61 height 35
click at [948, 141] on button "Submit" at bounding box center [951, 136] width 89 height 35
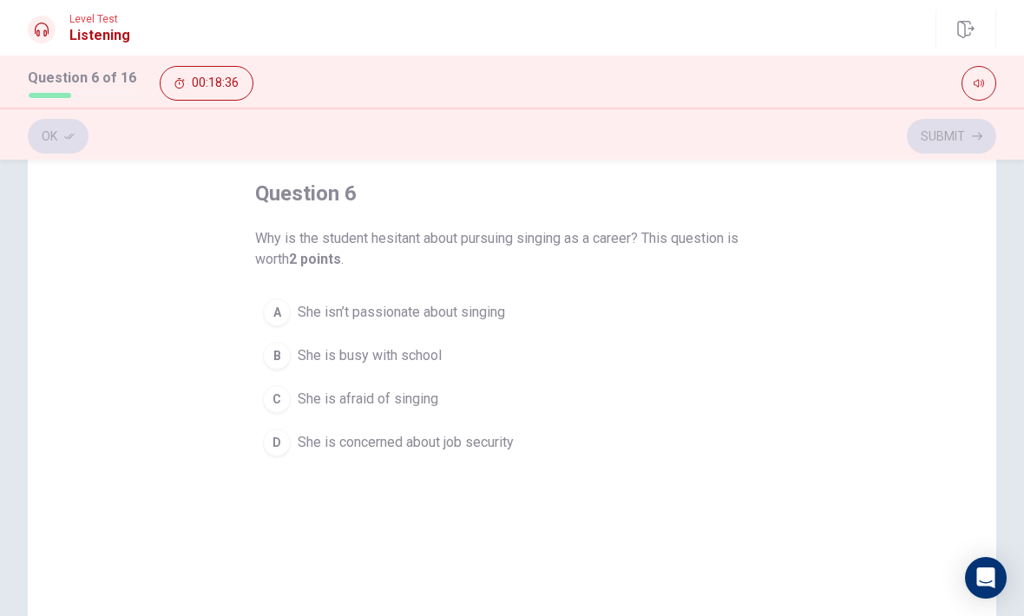
click at [853, 426] on div "question 6 Why is the student hesitant about pursuing singing as a career? This…" at bounding box center [512, 411] width 969 height 603
click at [573, 444] on button "D She is concerned about job security" at bounding box center [512, 442] width 514 height 43
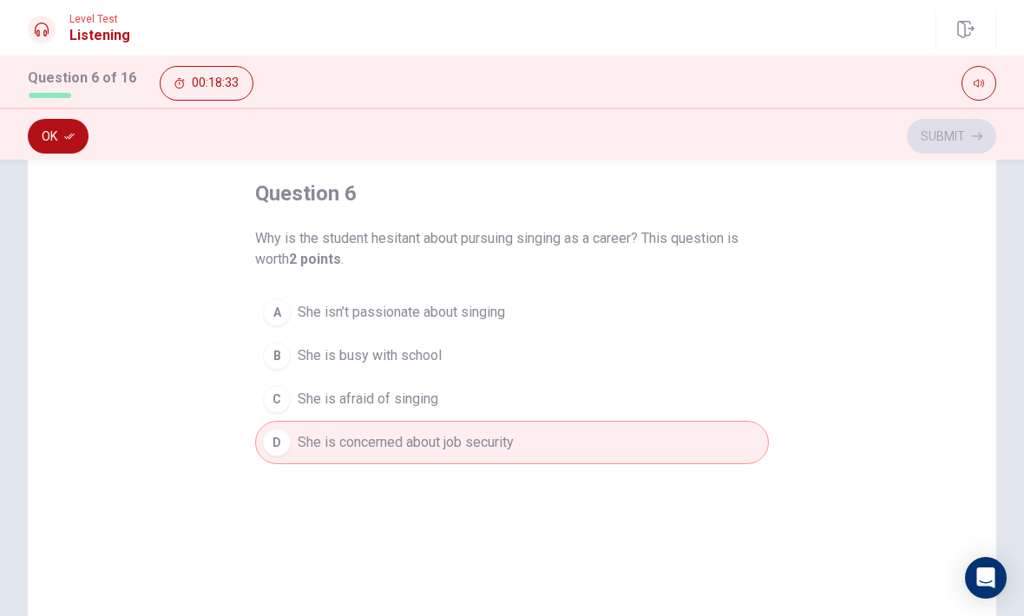
click at [37, 156] on div "Ok Submit" at bounding box center [512, 134] width 1024 height 52
click at [74, 131] on icon "button" at bounding box center [69, 136] width 10 height 10
click at [946, 148] on button "Submit" at bounding box center [951, 136] width 89 height 35
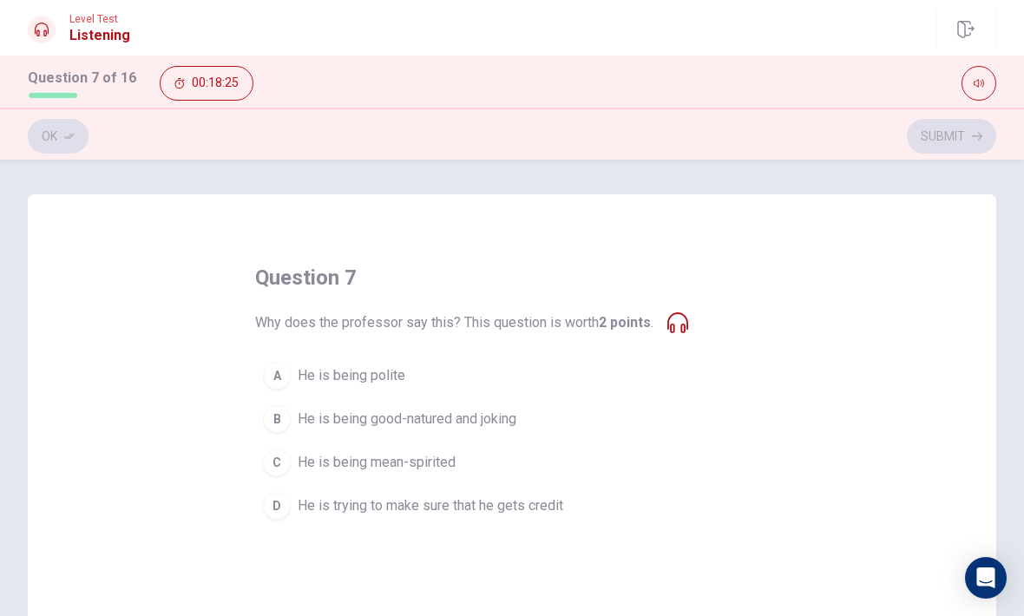
click at [597, 409] on button "B He is being good-natured and joking" at bounding box center [512, 419] width 514 height 43
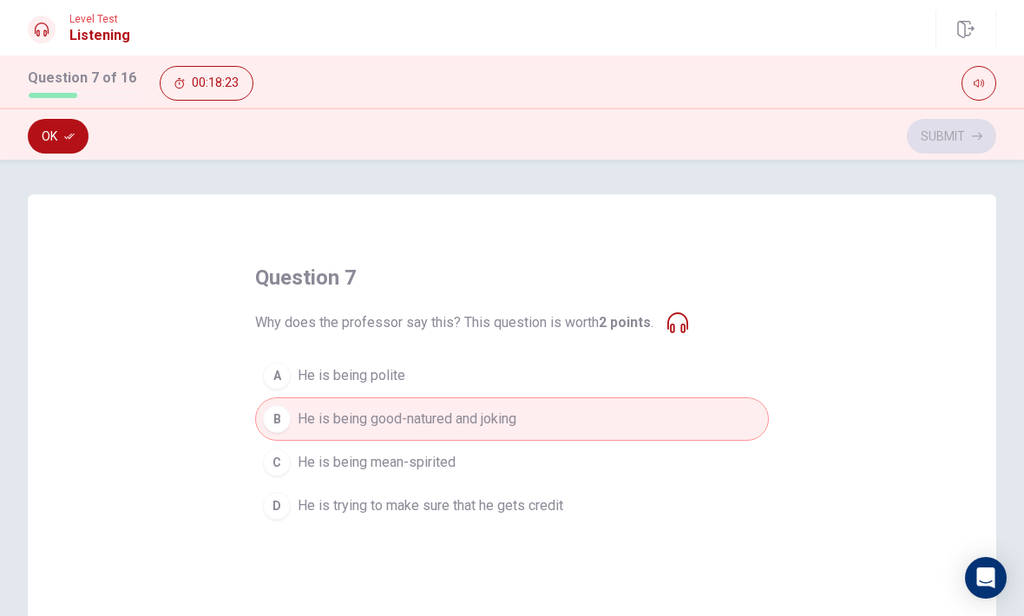
click at [57, 146] on button "Ok" at bounding box center [58, 136] width 61 height 35
click at [976, 135] on icon "button" at bounding box center [977, 136] width 10 height 10
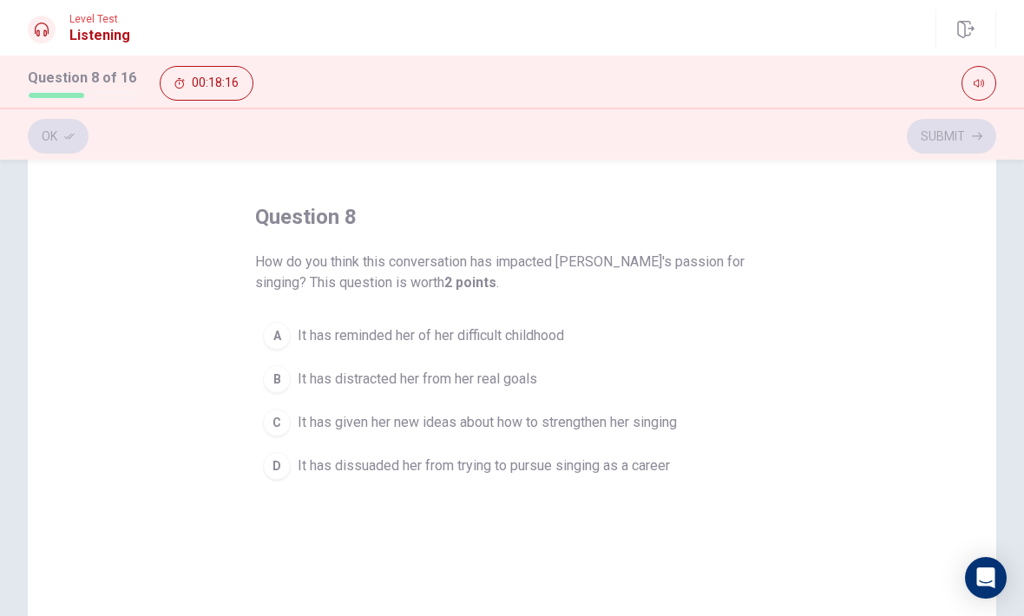
scroll to position [63, 0]
click at [516, 483] on button "D It has dissuaded her from trying to pursue singing as a career" at bounding box center [512, 463] width 514 height 43
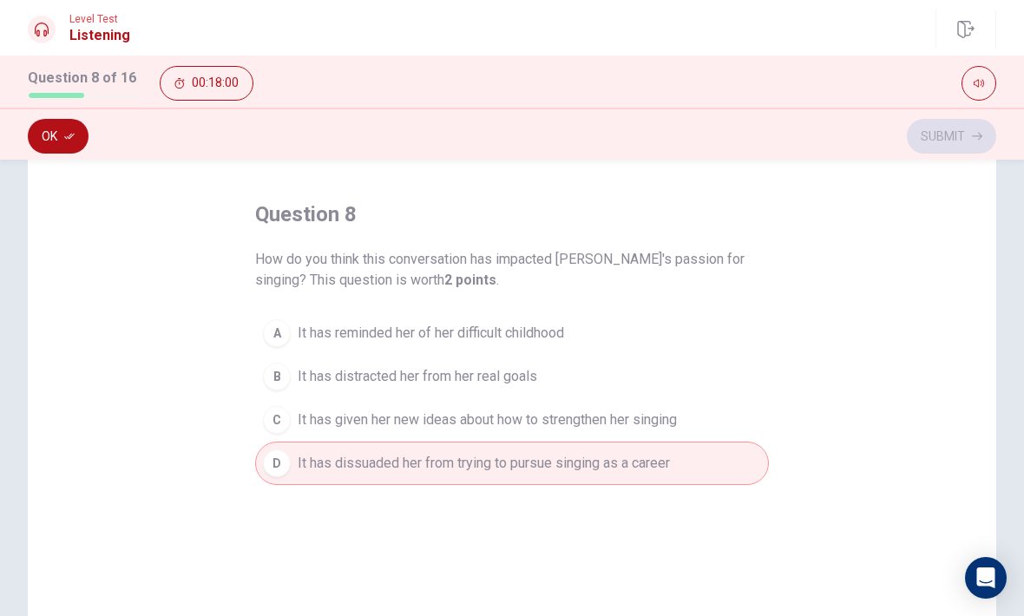
click at [71, 123] on button "Ok" at bounding box center [58, 136] width 61 height 35
click at [950, 141] on button "Submit" at bounding box center [951, 136] width 89 height 35
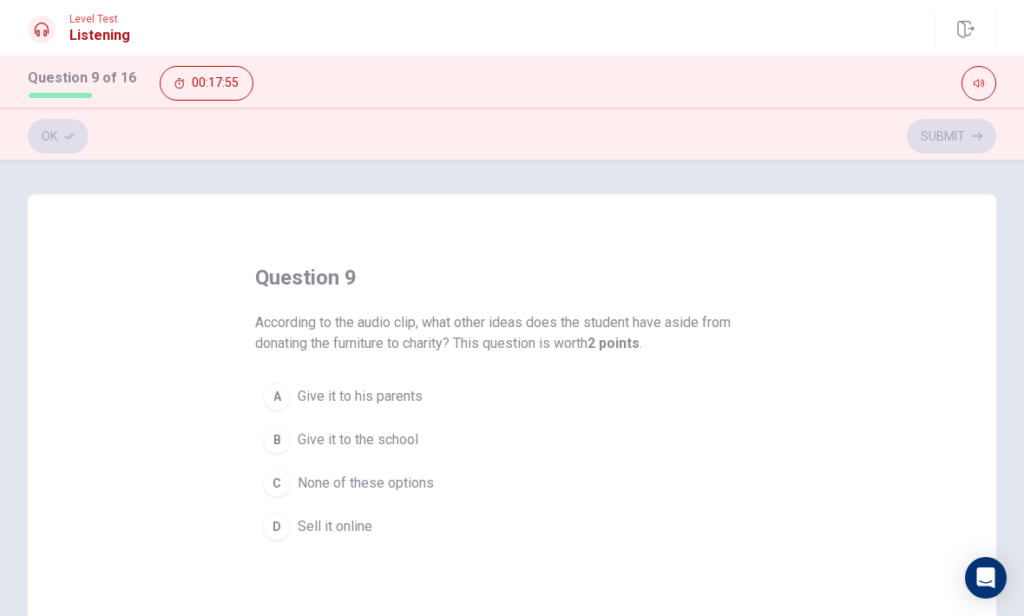
click at [544, 430] on button "B Give it to the school" at bounding box center [512, 439] width 514 height 43
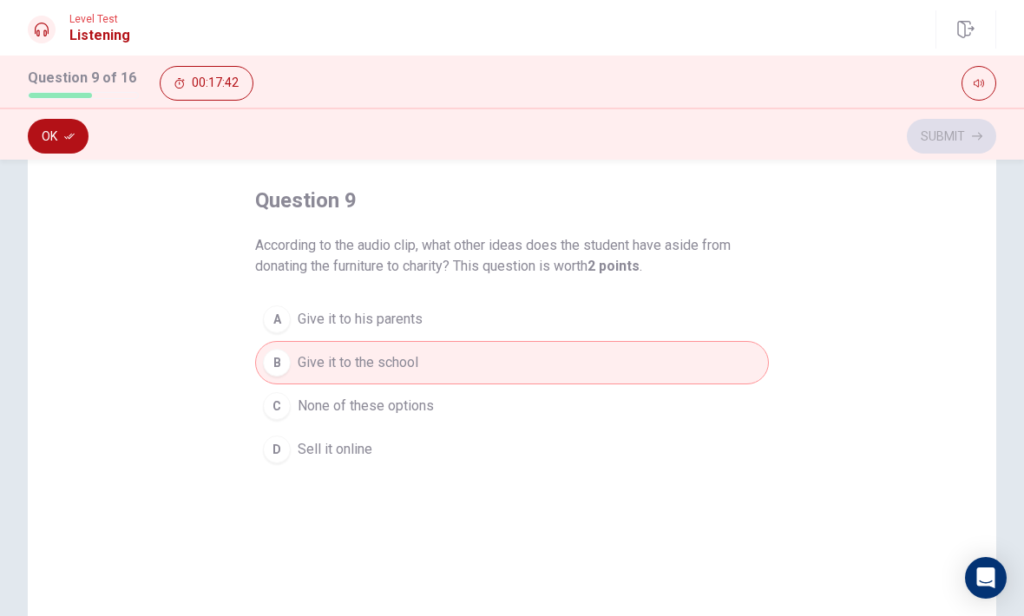
scroll to position [82, 0]
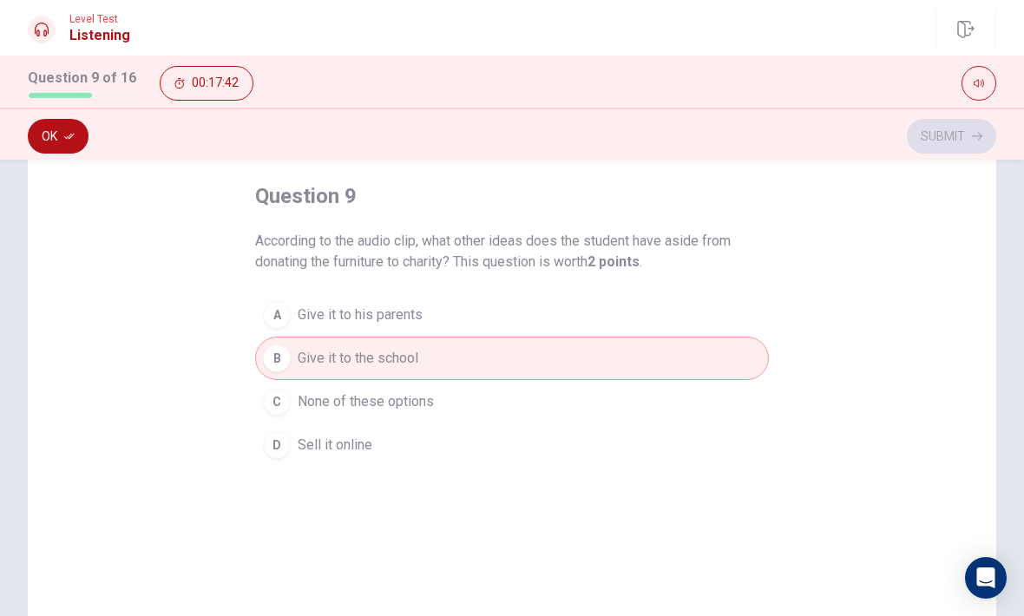
click at [73, 138] on icon "button" at bounding box center [69, 136] width 10 height 10
click at [974, 130] on button "Submit" at bounding box center [951, 136] width 89 height 35
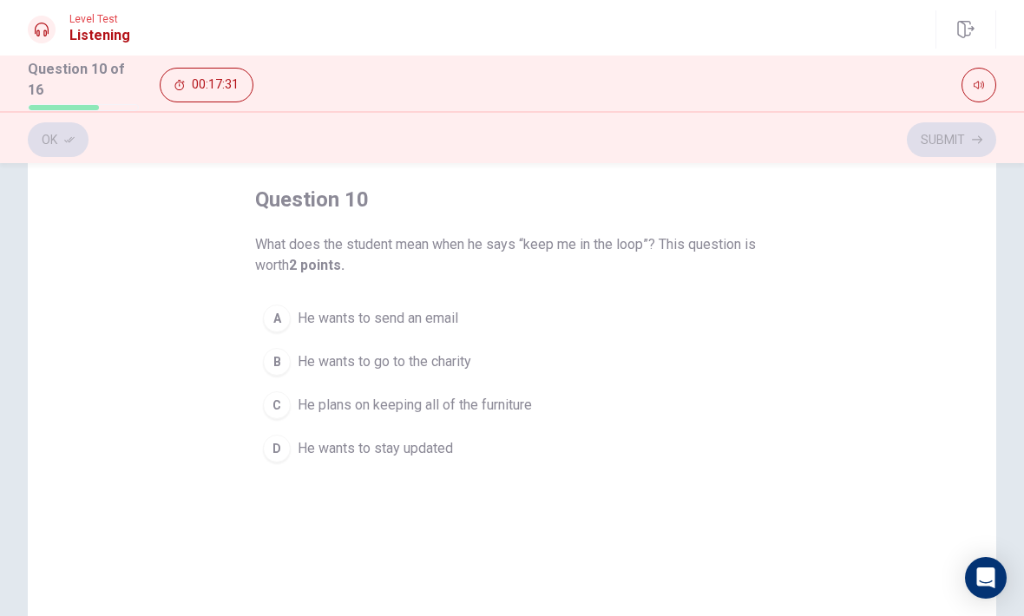
click at [437, 449] on span "He wants to stay updated" at bounding box center [375, 448] width 155 height 21
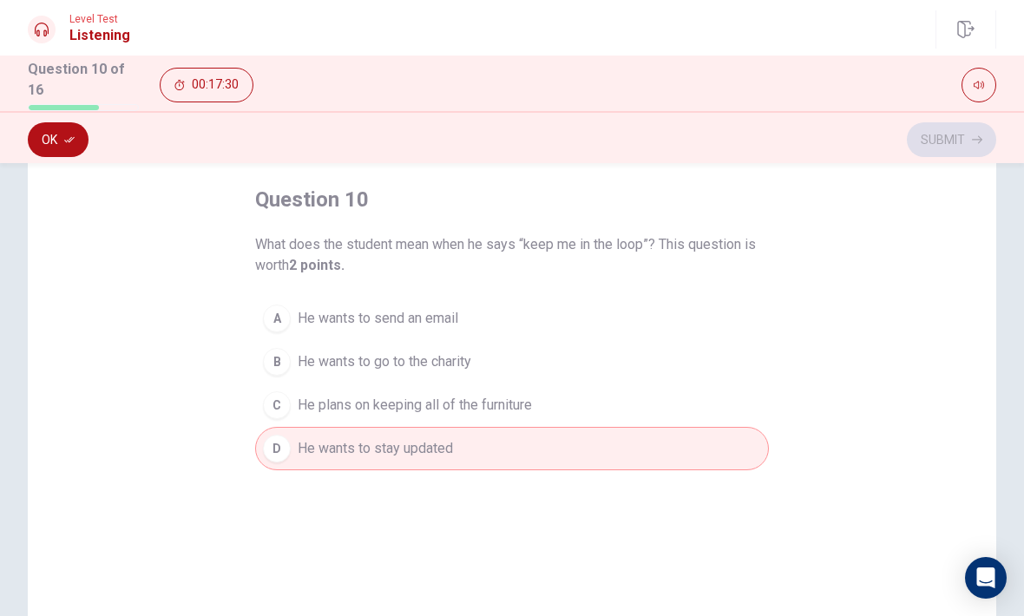
click at [60, 143] on button "Ok" at bounding box center [58, 139] width 61 height 35
click at [972, 125] on button "Submit" at bounding box center [951, 139] width 89 height 35
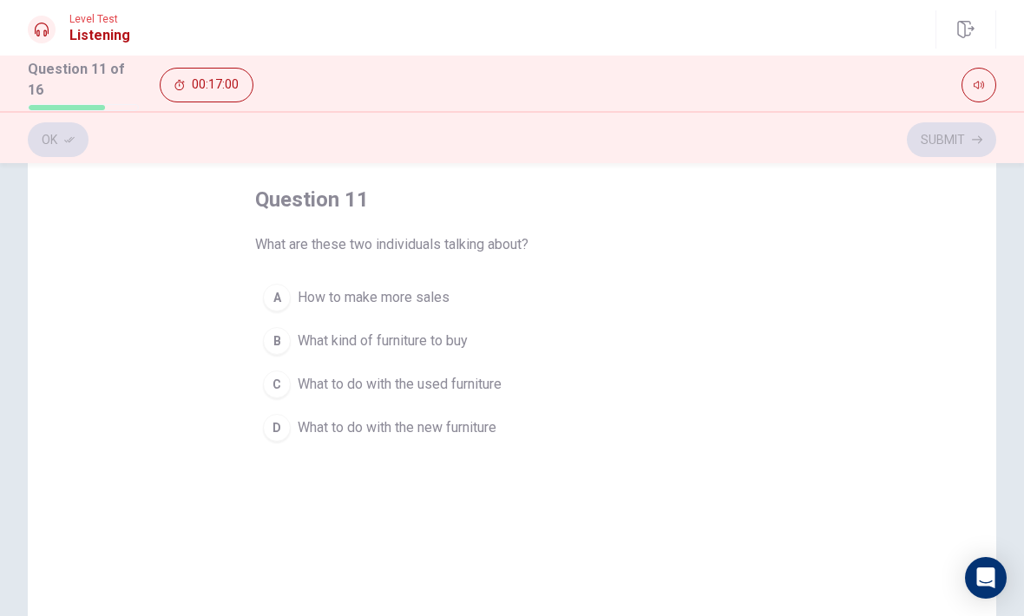
click at [394, 377] on span "What to do with the used furniture" at bounding box center [400, 384] width 204 height 21
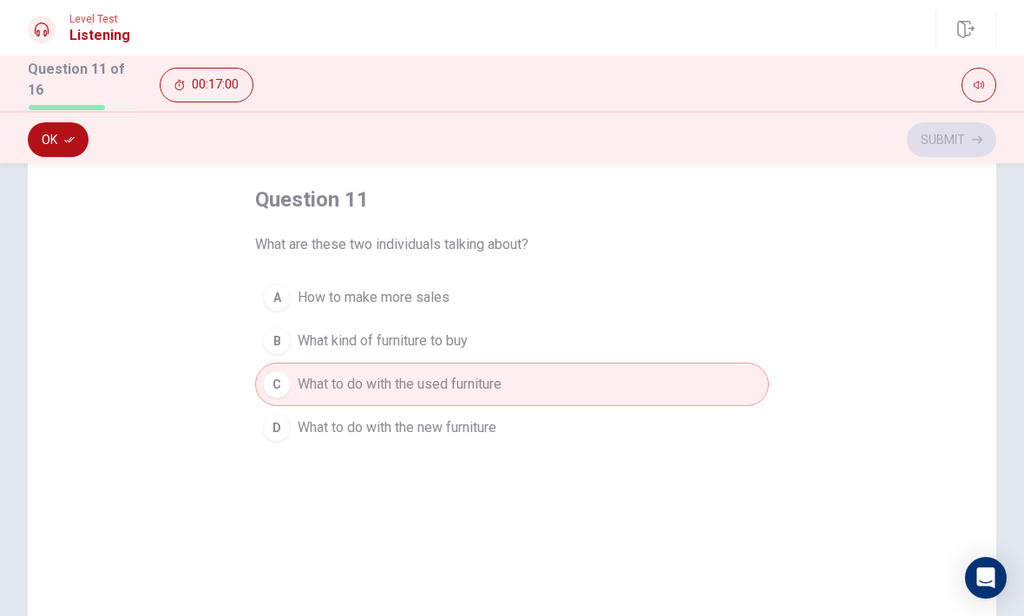
click at [32, 137] on button "Ok" at bounding box center [58, 139] width 61 height 35
click at [935, 125] on button "Submit" at bounding box center [951, 139] width 89 height 35
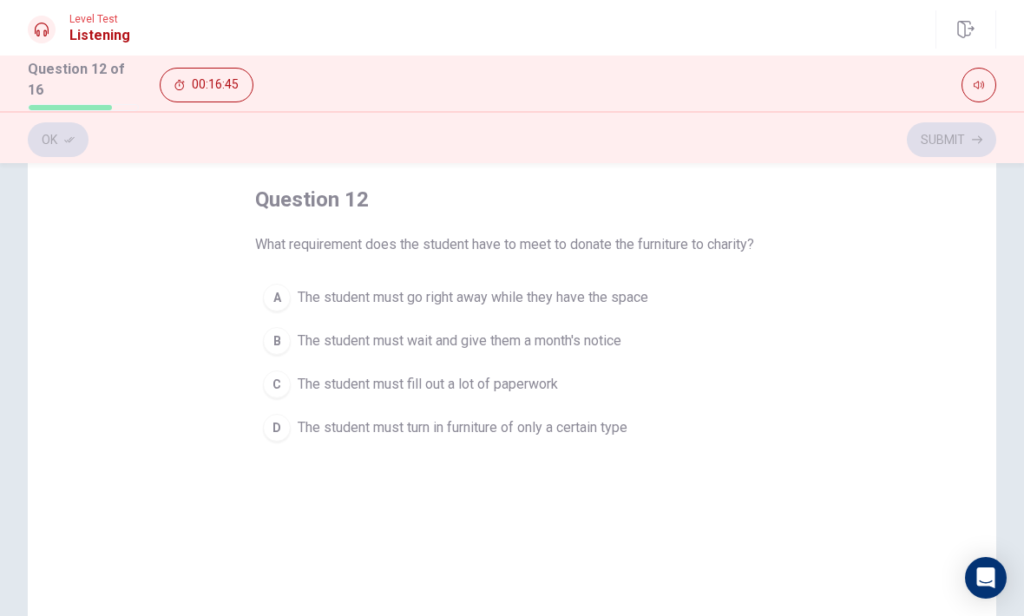
click at [412, 390] on span "The student must fill out a lot of paperwork" at bounding box center [428, 384] width 260 height 21
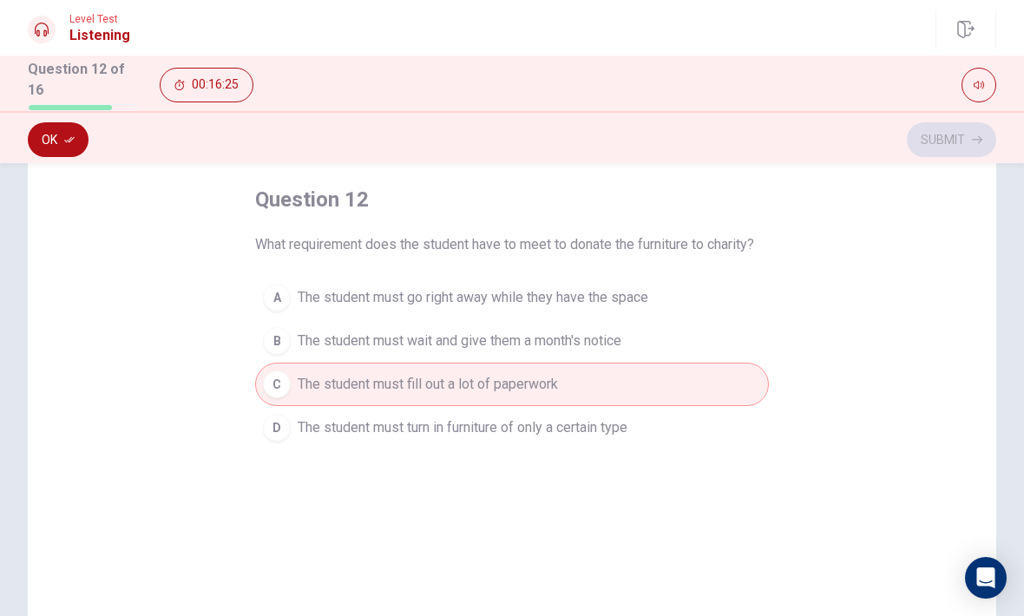
click at [358, 456] on div "question 12 What requirement does the student have to meet to donate the furnit…" at bounding box center [512, 417] width 969 height 603
click at [45, 134] on button "Ok" at bounding box center [58, 139] width 61 height 35
click at [146, 223] on div "question 12 What requirement does the student have to meet to donate the furnit…" at bounding box center [512, 417] width 969 height 603
click at [345, 417] on span "The student must turn in furniture of only a certain type" at bounding box center [463, 427] width 330 height 21
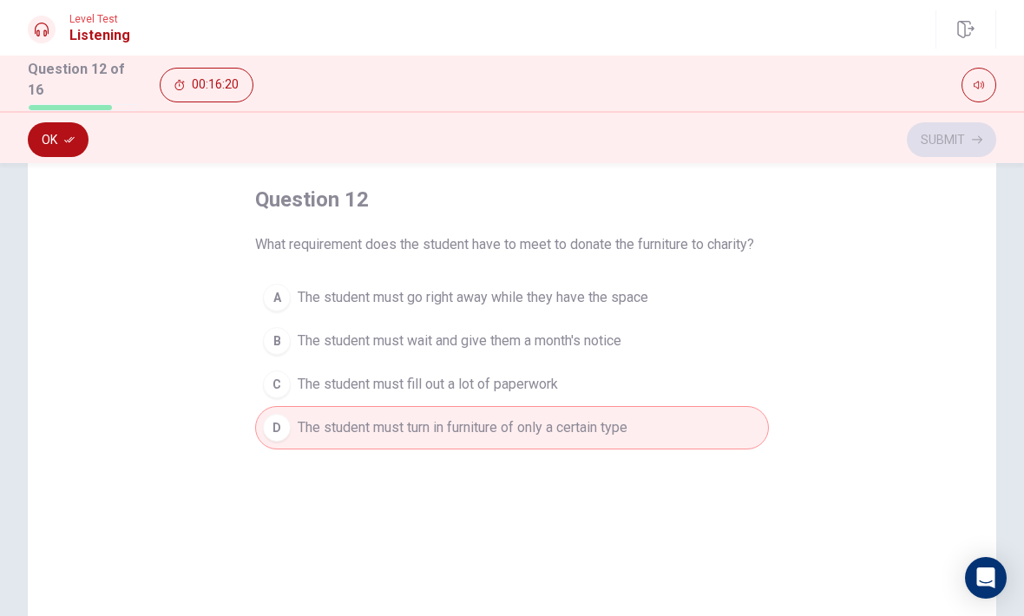
click at [44, 131] on button "Ok" at bounding box center [58, 139] width 61 height 35
click at [939, 125] on button "Submit" at bounding box center [951, 139] width 89 height 35
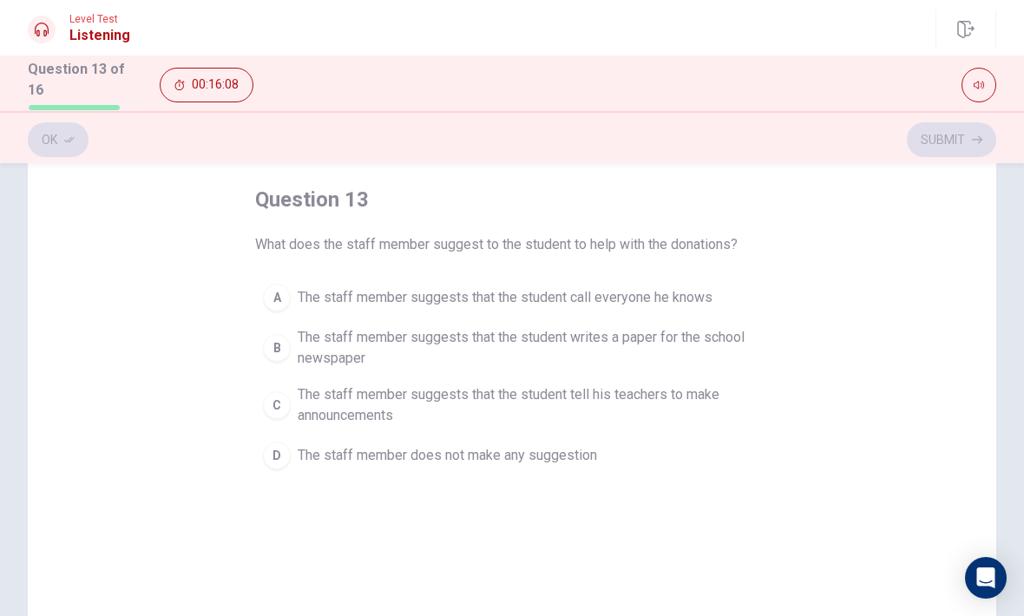
click at [268, 345] on div "B" at bounding box center [277, 348] width 28 height 28
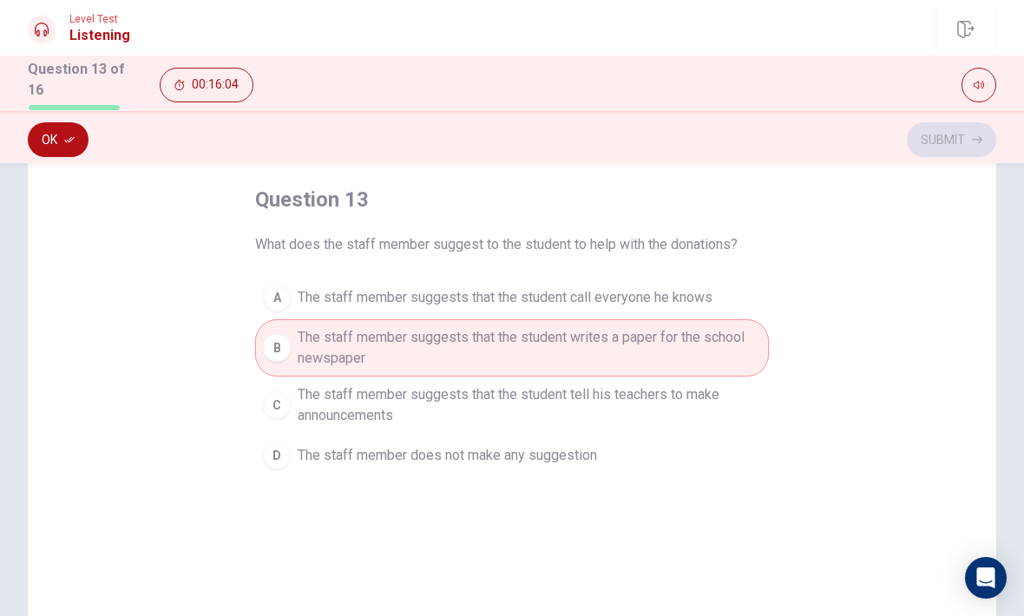
click at [75, 145] on button "Ok" at bounding box center [58, 139] width 61 height 35
click at [946, 152] on button "Submit" at bounding box center [951, 139] width 89 height 35
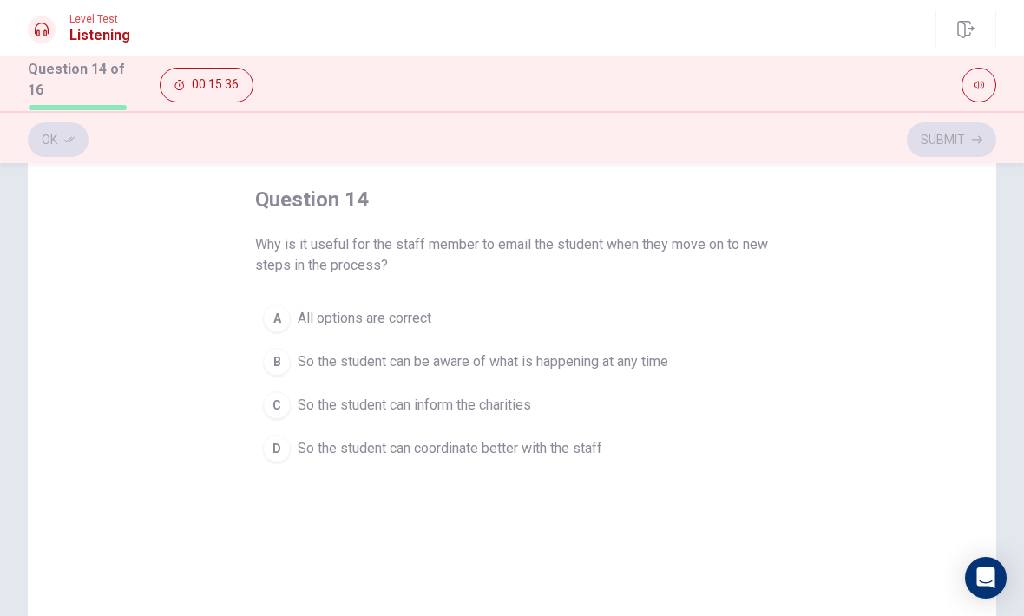
click at [282, 315] on div "A" at bounding box center [277, 319] width 28 height 28
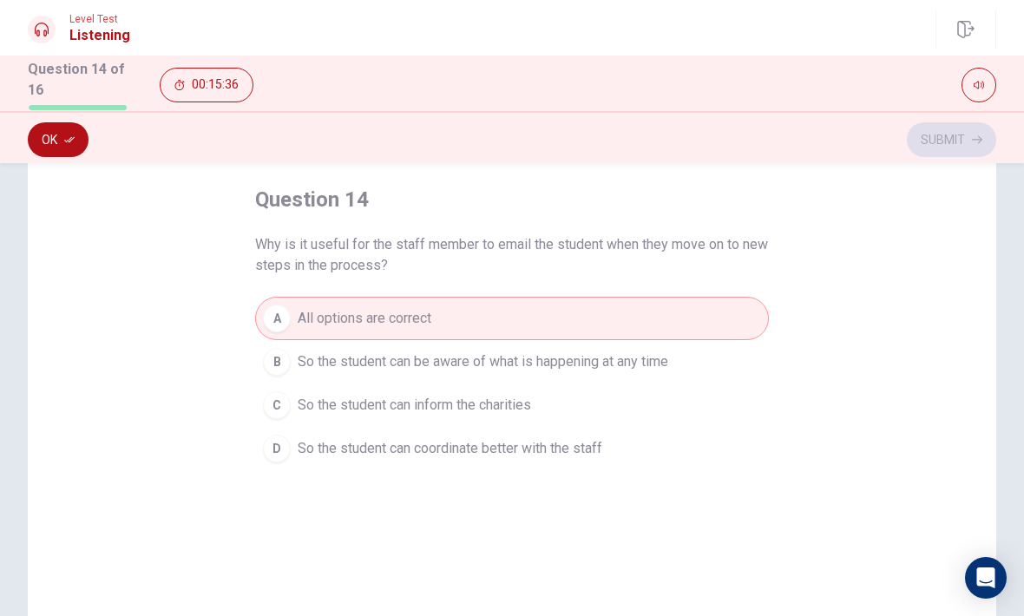
click at [63, 152] on button "Ok" at bounding box center [58, 139] width 61 height 35
click at [952, 132] on button "Submit" at bounding box center [951, 139] width 89 height 35
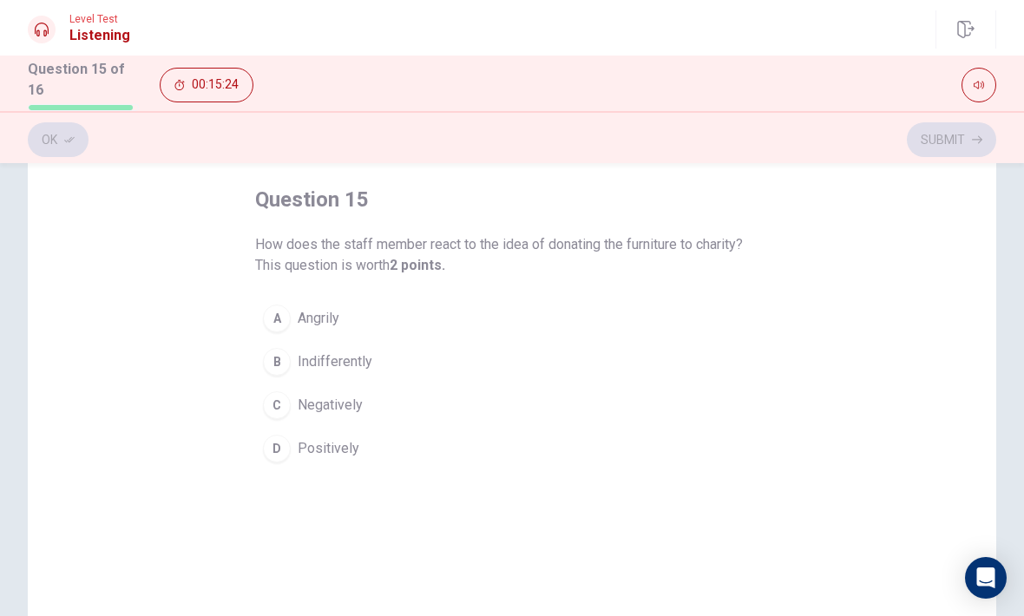
click at [286, 454] on div "D" at bounding box center [277, 449] width 28 height 28
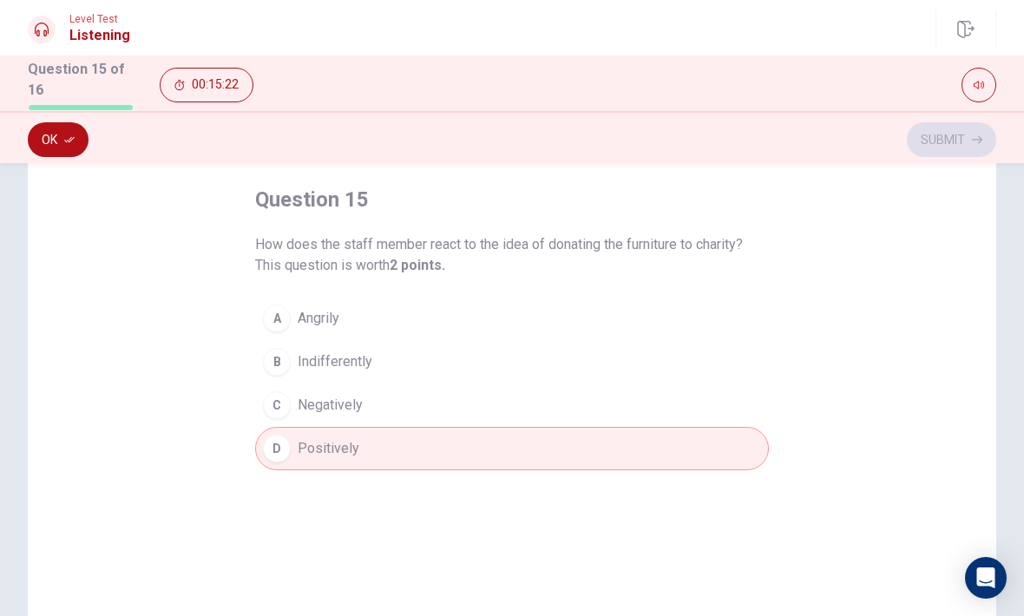
click at [36, 129] on button "Ok" at bounding box center [58, 139] width 61 height 35
click at [917, 133] on button "Submit" at bounding box center [951, 139] width 89 height 35
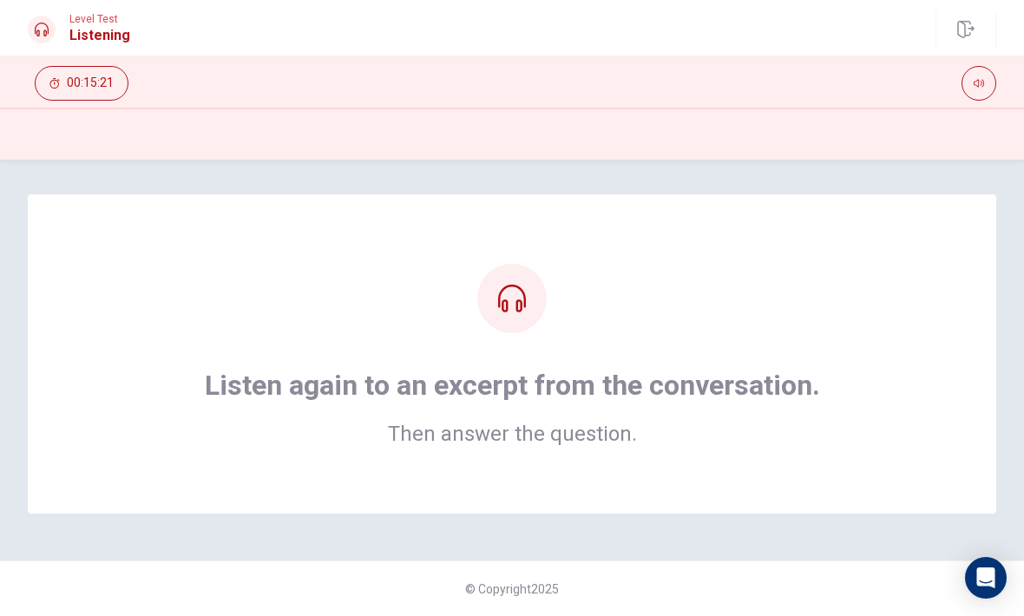
scroll to position [0, 0]
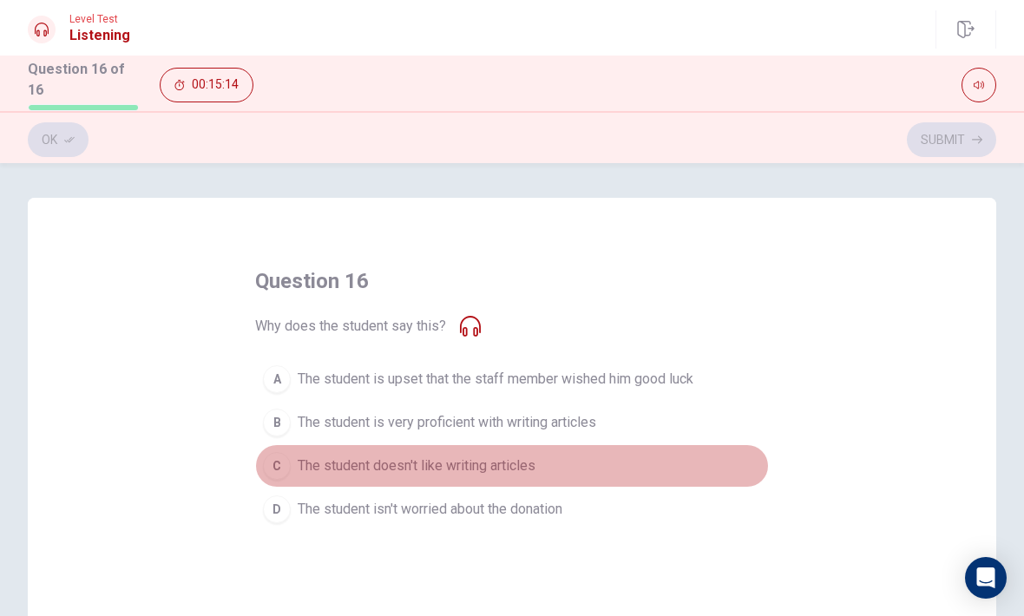
click at [637, 466] on button "C The student doesn't like writing articles" at bounding box center [512, 465] width 514 height 43
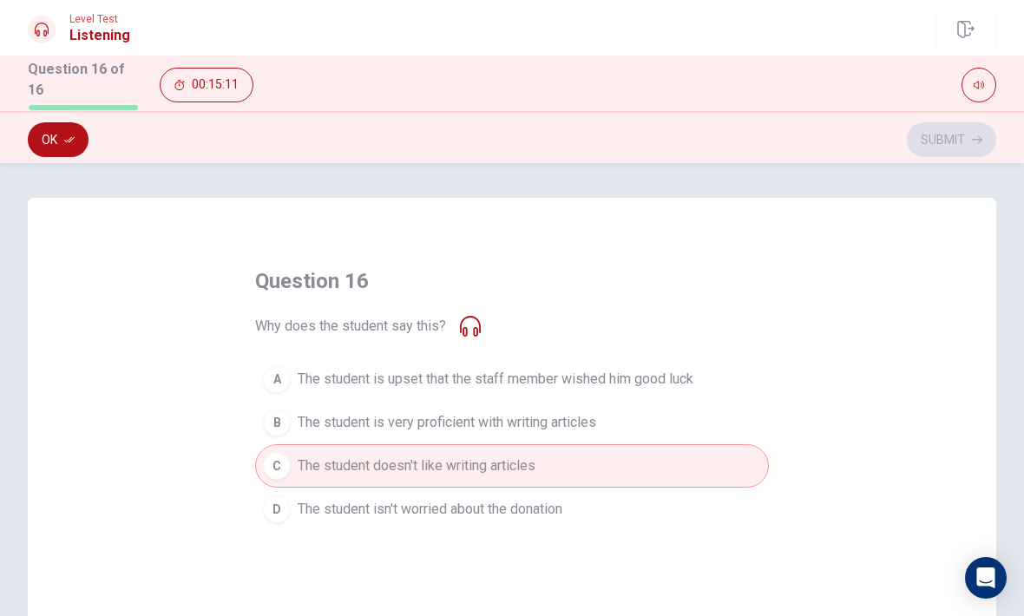
click at [79, 134] on button "Ok" at bounding box center [58, 139] width 61 height 35
click at [935, 138] on button "Submit" at bounding box center [951, 139] width 89 height 35
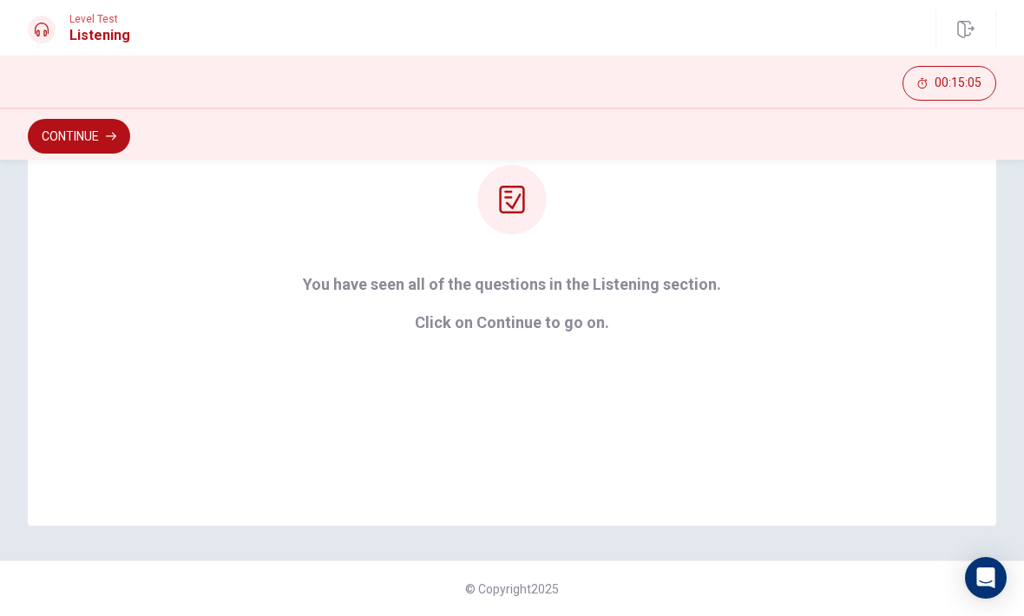
scroll to position [224, 0]
click at [97, 148] on button "Continue" at bounding box center [79, 136] width 102 height 35
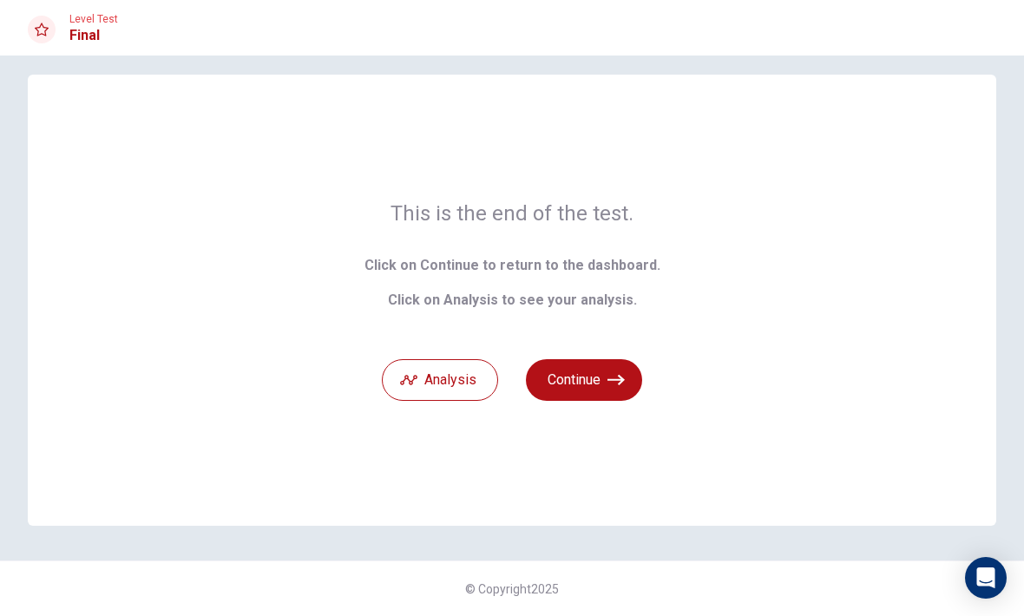
scroll to position [16, 0]
click at [475, 385] on button "Analysis" at bounding box center [440, 380] width 116 height 42
